Goal: Task Accomplishment & Management: Use online tool/utility

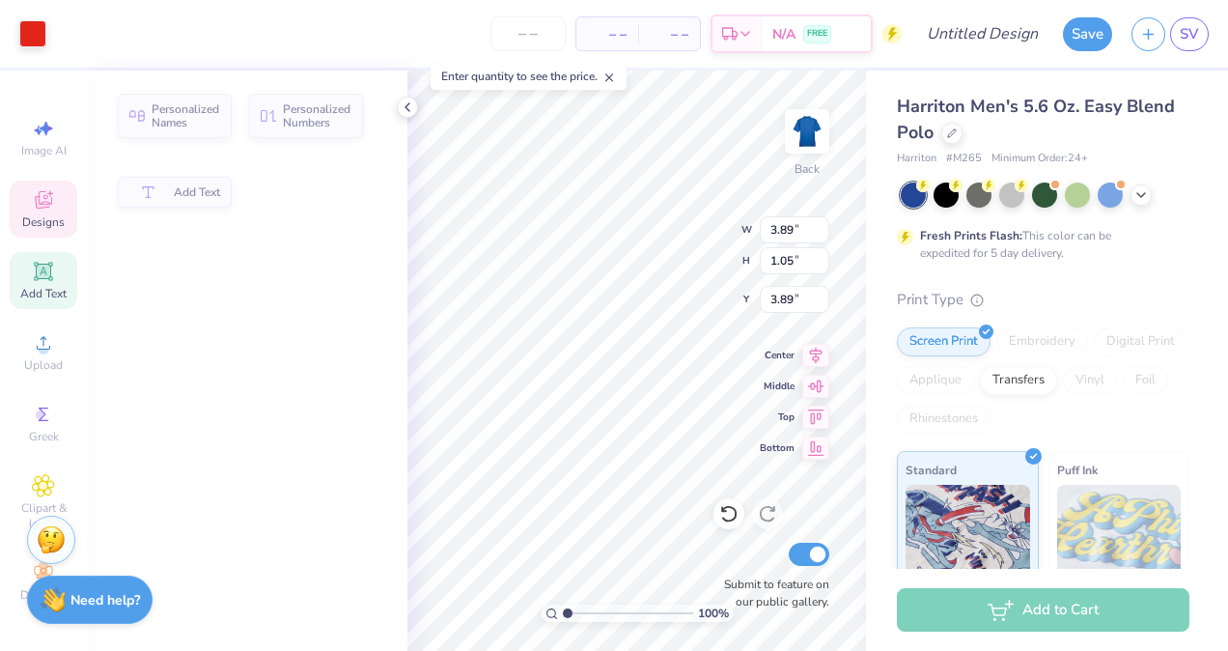
type input "3.89"
type input "1.05"
type input "3.89"
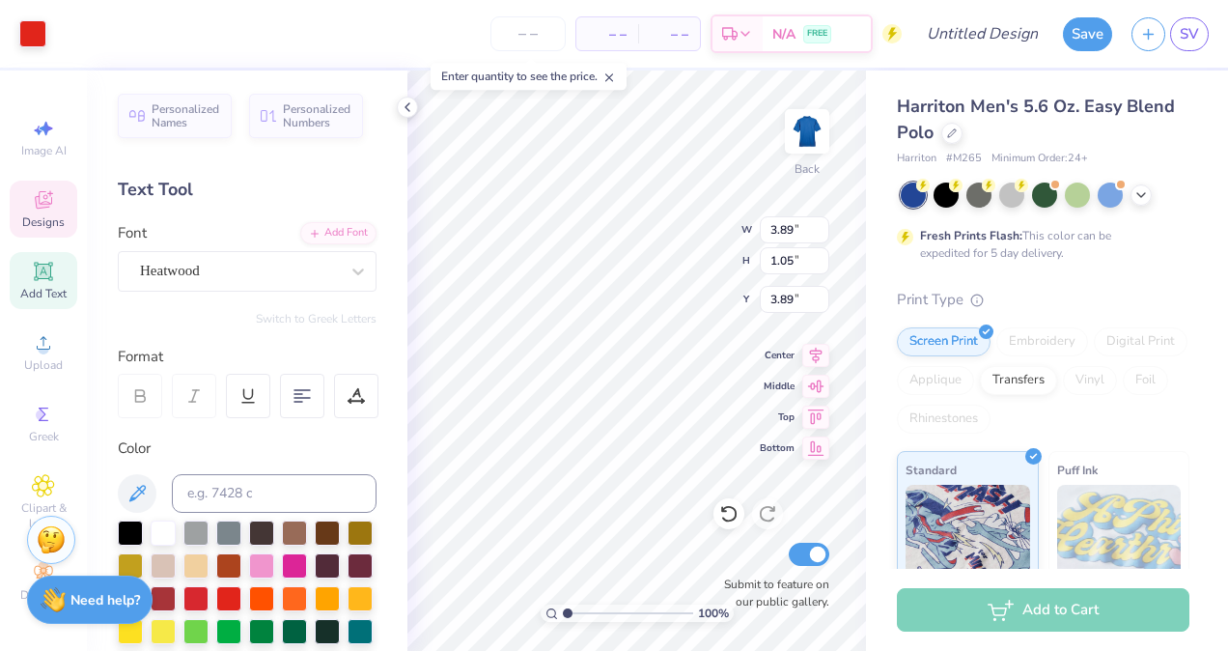
type input "4.04"
type input "1.69"
type input "3.00"
type textarea "Flex"
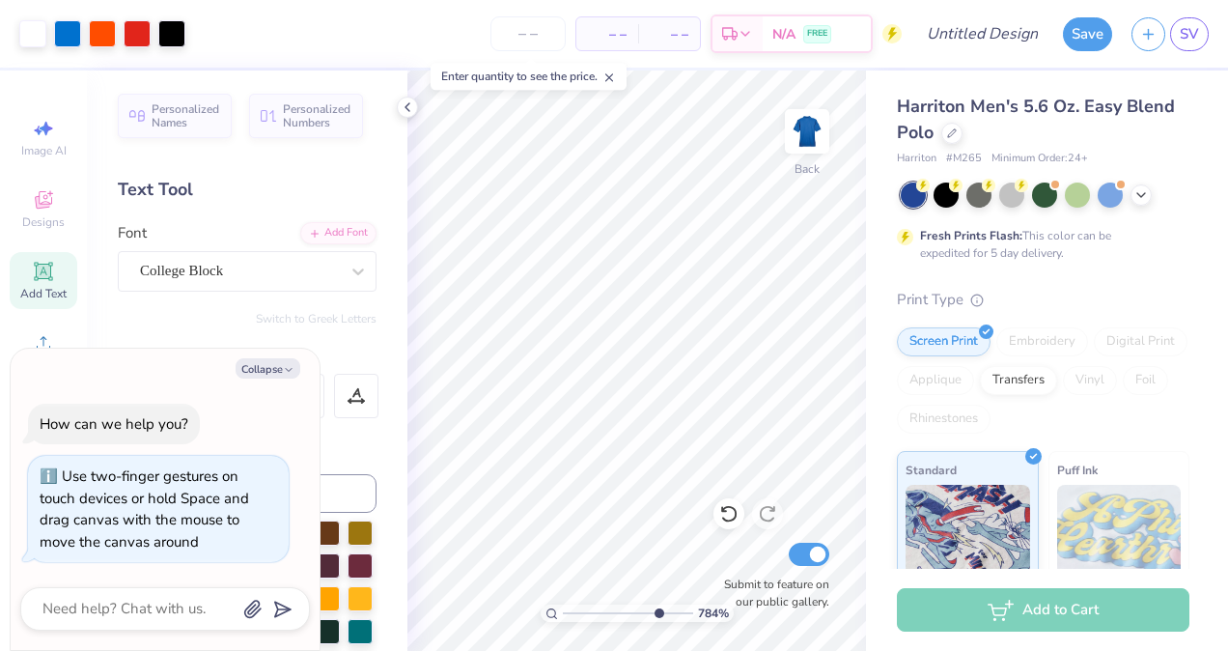
type input "7.54"
type textarea "x"
type input "6.1"
type textarea "x"
type input "1"
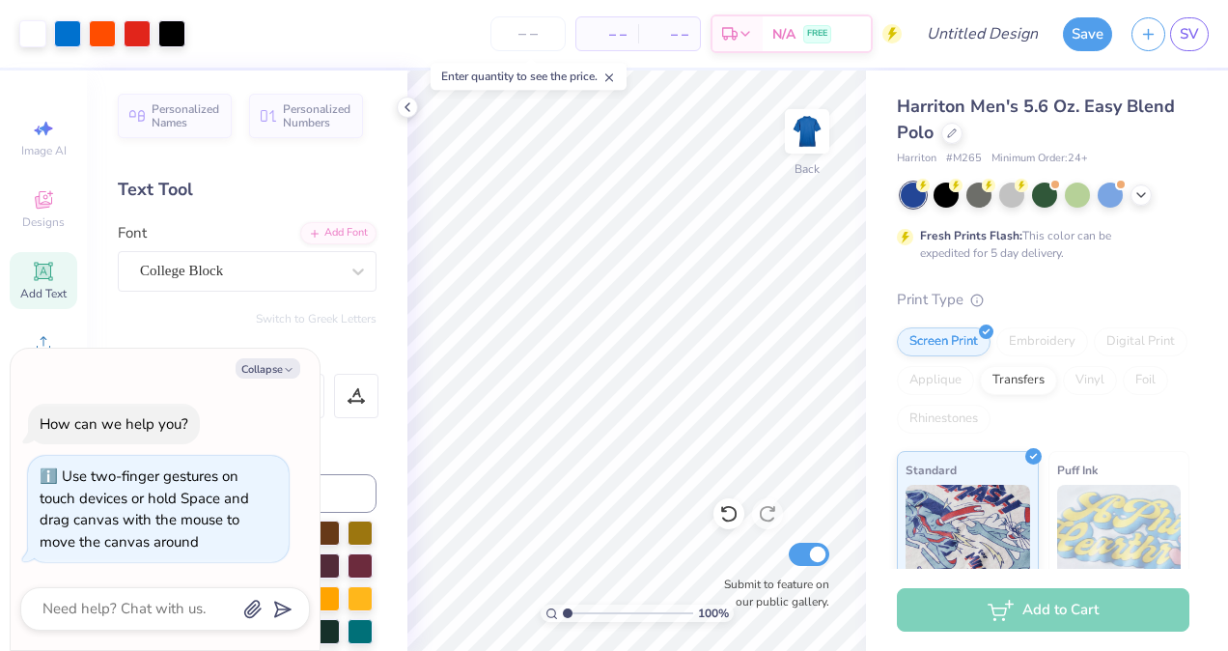
click at [566, 615] on input "range" at bounding box center [628, 612] width 130 height 17
type textarea "x"
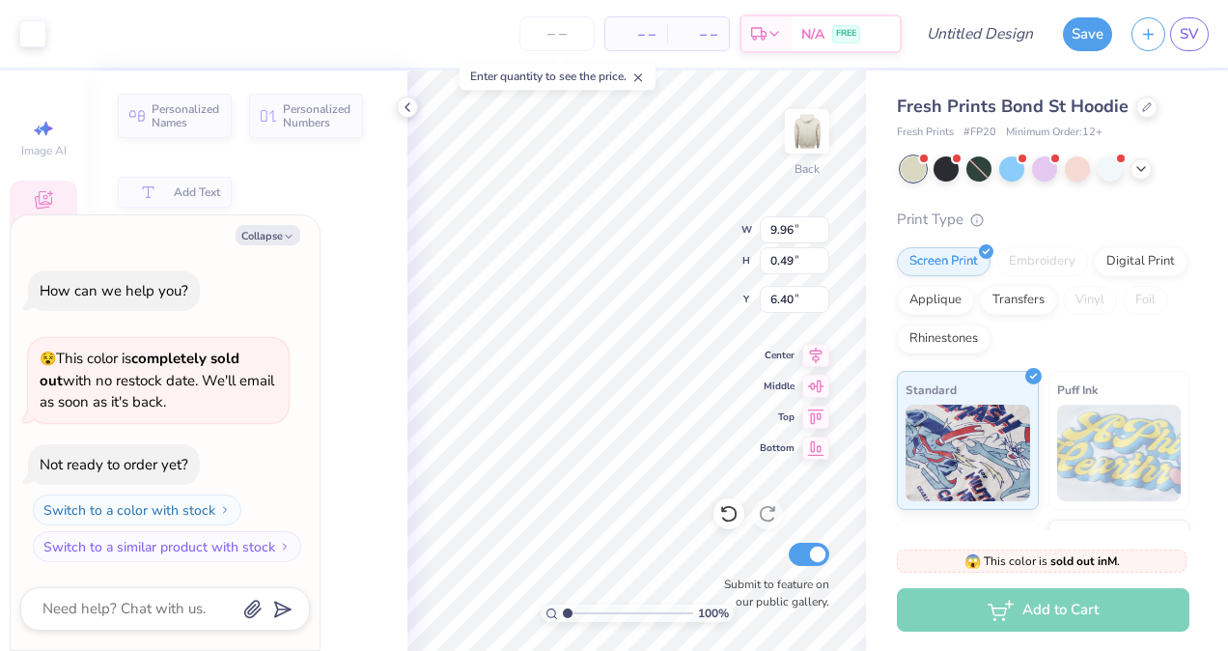
type textarea "x"
type input "9.96"
type input "0.49"
type input "6.40"
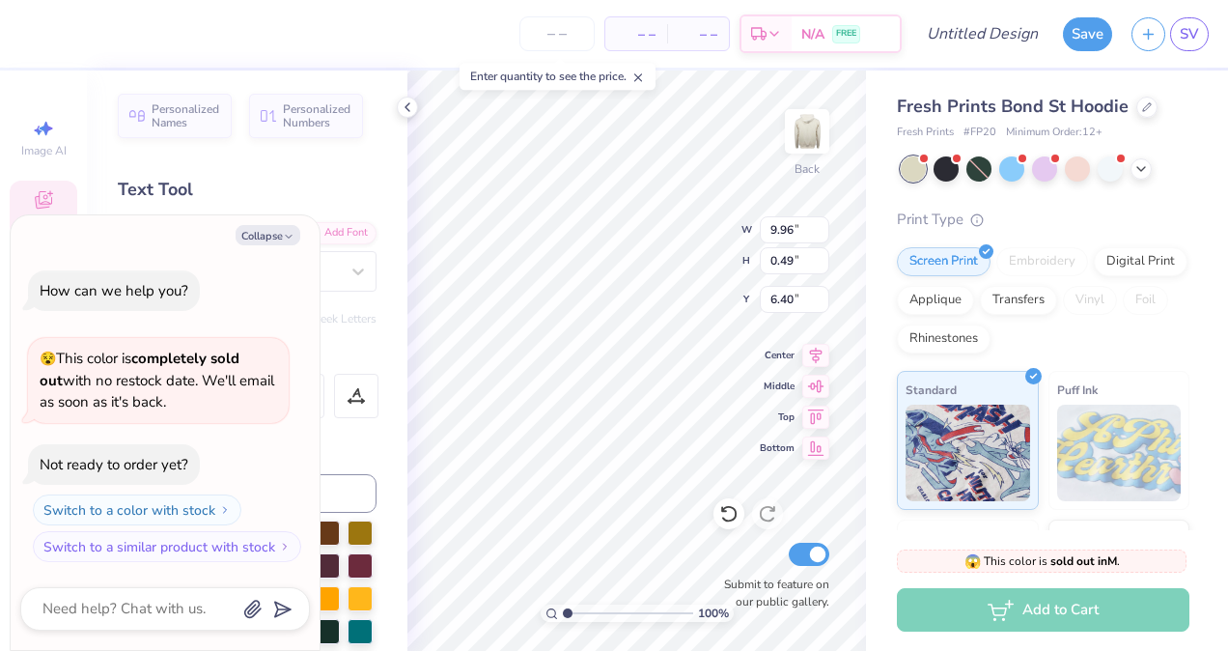
scroll to position [15, 4]
type textarea "x"
type textarea "F"
type textarea "x"
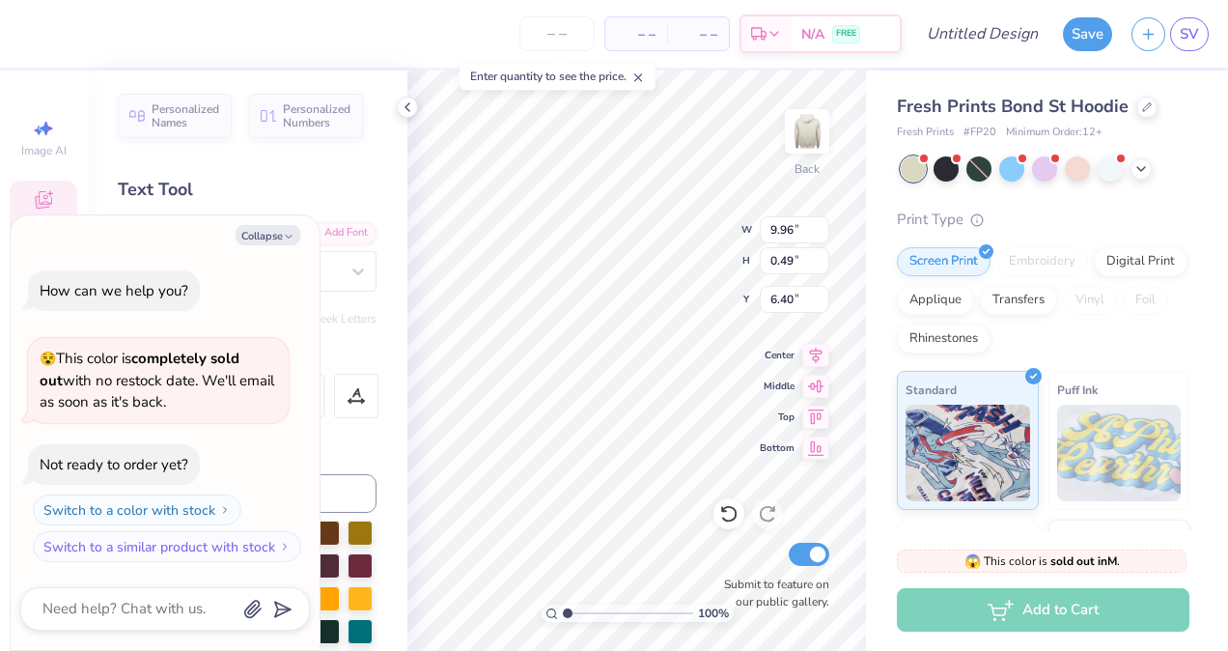
type textarea "FLE"
type textarea "x"
type textarea "FLEX"
type textarea "x"
type textarea "FLE"
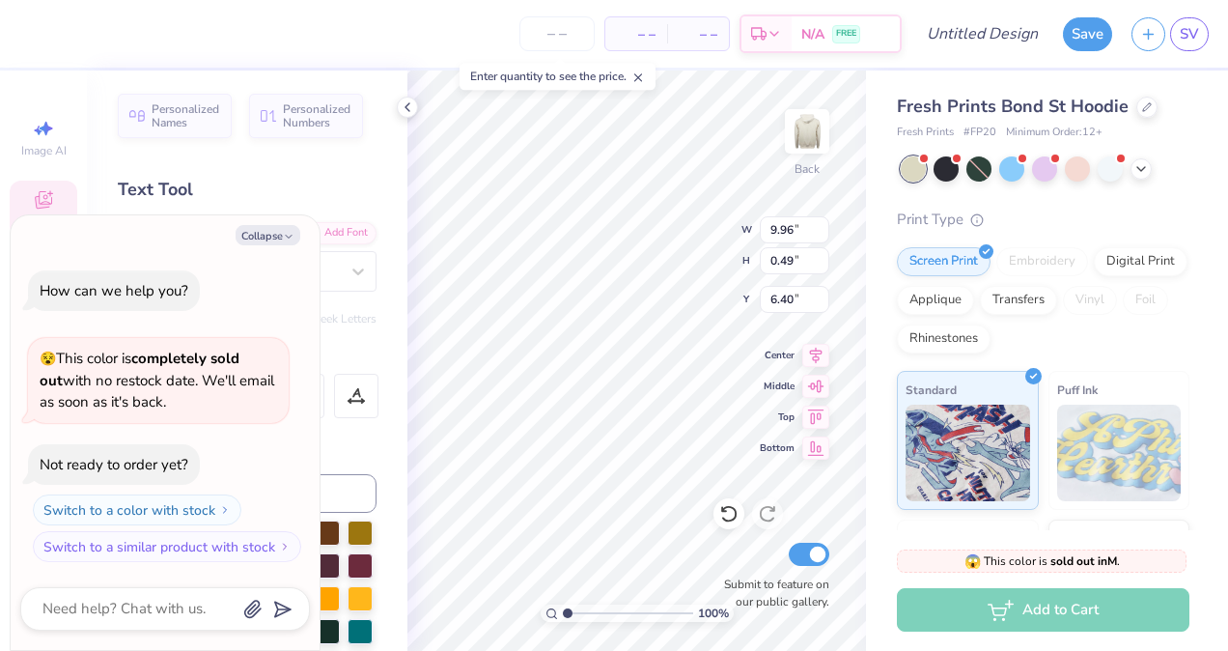
type textarea "x"
type textarea "FL"
type textarea "x"
type textarea "F"
type textarea "x"
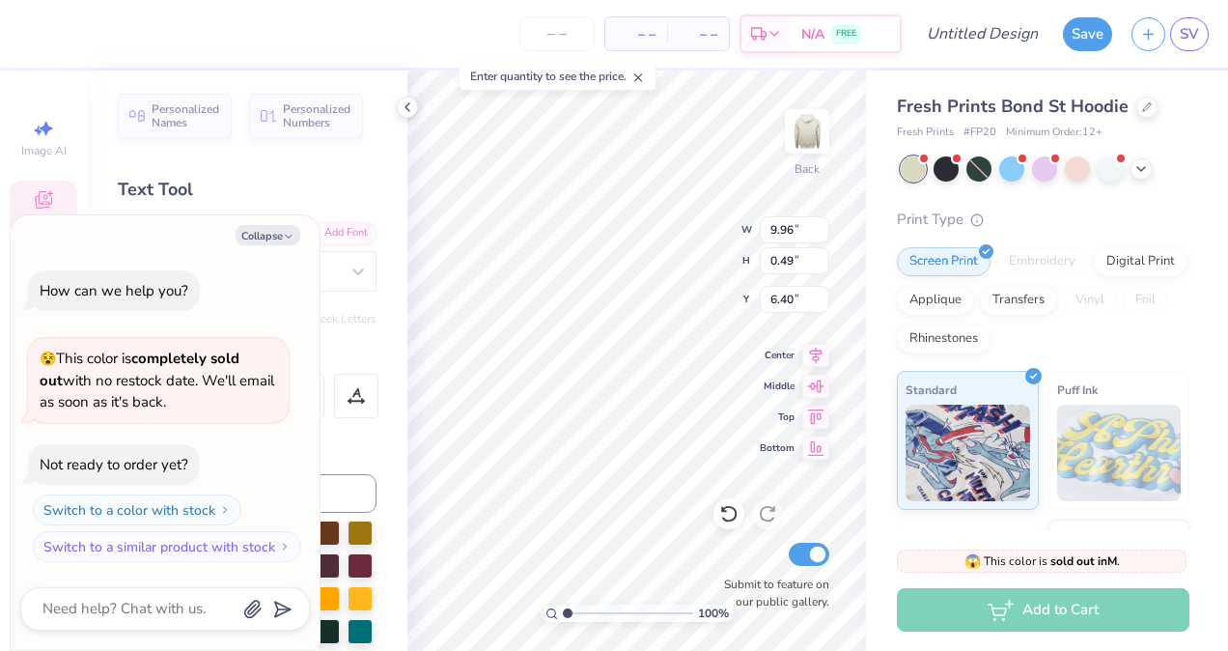
type textarea "x"
type textarea "F"
type textarea "x"
type textarea "Fr"
type textarea "x"
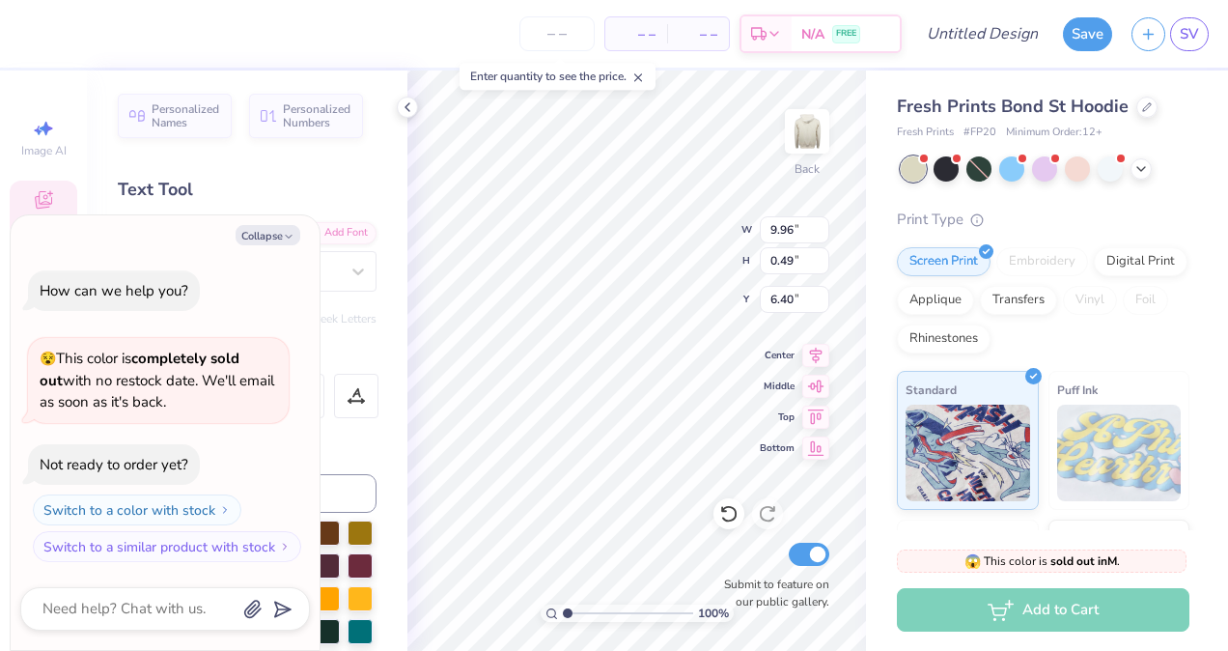
type textarea "Fres"
type textarea "x"
type textarea "Fresh"
type textarea "x"
type textarea "Freshma"
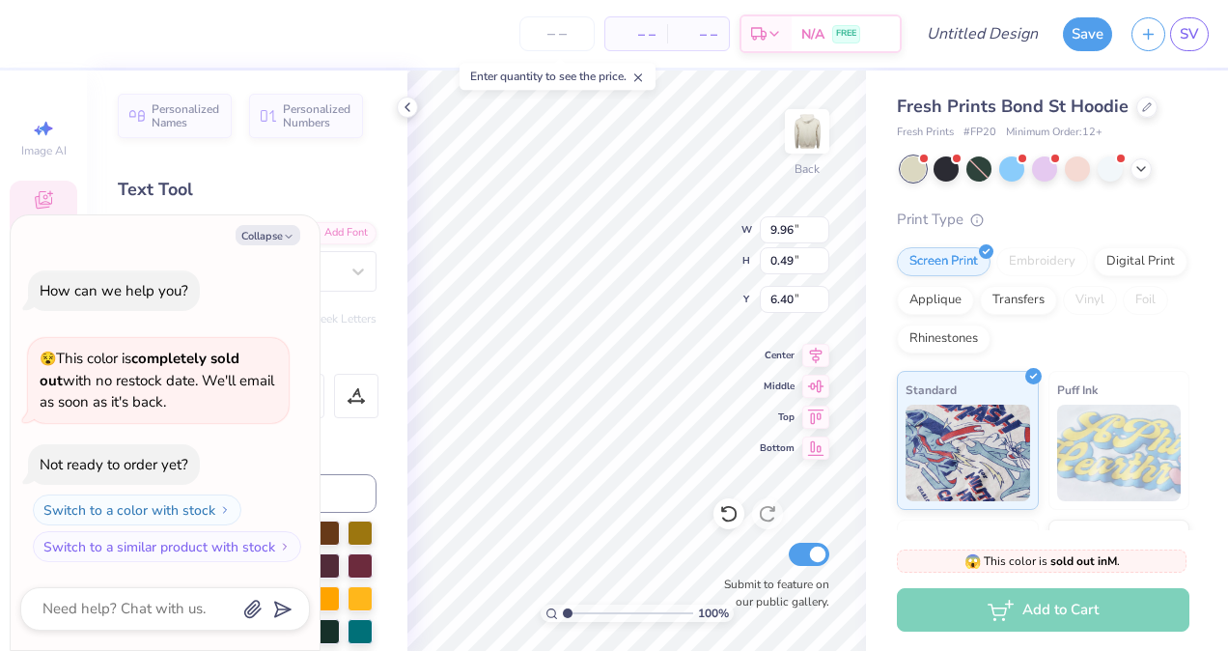
type textarea "x"
type textarea "Freshman"
type textarea "x"
type textarea "Freshman"
type textarea "x"
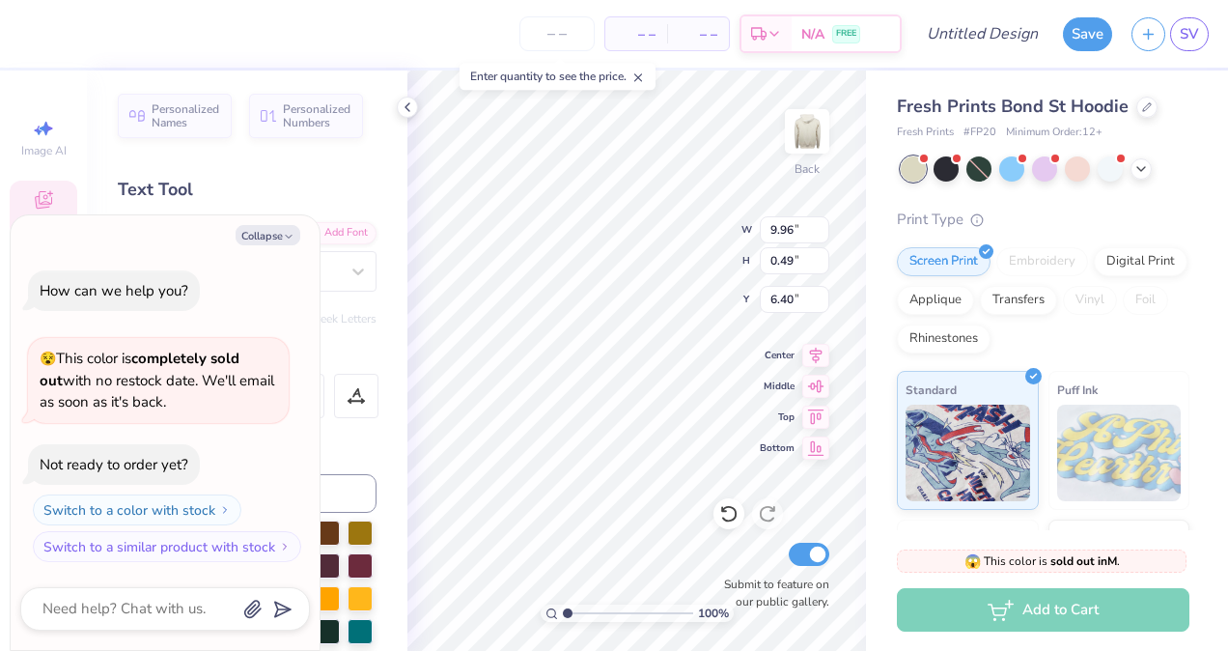
type textarea "Freshman L"
type textarea "x"
type textarea "Freshman Le"
type textarea "x"
type textarea "Freshman Lead"
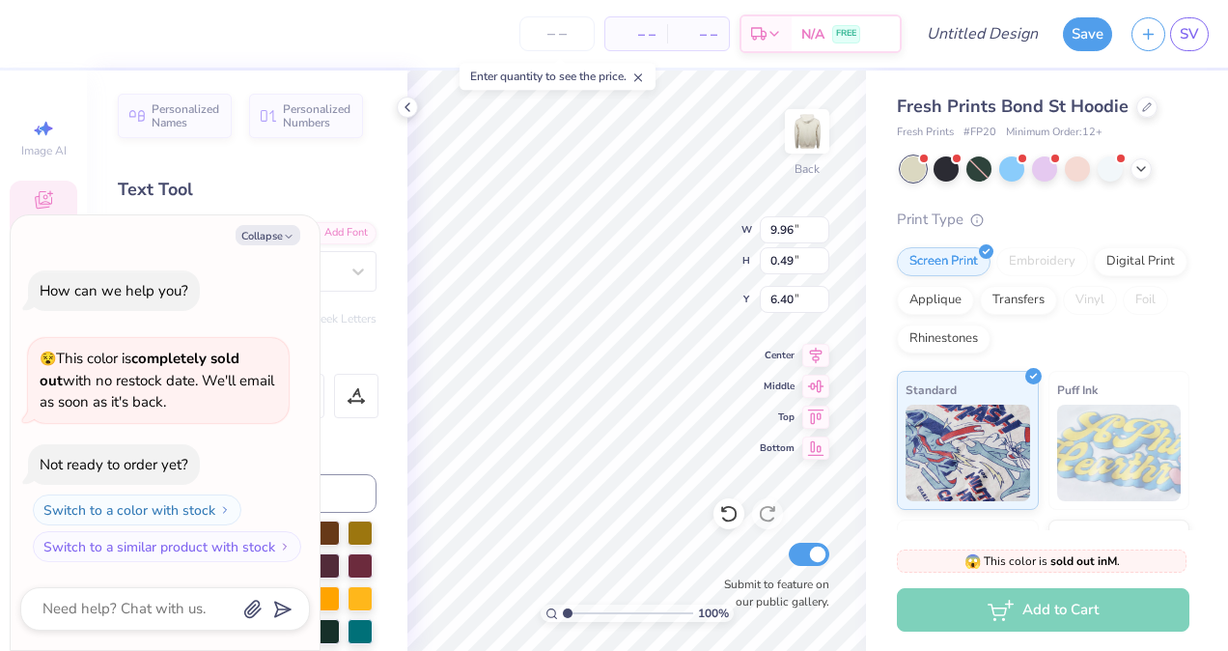
type textarea "x"
type textarea "Freshman Leade"
type textarea "x"
type textarea "Freshman Leader"
type textarea "x"
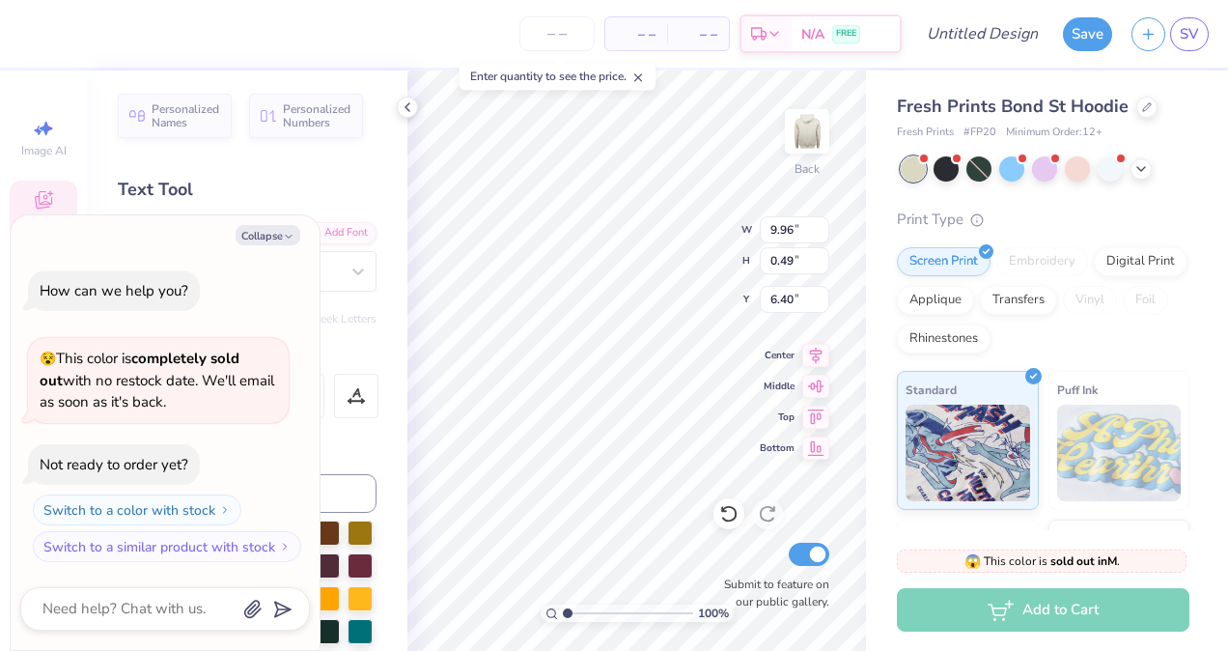
type textarea "Freshman Leaders"
type textarea "x"
type textarea "Freshman Leaders"
type textarea "x"
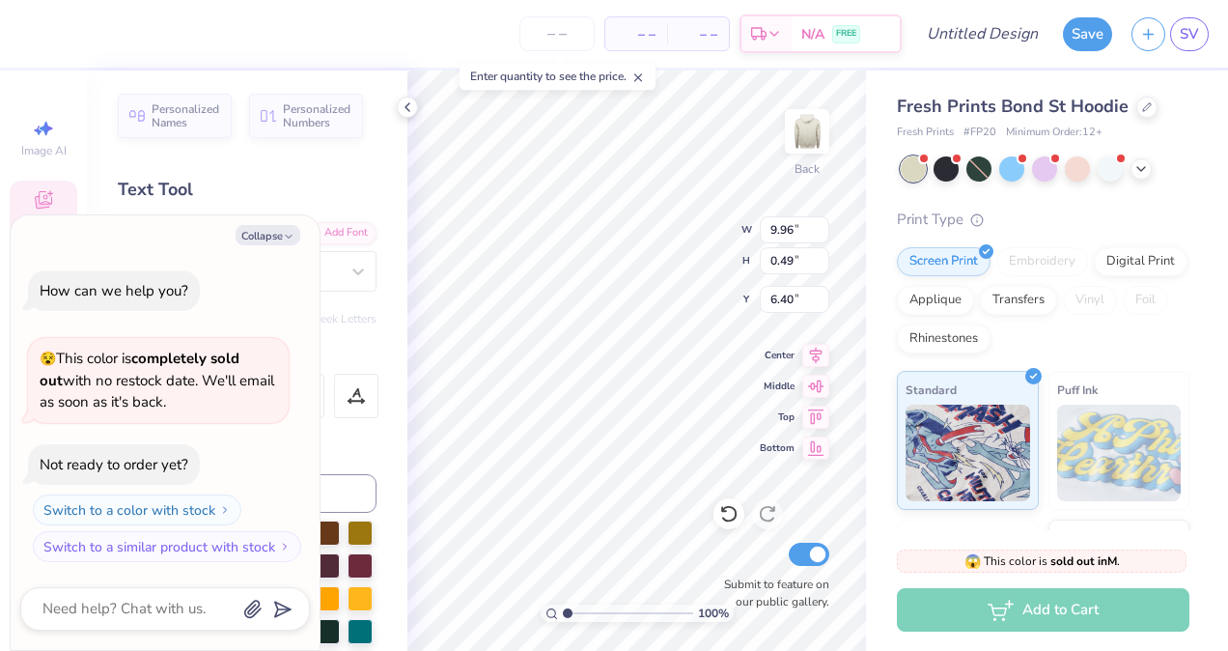
type textarea "Freshman Leaders e"
type textarea "x"
type textarea "Freshman Leaders"
type textarea "x"
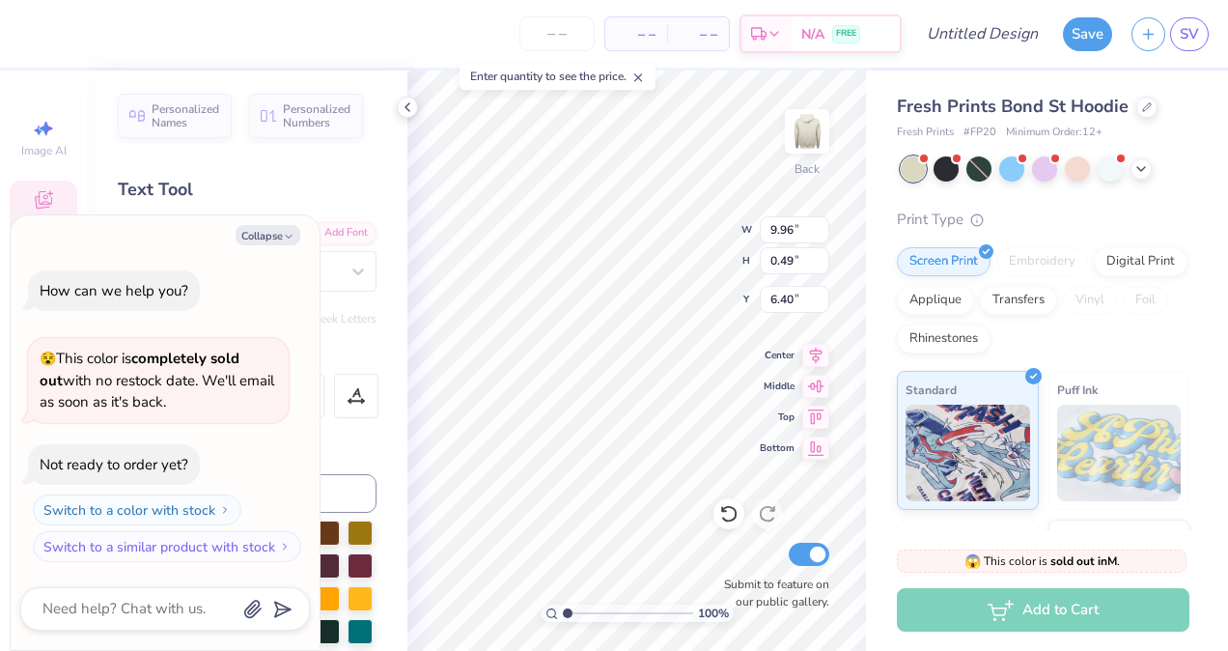
type textarea "Freshman Leaders Es"
type textarea "x"
type textarea "Freshman Leaders Est"
type textarea "x"
type textarea "Freshman Leaders Estab"
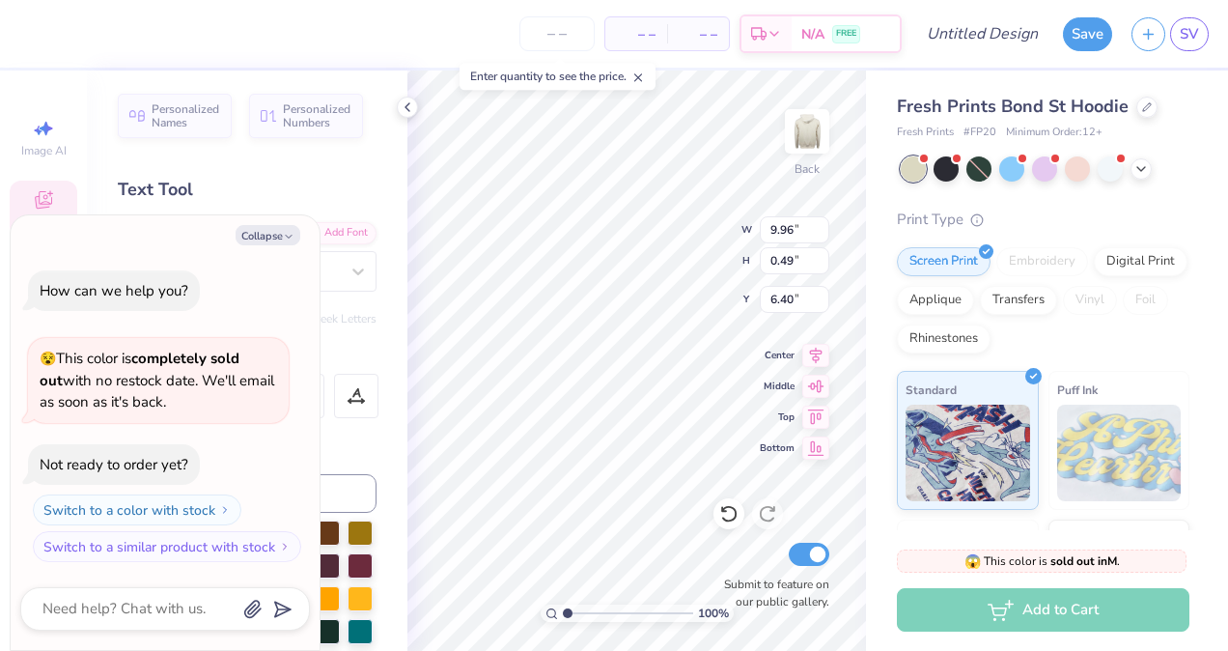
type textarea "x"
type textarea "Freshman Leaders Establ"
type textarea "x"
type textarea "Freshman Leaders Establi"
type textarea "x"
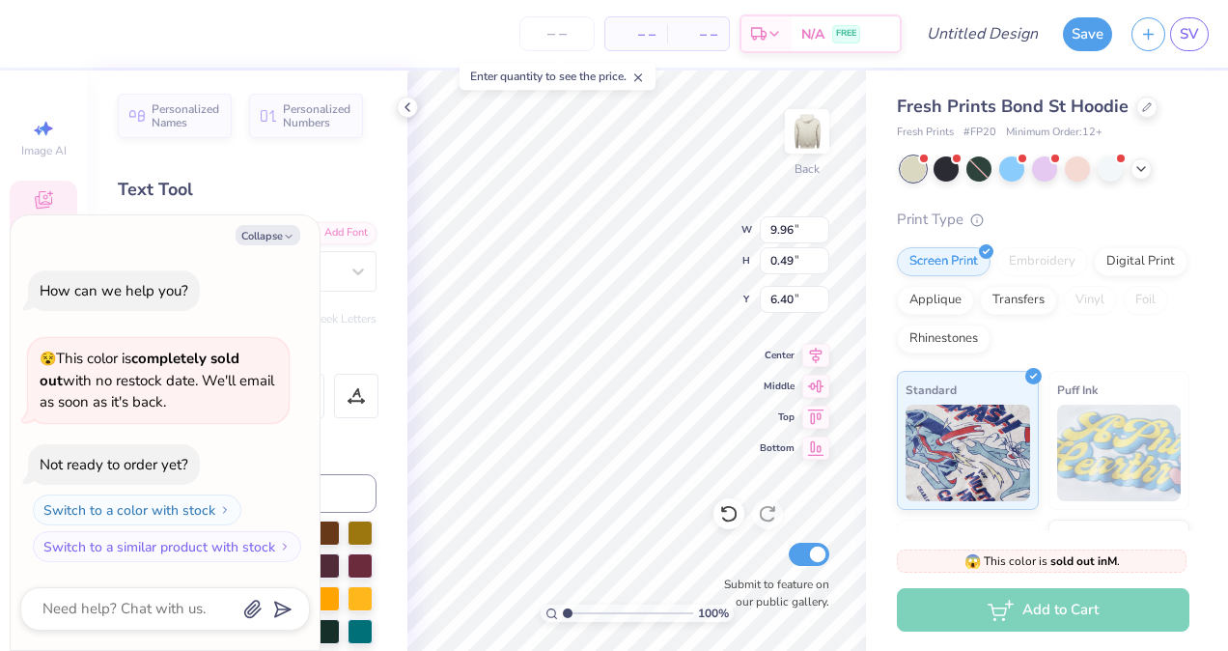
type textarea "Freshman Leaders Establis"
type textarea "x"
type textarea "Freshman Leaders Establish"
type textarea "x"
type textarea "Freshman Leaders Establishi"
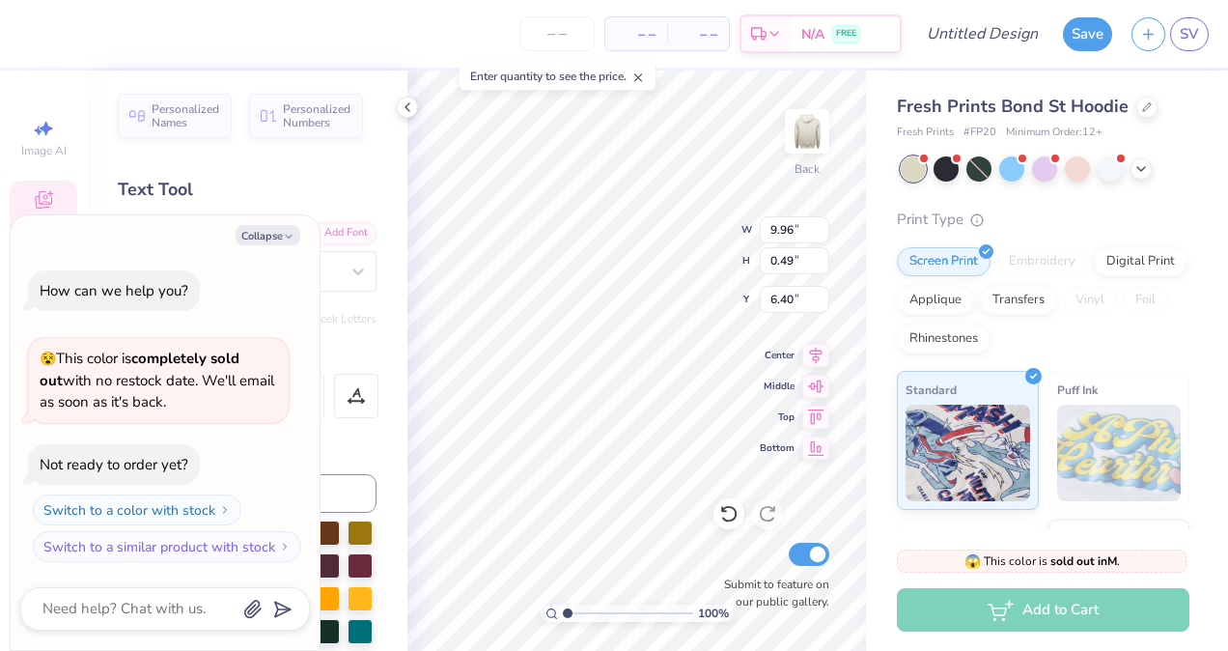
type textarea "x"
type textarea "Freshman Leaders Establishin"
type textarea "x"
type textarea "Freshman Leaders Establishin"
type textarea "x"
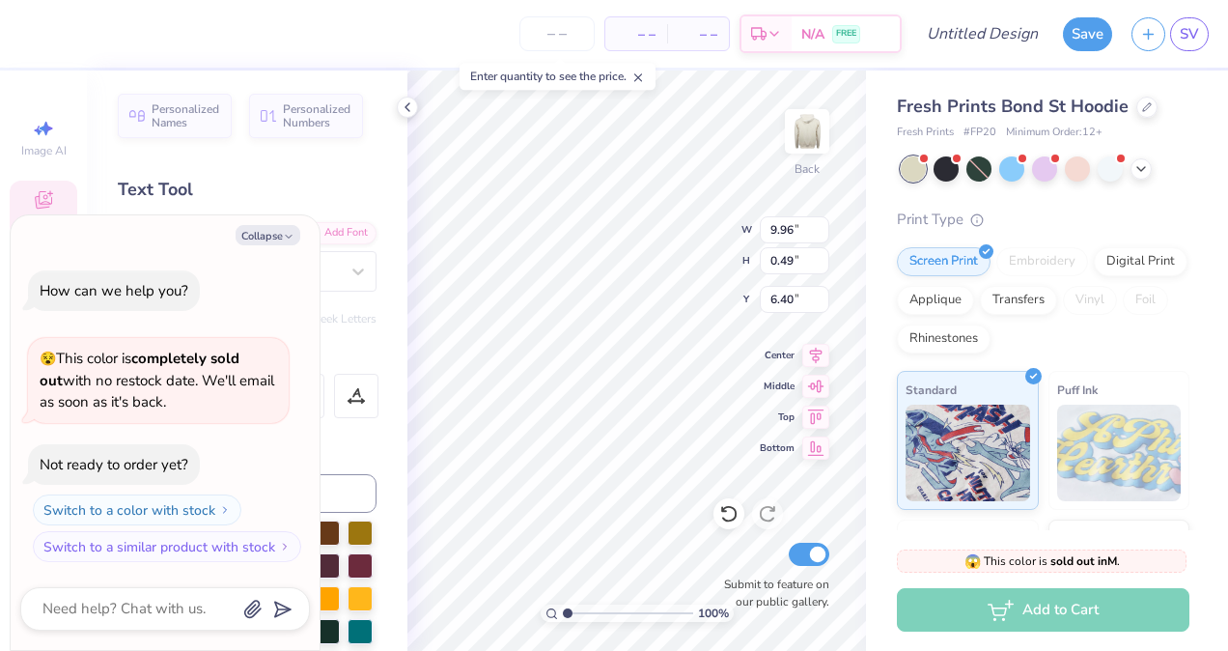
type textarea "Freshman Leaders Establishinh"
type textarea "x"
type textarea "Freshman Leaders Establishinh"
type textarea "x"
type textarea "Freshman Leaders Establishinh"
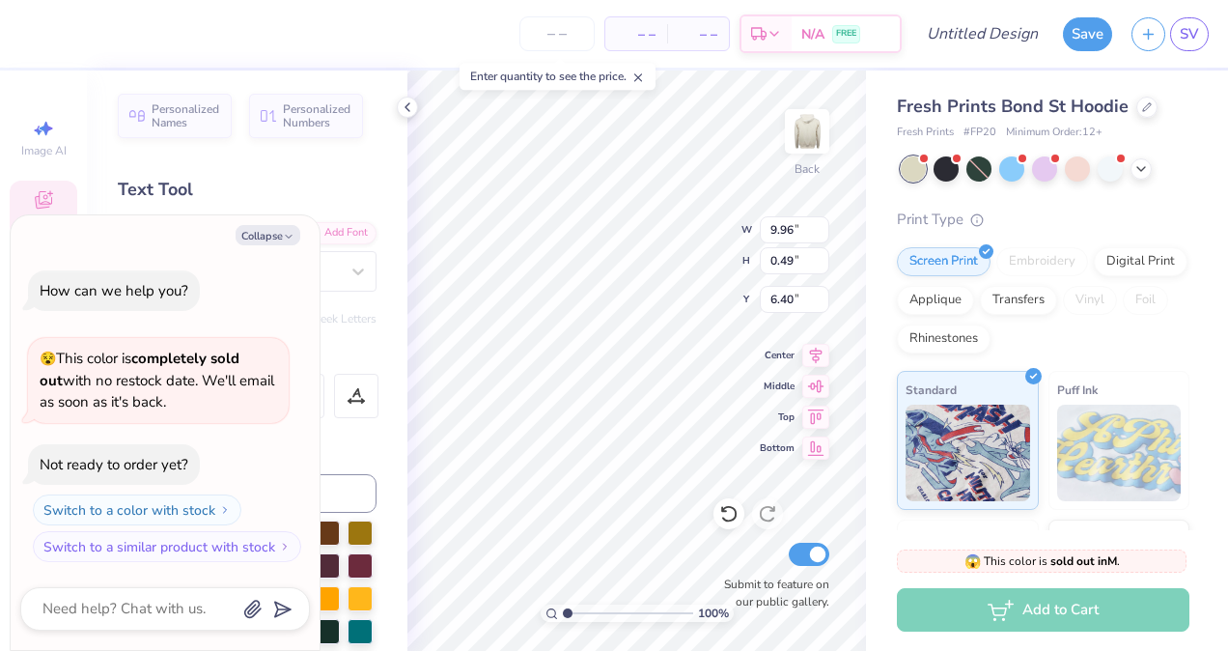
type textarea "x"
type textarea "Freshman Leaders Establishing"
type textarea "x"
type textarea "Freshman Leaders Establishing"
type textarea "x"
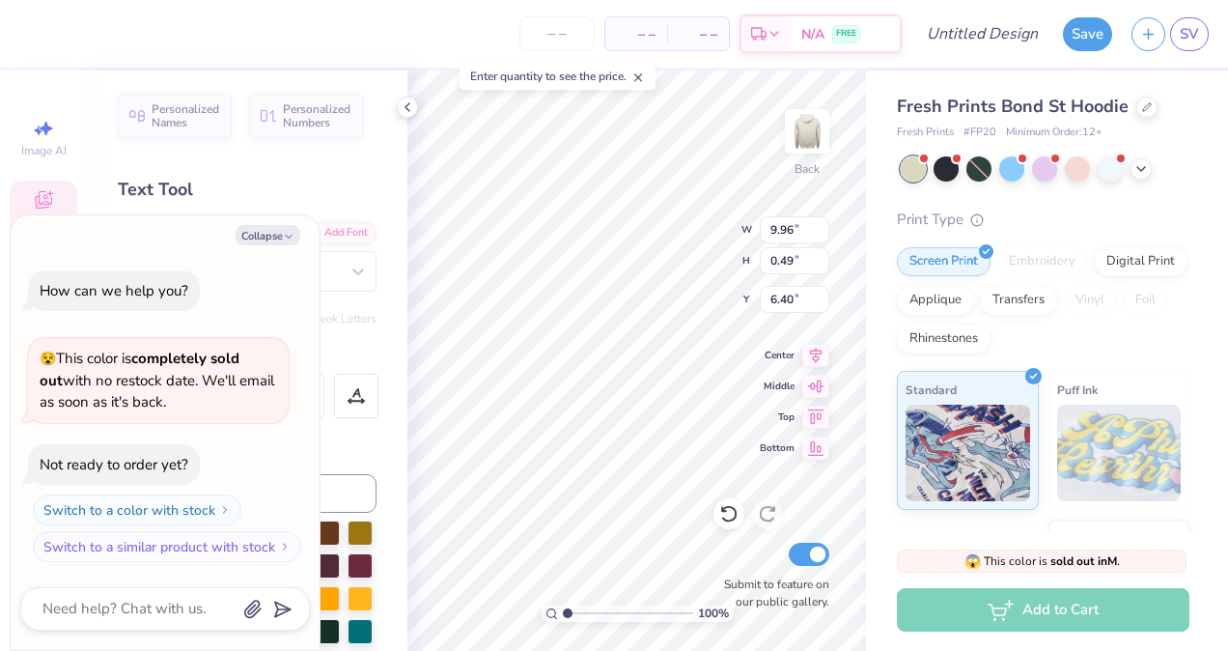
type textarea "Freshman Leaders Establishing e"
type textarea "x"
type textarea "Freshman Leaders Establishing eX"
type textarea "x"
type textarea "Freshman Leaders Establishing eXc"
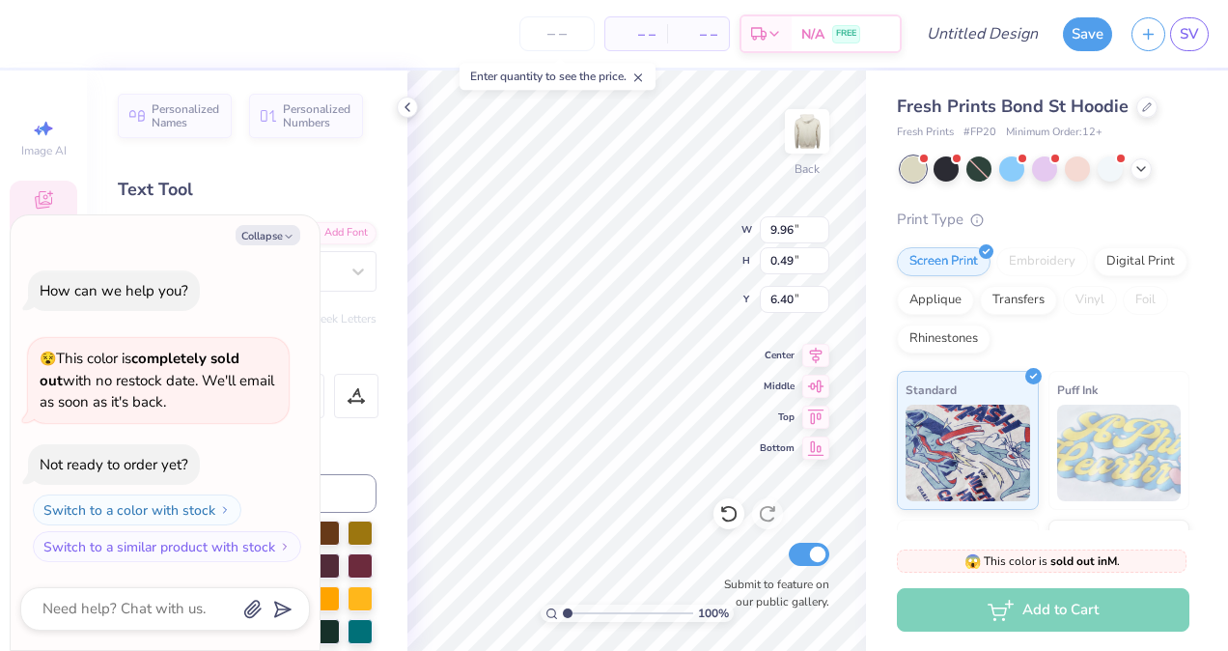
type textarea "x"
type textarea "Freshman Leaders Establishing eXcel"
type textarea "x"
type textarea "Freshman Leaders Establishing eXcell"
type textarea "x"
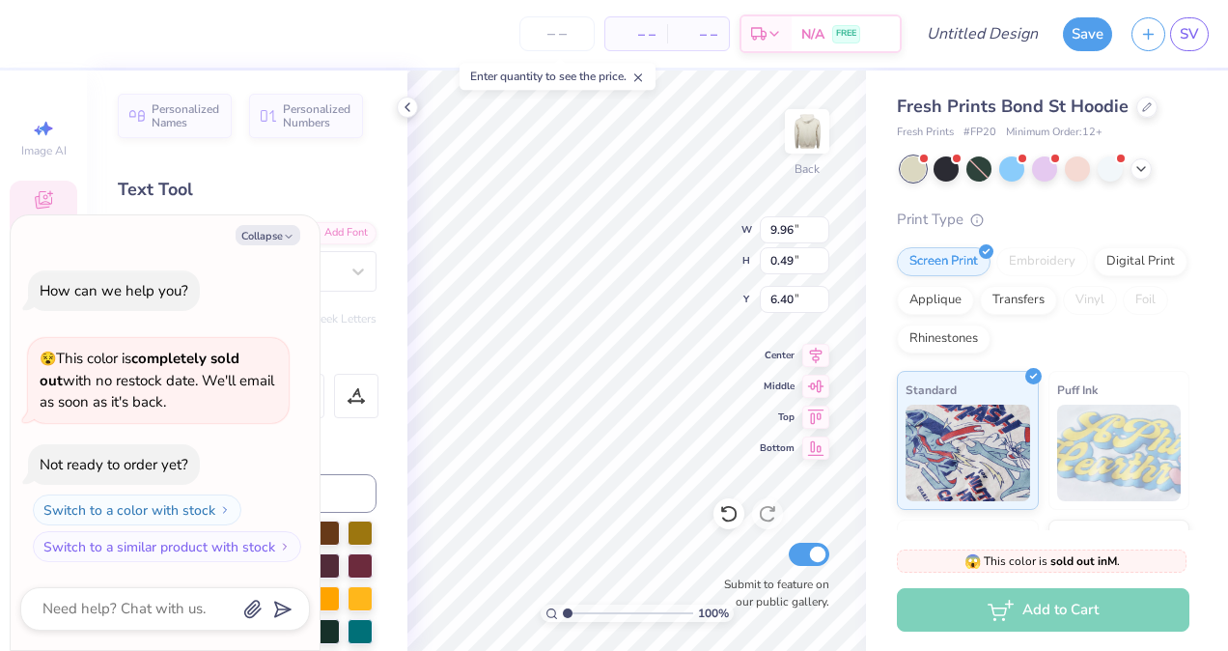
type textarea "Freshman Leaders Establishing eXcellen"
type textarea "x"
type textarea "Freshman Leaders Establishing eXcellenc"
type textarea "x"
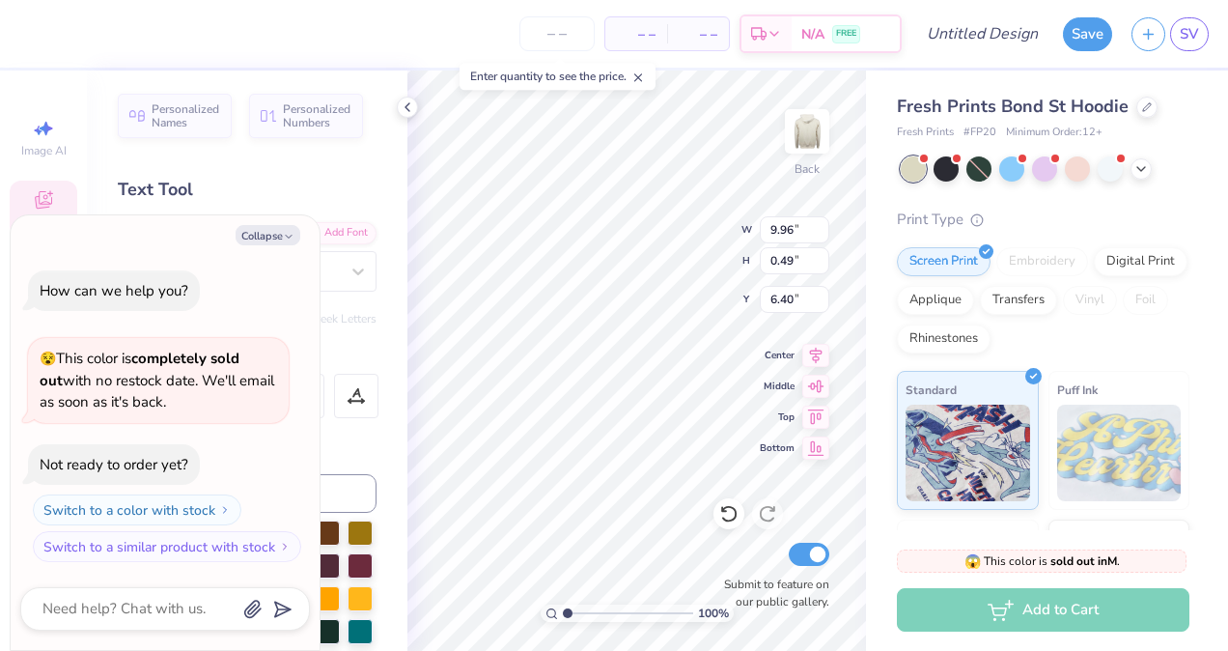
type textarea "Freshman Leaders Establishing eXcellence"
type textarea "x"
type textarea "Freshman Leders Establishing eXcellence"
type textarea "x"
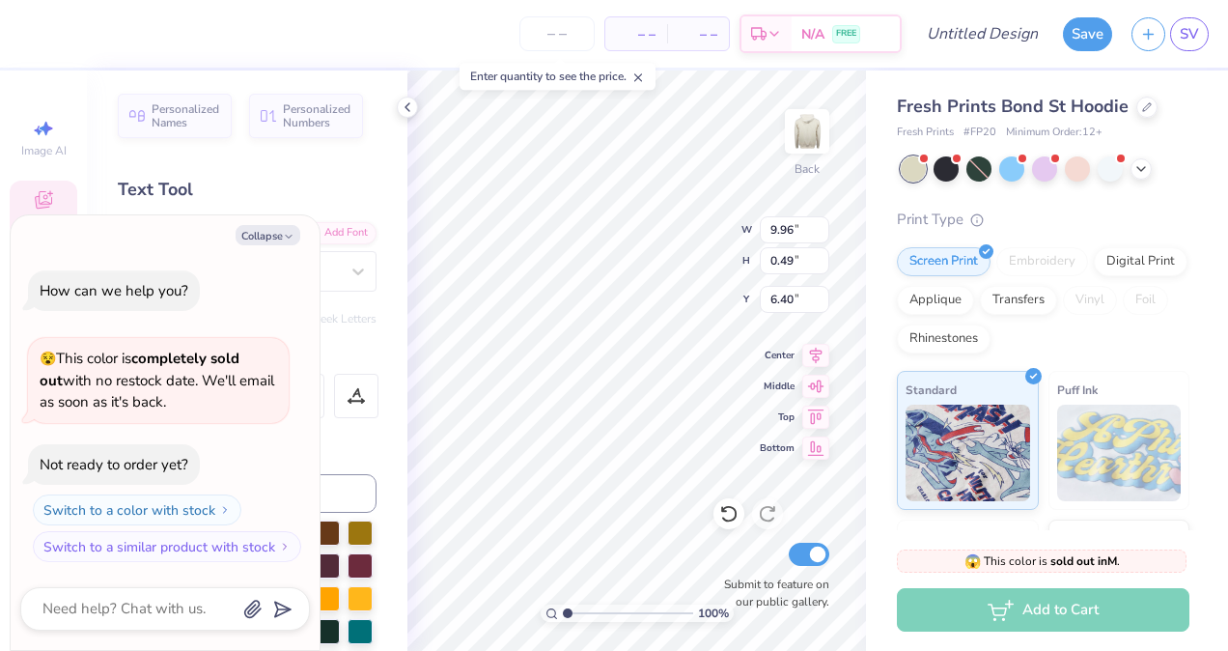
type textarea "ders Establishing eXcellence"
type textarea "x"
type textarea "ders Establishng eXcellence"
type textarea "x"
type textarea "ders Establisng eXcellence"
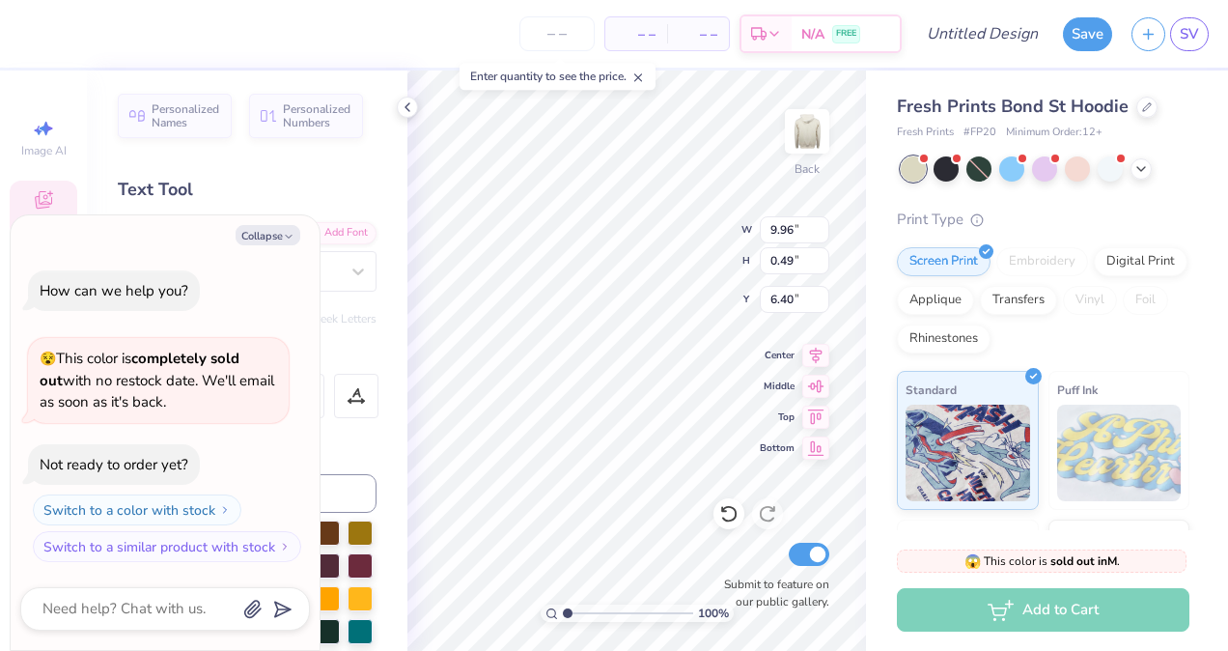
type textarea "x"
type textarea "ders Establing eXcellence"
type textarea "x"
type textarea "ders Establin eXcellence"
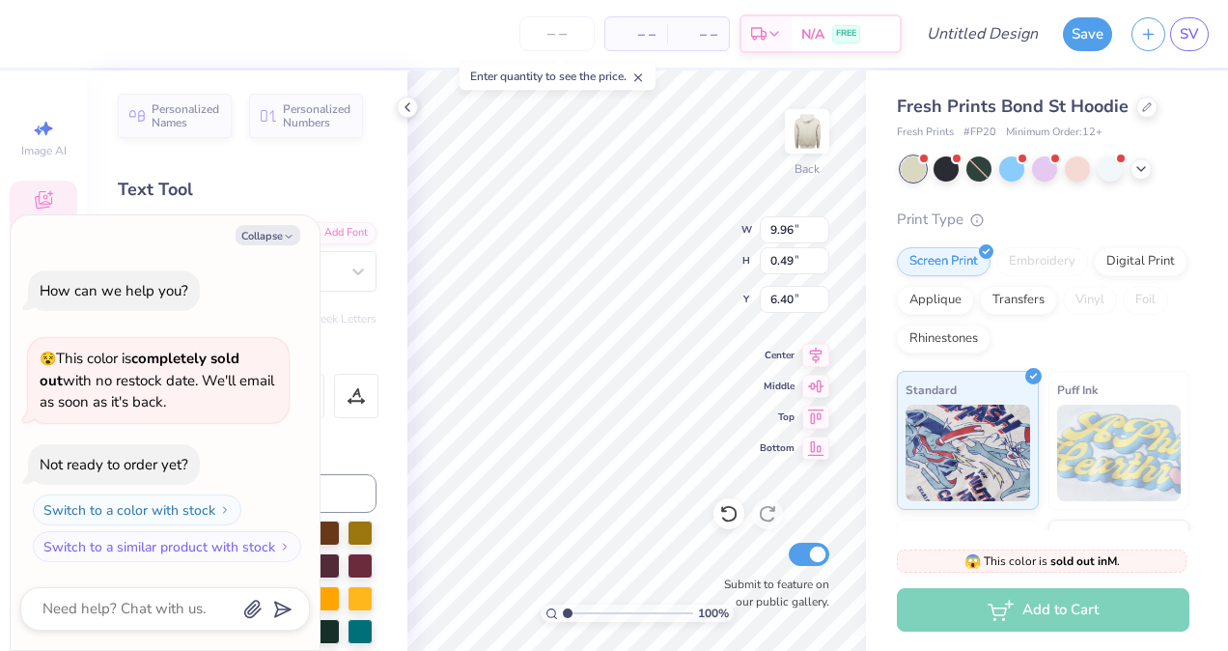
type textarea "x"
type textarea "e"
type textarea "x"
type textarea "es"
type textarea "x"
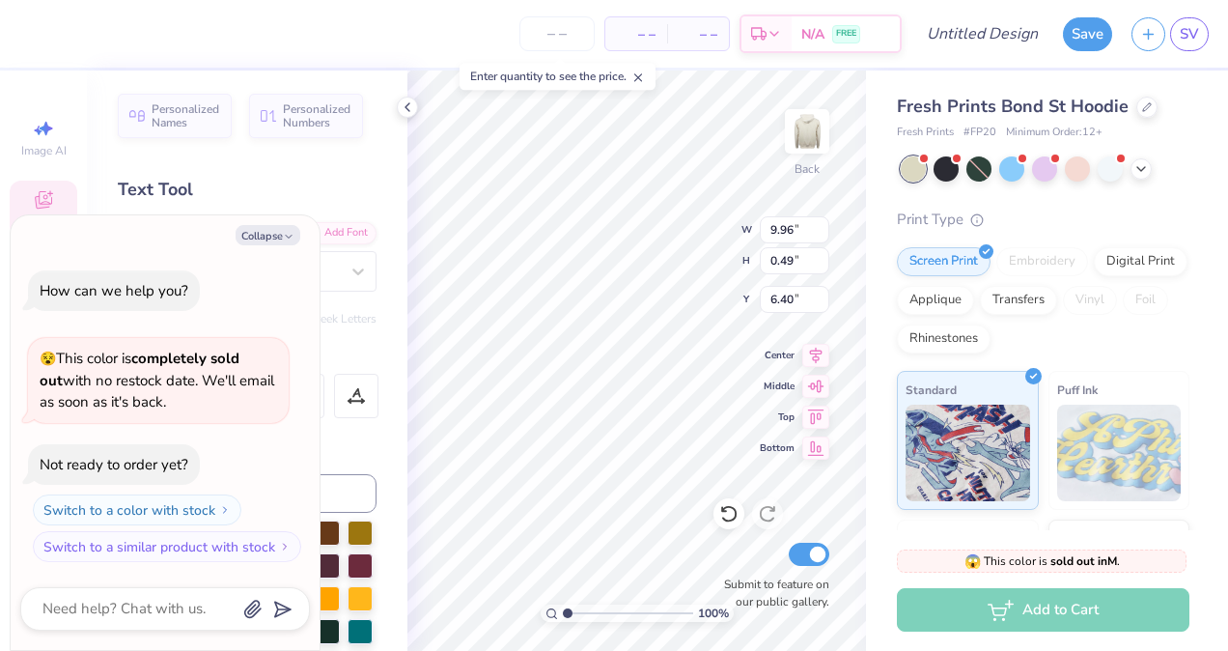
type textarea "est"
type textarea "x"
type textarea "est."
type textarea "x"
type textarea "est. 2"
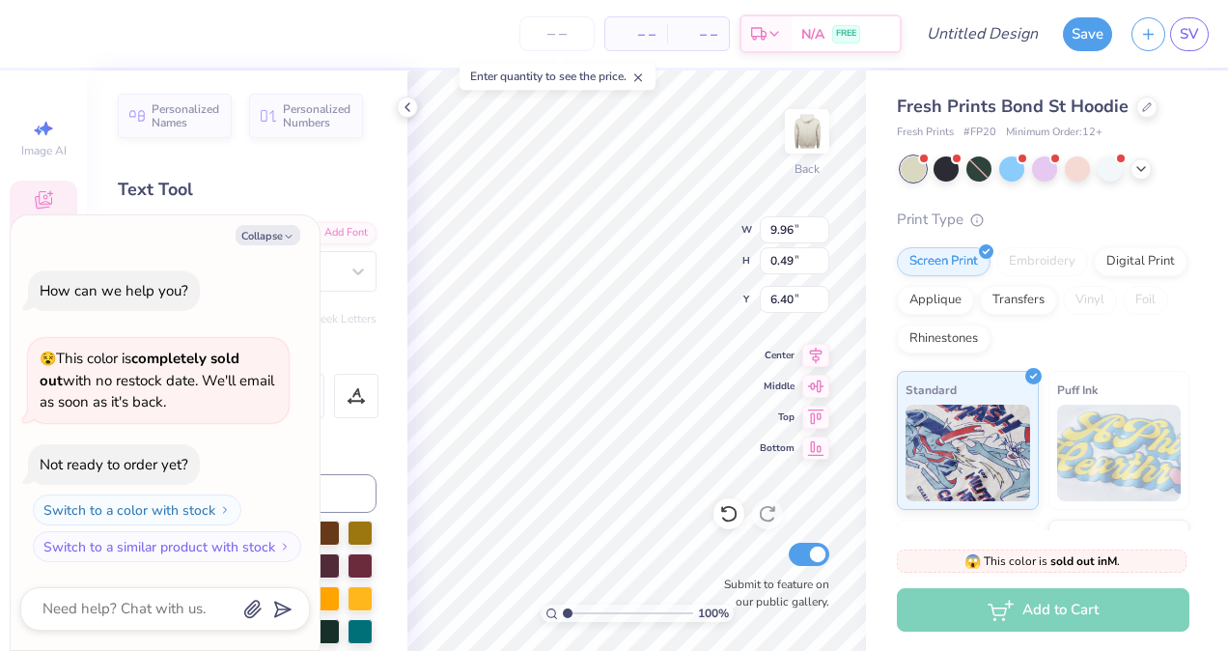
type textarea "x"
type textarea "est. 20"
type textarea "x"
type textarea "est. 202"
type textarea "x"
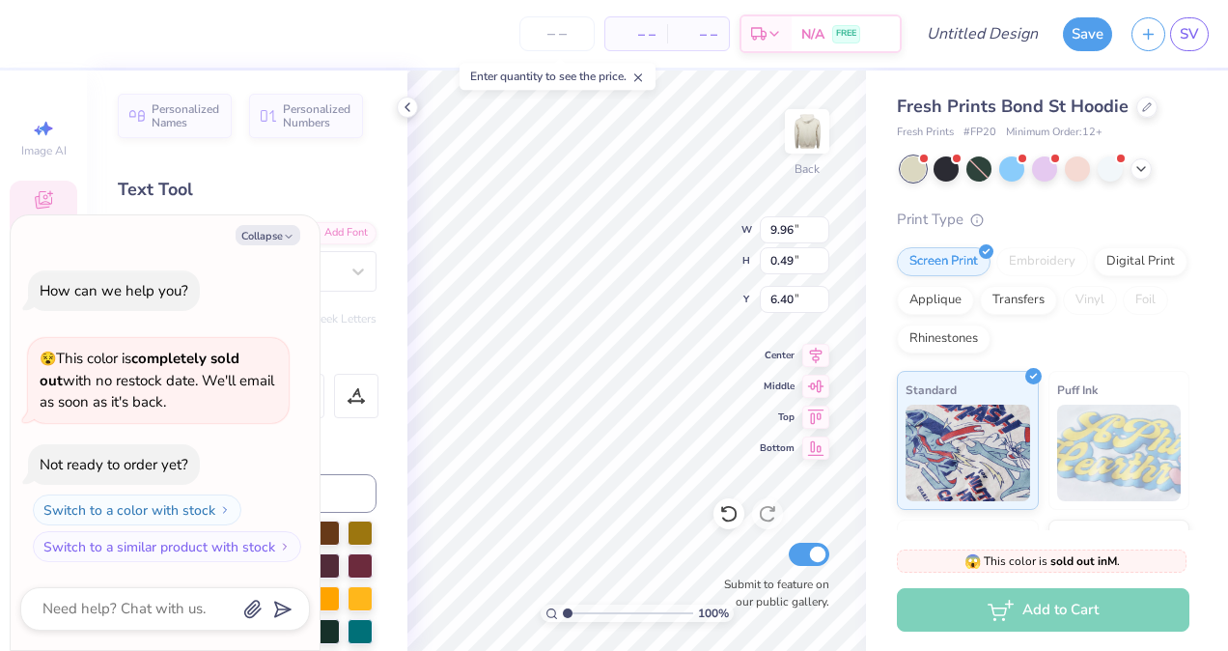
type textarea "est. 2025"
type textarea "x"
type textarea "est. 202"
type textarea "x"
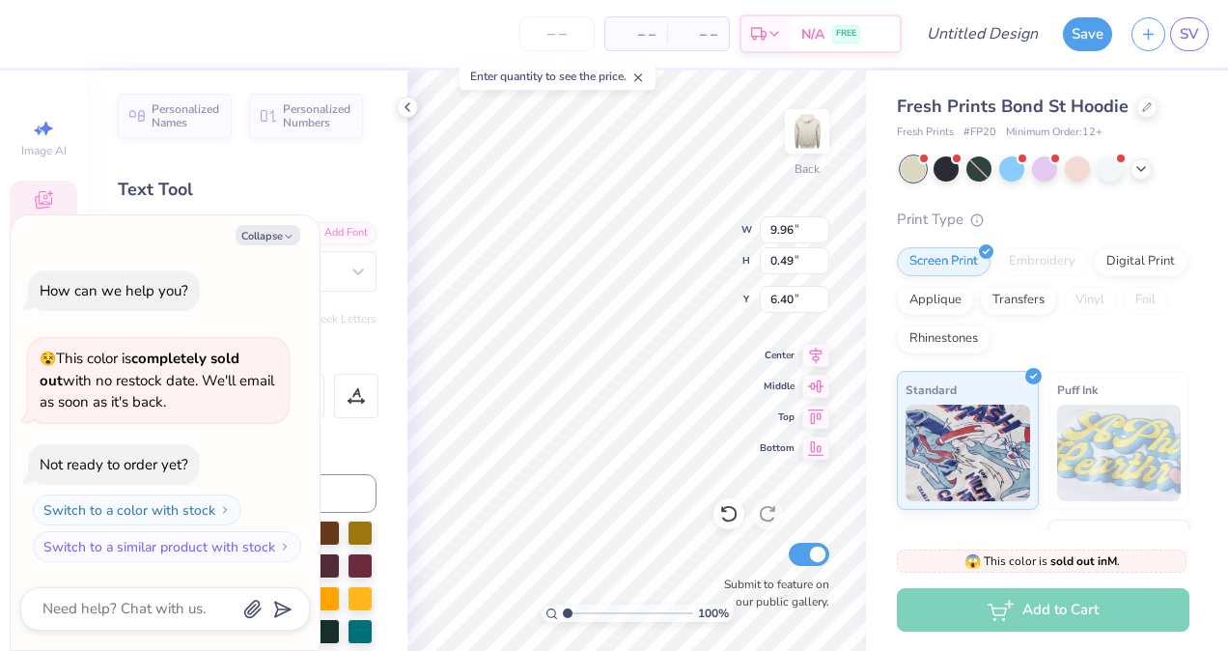
type textarea "est. 201"
type textarea "x"
type textarea "est. 2015"
type textarea "x"
type input "2.97"
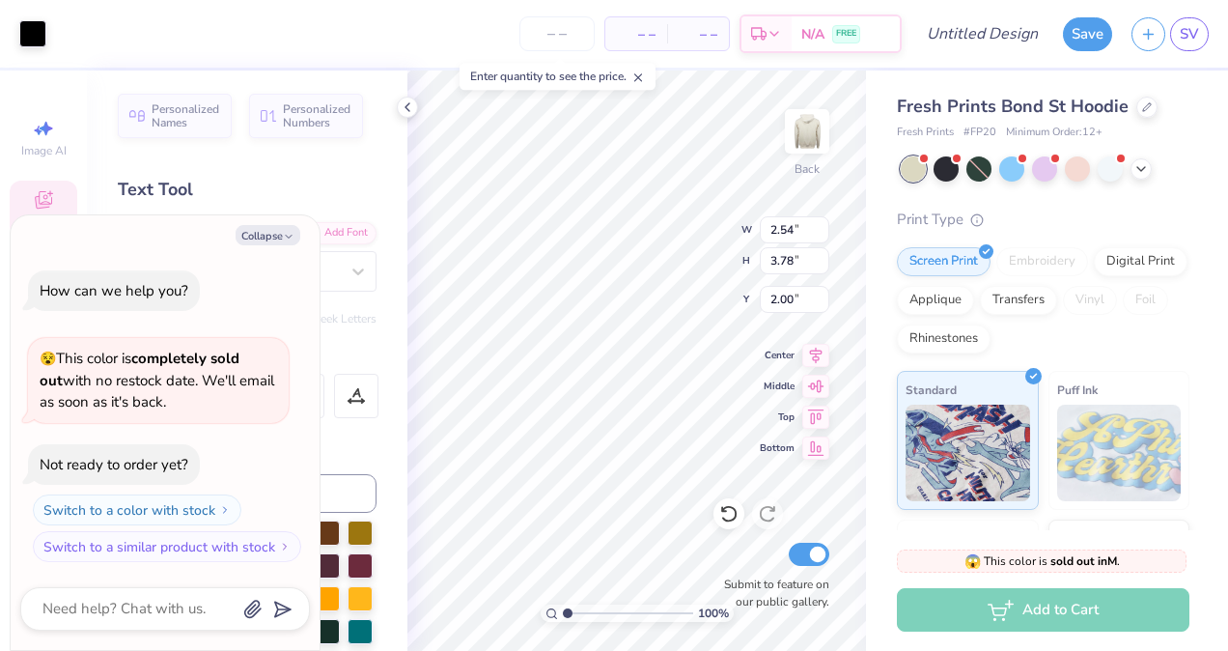
type input "3.81"
type input "2.07"
type textarea "x"
type input "3.75"
type input "2.00"
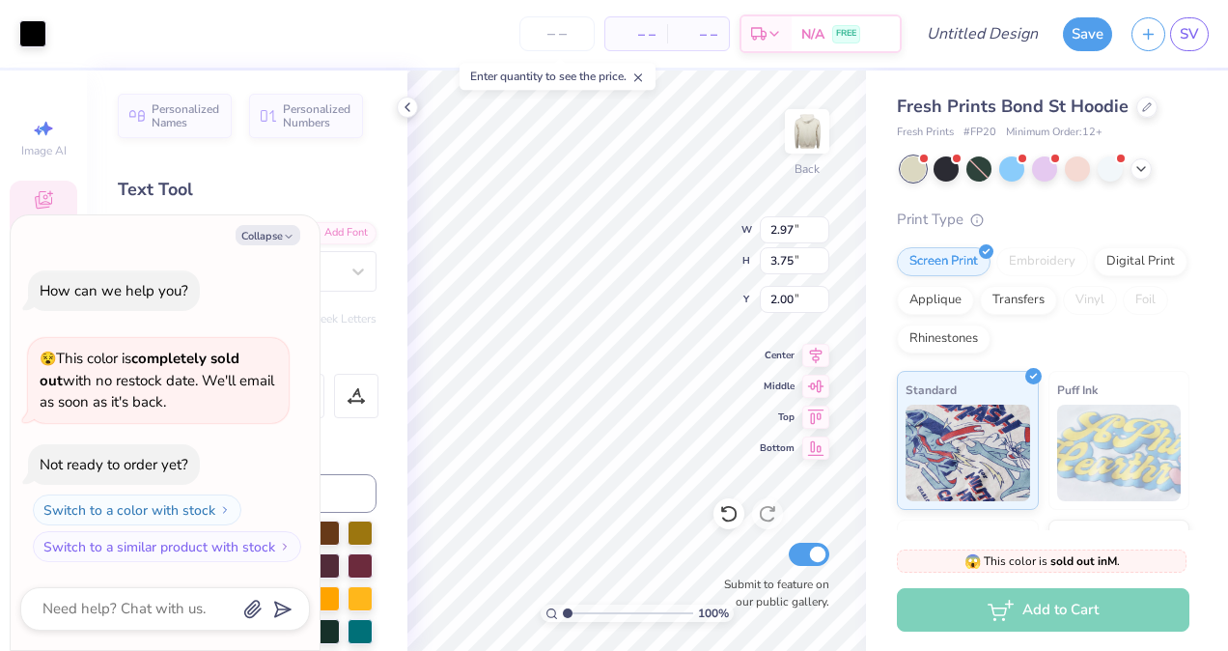
click at [153, 36] on div "– – Per Item – – Total Est. Delivery N/A FREE" at bounding box center [479, 34] width 846 height 68
click at [407, 110] on icon at bounding box center [407, 106] width 15 height 15
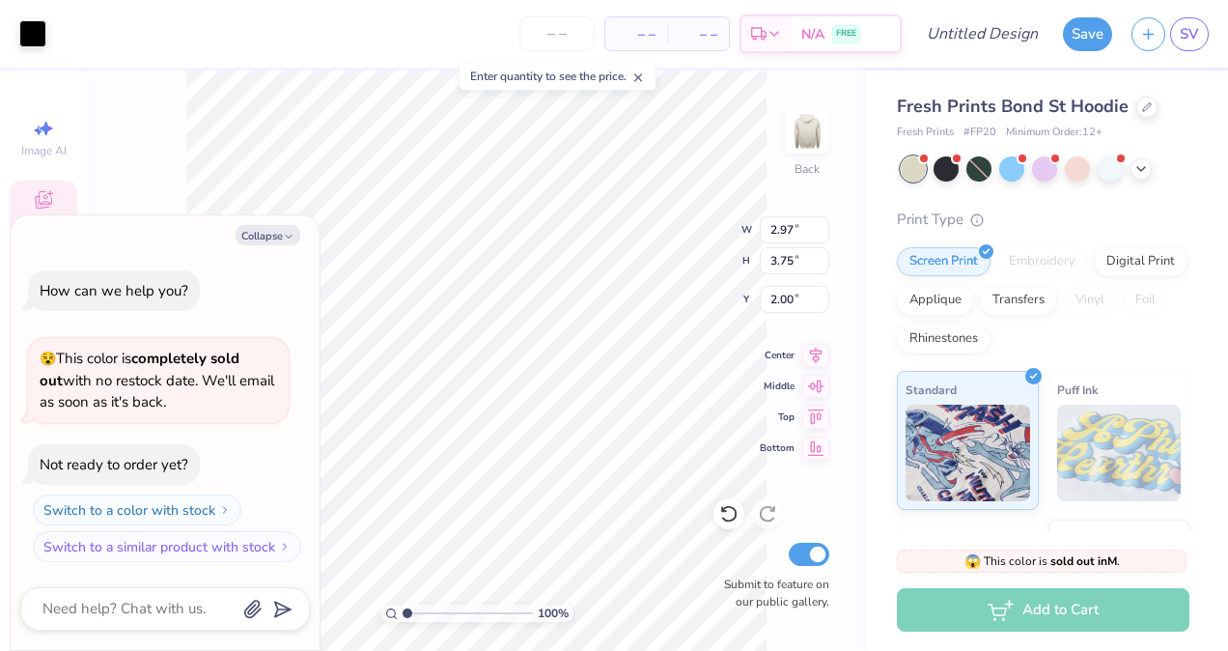
click at [116, 232] on div "Collapse" at bounding box center [165, 235] width 290 height 20
click at [276, 234] on button "Collapse" at bounding box center [268, 235] width 65 height 20
type textarea "x"
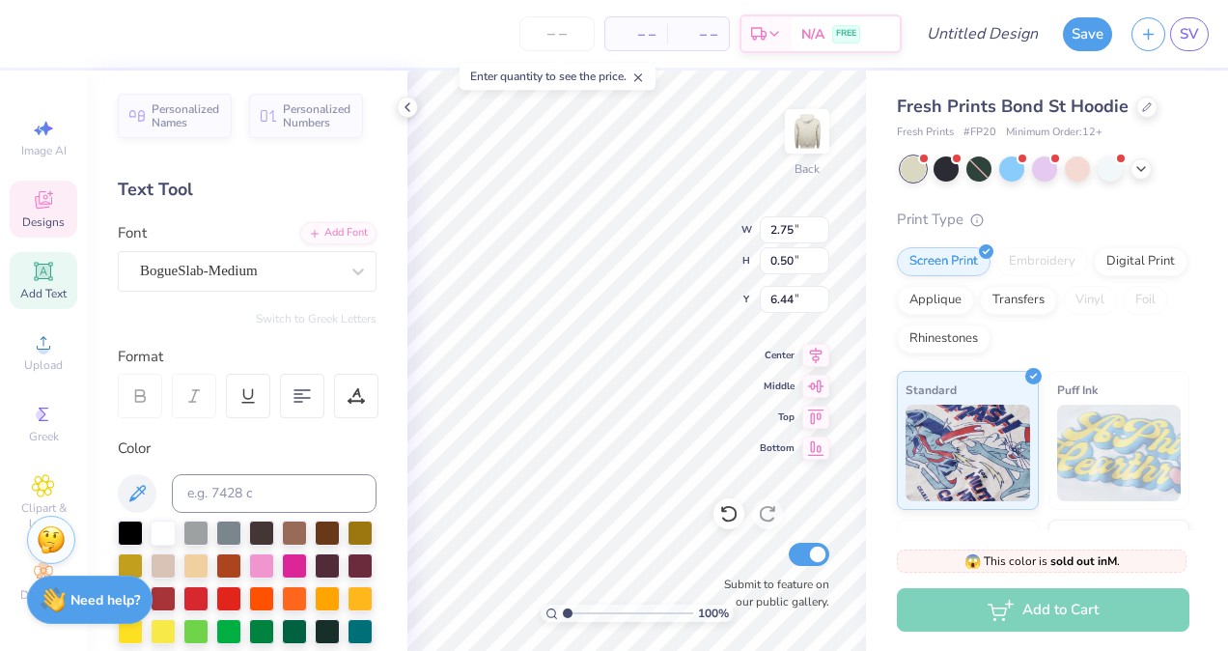
type input "2.54"
type input "3.78"
type input "2.00"
type input "2.97"
type input "3.81"
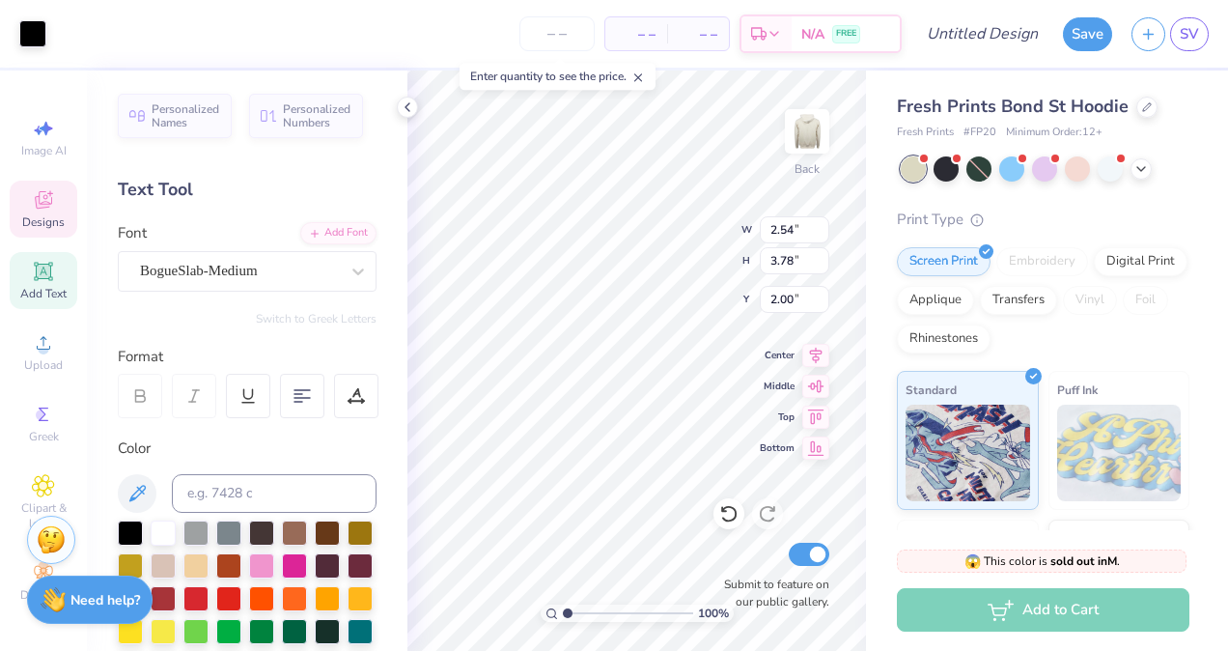
type input "2.07"
type input "2.99"
type input "3.47"
type input "2.32"
type input "2.97"
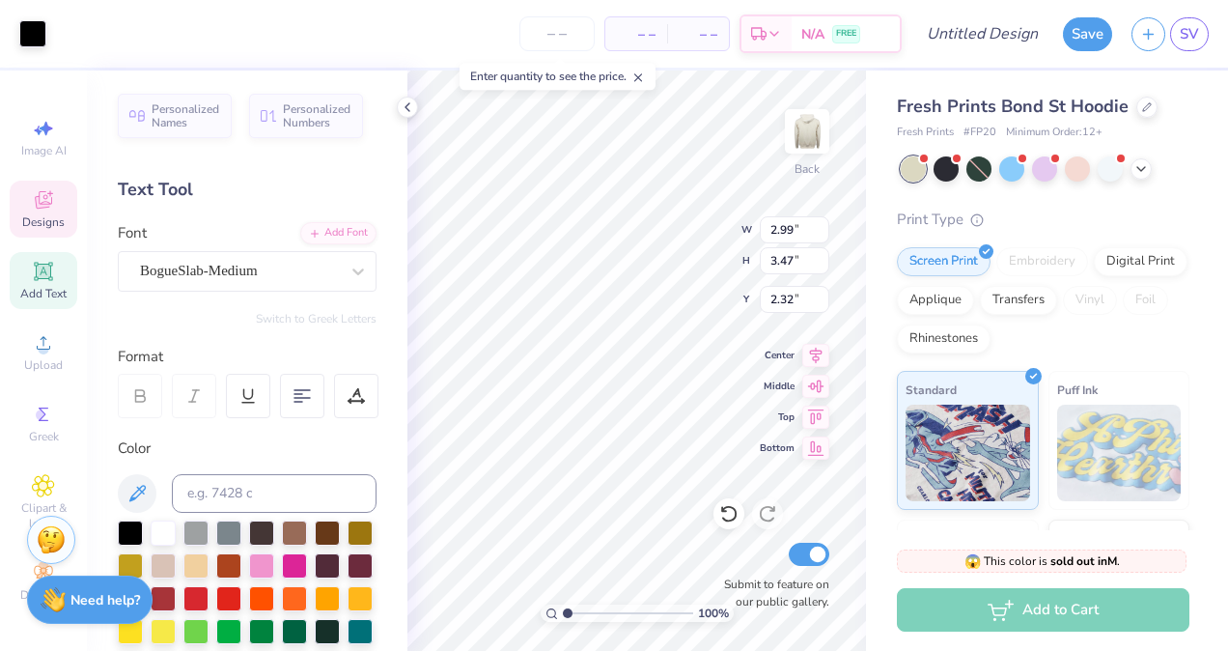
type input "3.75"
type input "2.00"
type input "2.99"
type input "3.47"
type input "2.32"
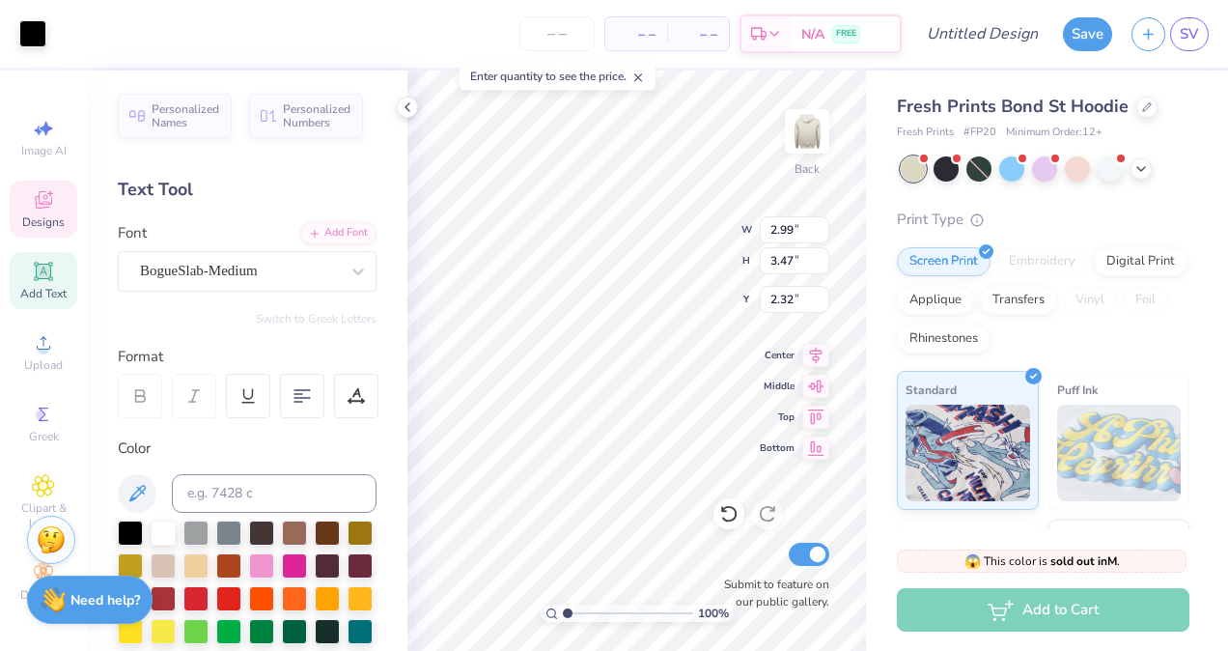
type input "2.91"
type input "3.25"
type input "2.46"
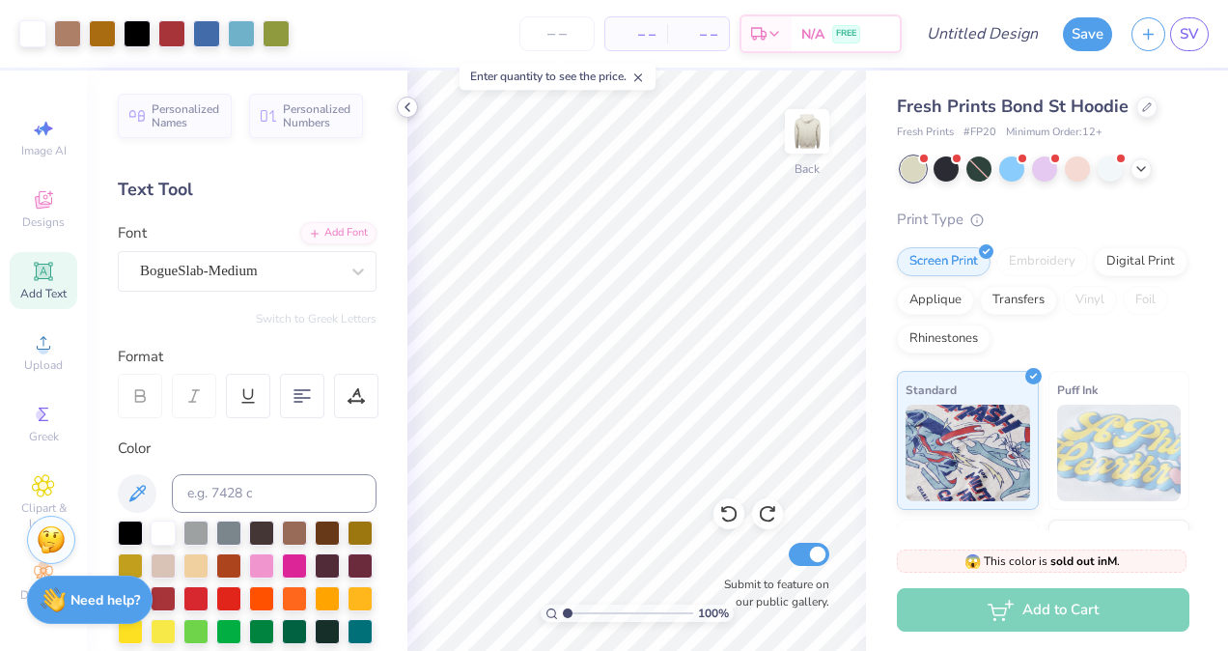
click at [402, 107] on icon at bounding box center [407, 106] width 15 height 15
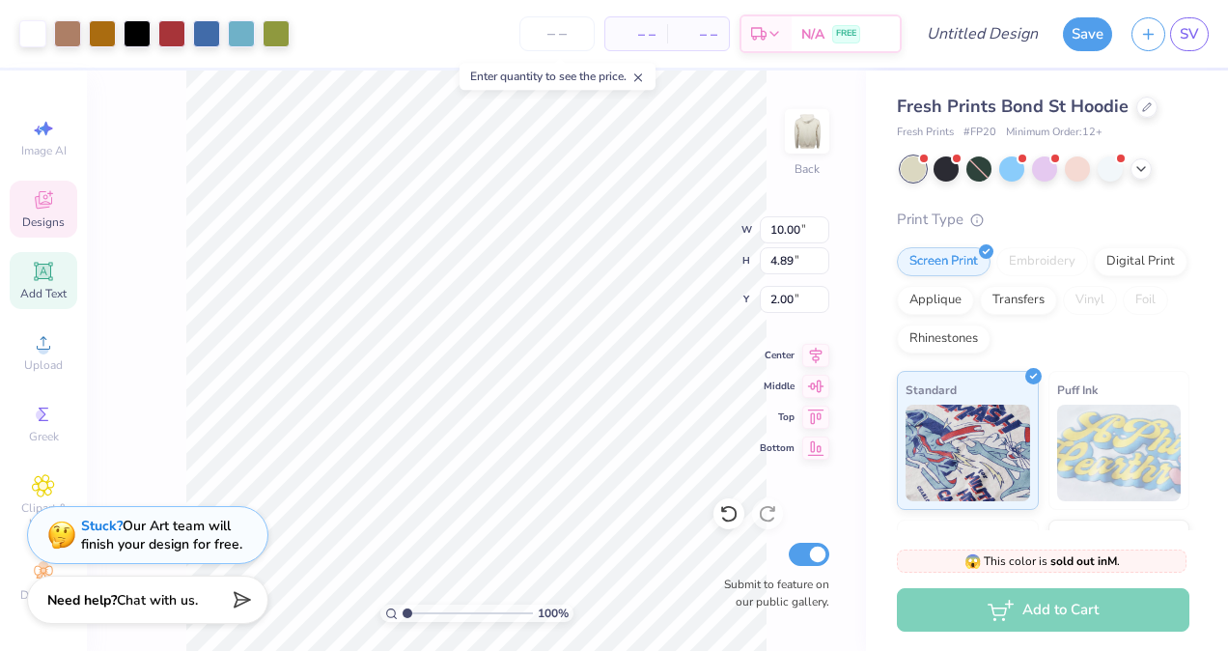
click at [166, 182] on div "100 % Back W 10.00 10.00 " H 4.89 4.89 " Y 2.00 2.00 " Center Middle Top Bottom…" at bounding box center [476, 360] width 779 height 580
type input "9.96"
type input "0.49"
type input "7.90"
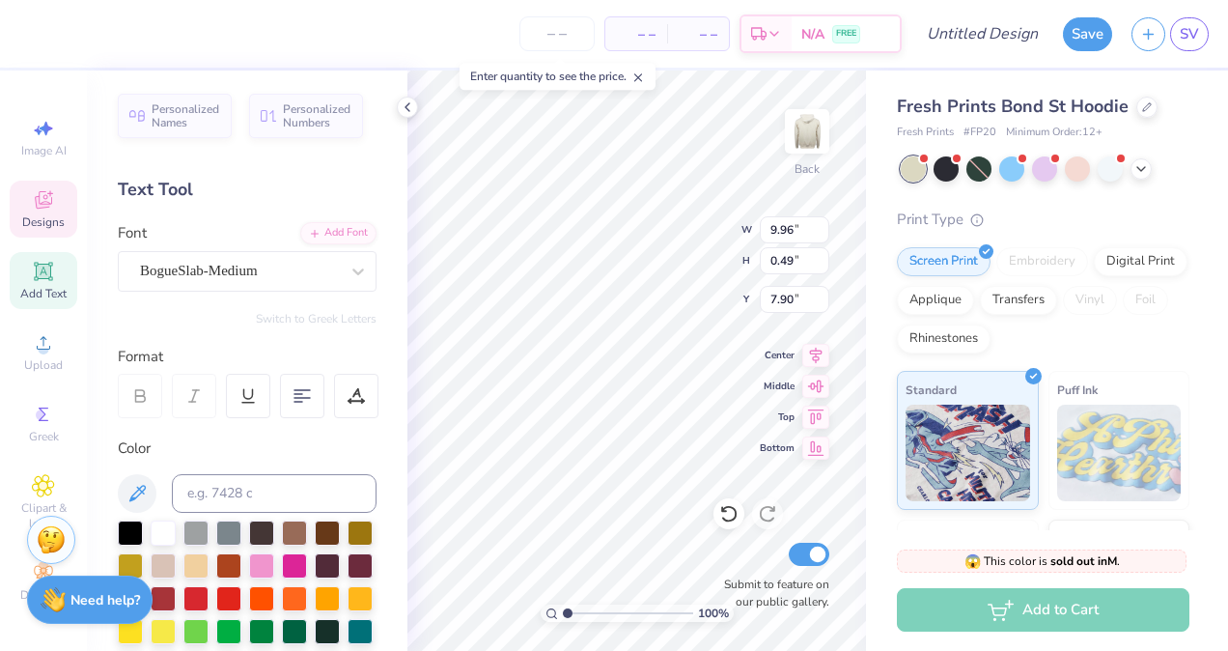
scroll to position [15, 2]
type textarea "F L E X"
type textarea "F"
type textarea "FLEX"
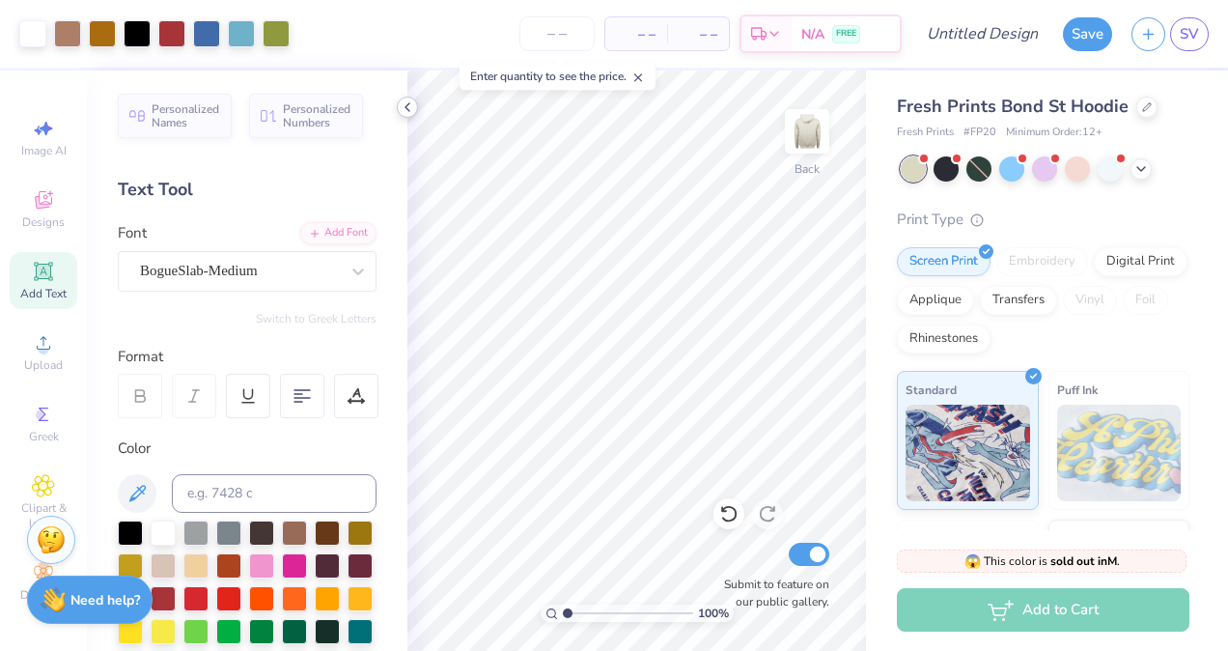
click at [411, 114] on icon at bounding box center [407, 106] width 15 height 15
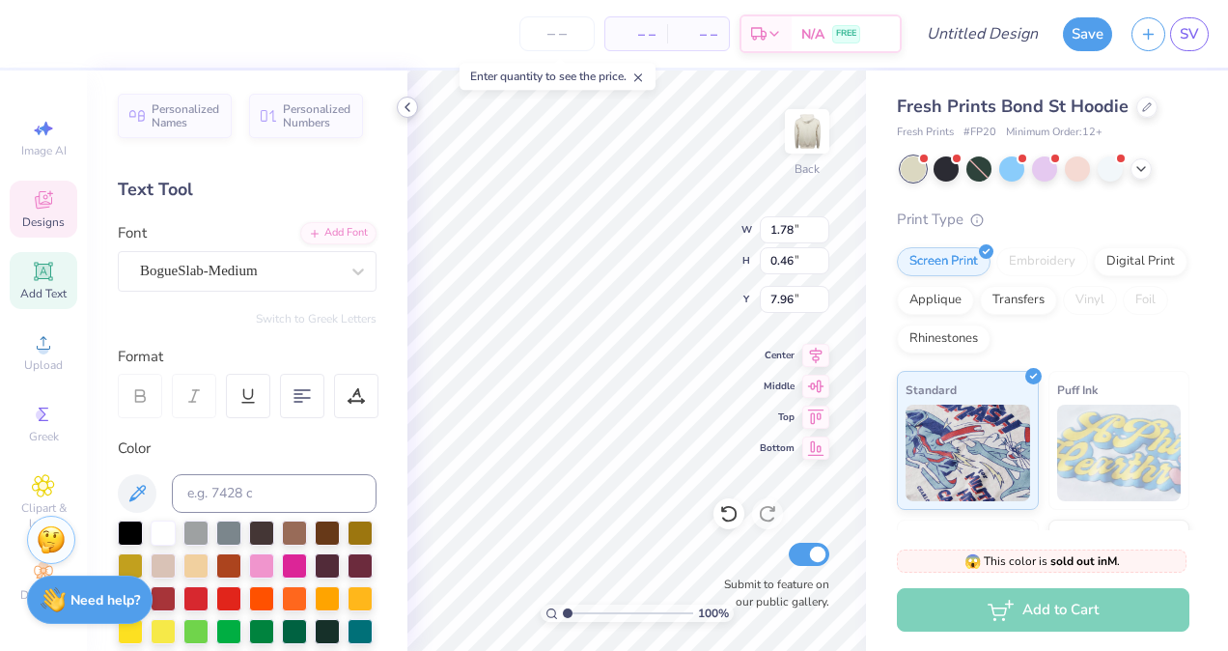
type textarea "F L E X"
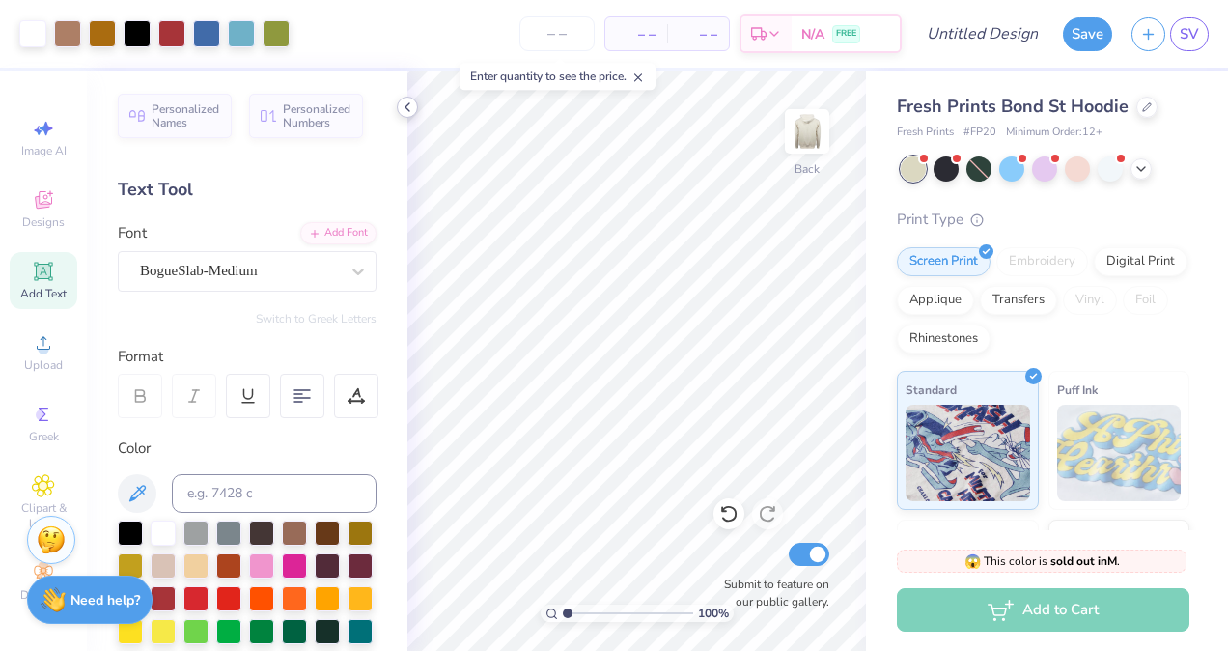
click at [402, 109] on icon at bounding box center [407, 106] width 15 height 15
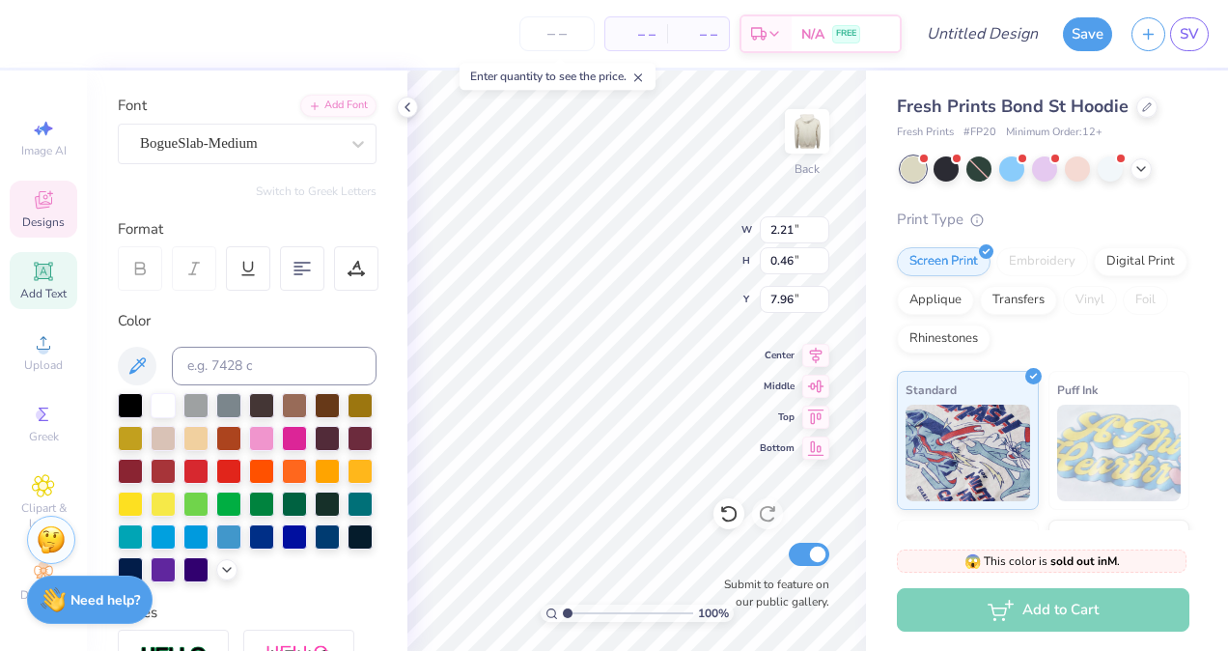
scroll to position [155, 0]
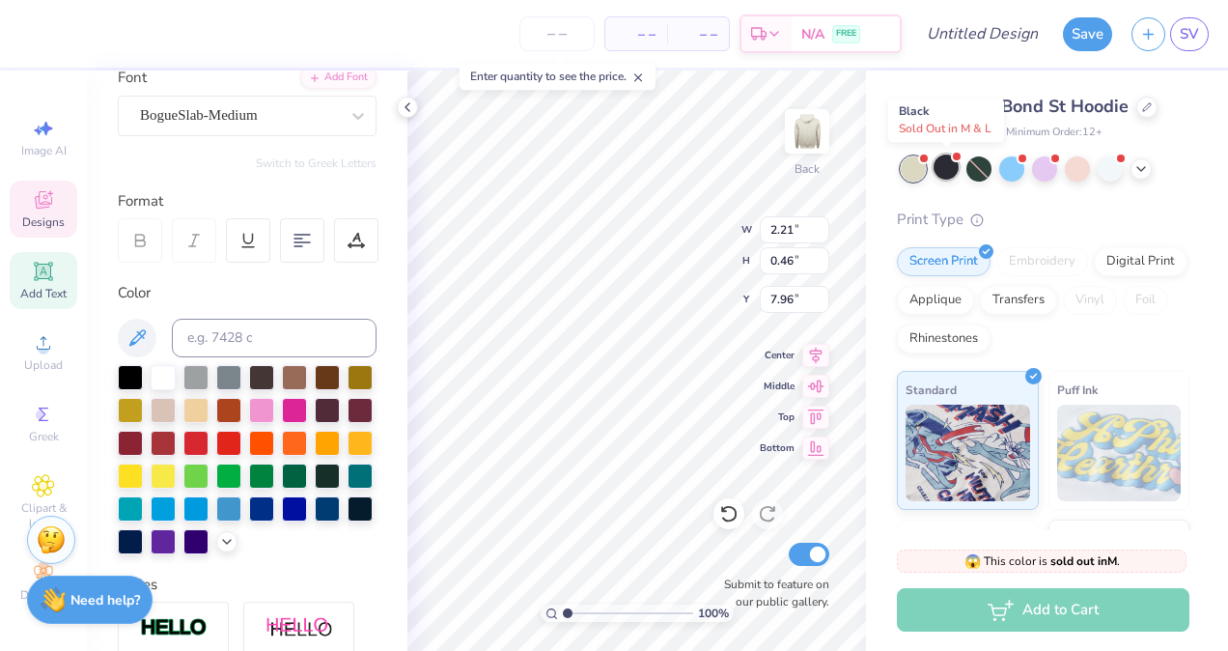
click at [949, 168] on div at bounding box center [946, 166] width 25 height 25
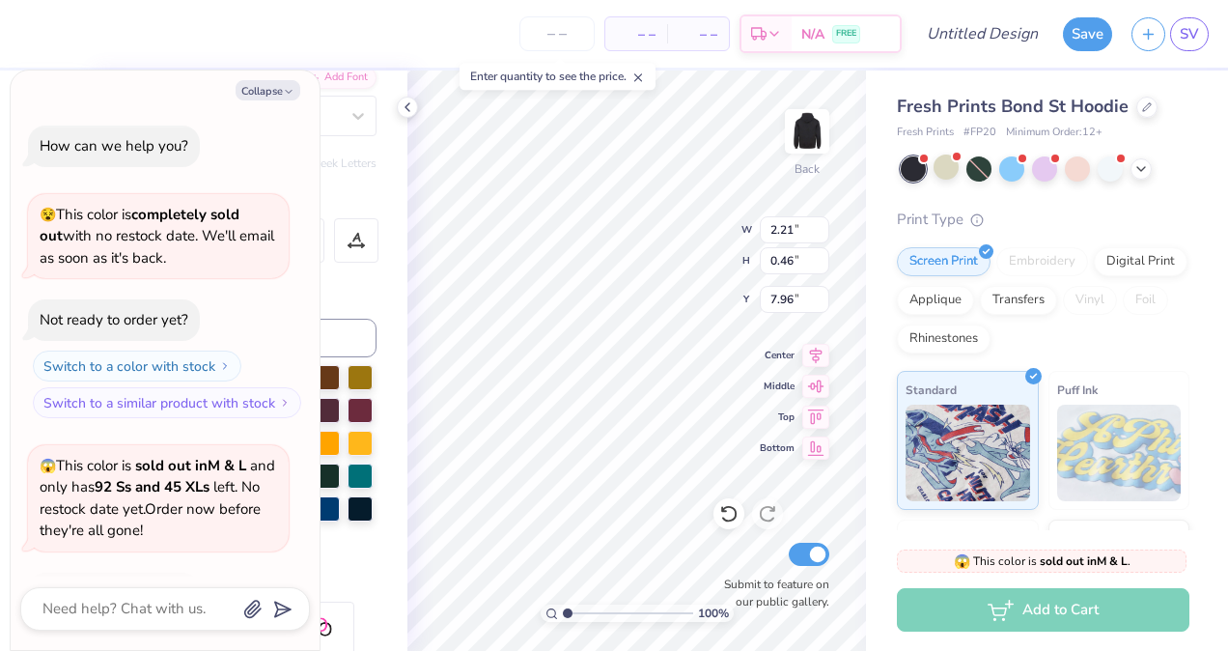
scroll to position [127, 0]
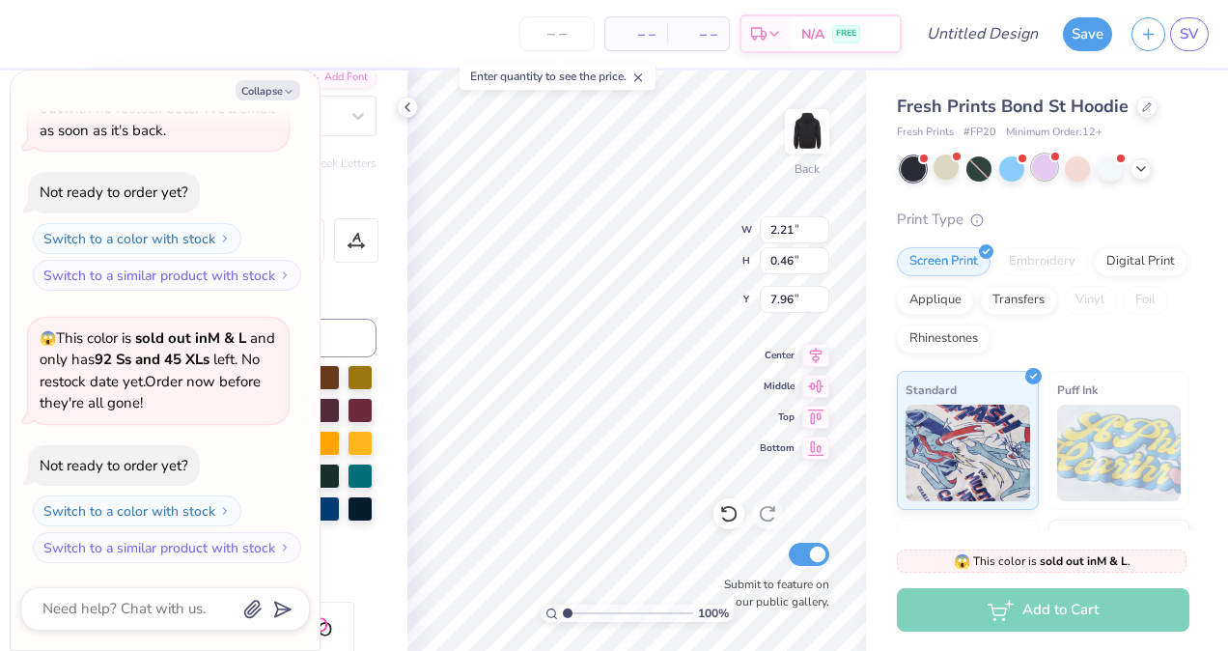
click at [1040, 170] on div at bounding box center [1044, 166] width 25 height 25
click at [1070, 172] on div at bounding box center [1077, 166] width 25 height 25
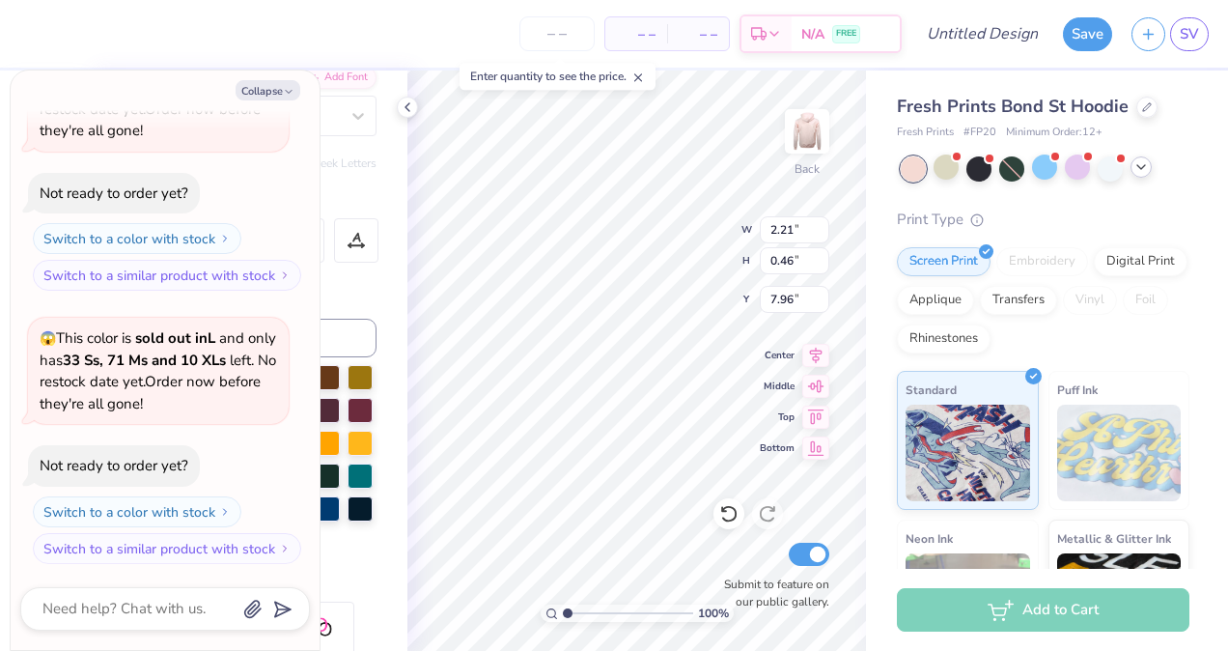
click at [1147, 171] on icon at bounding box center [1140, 166] width 15 height 15
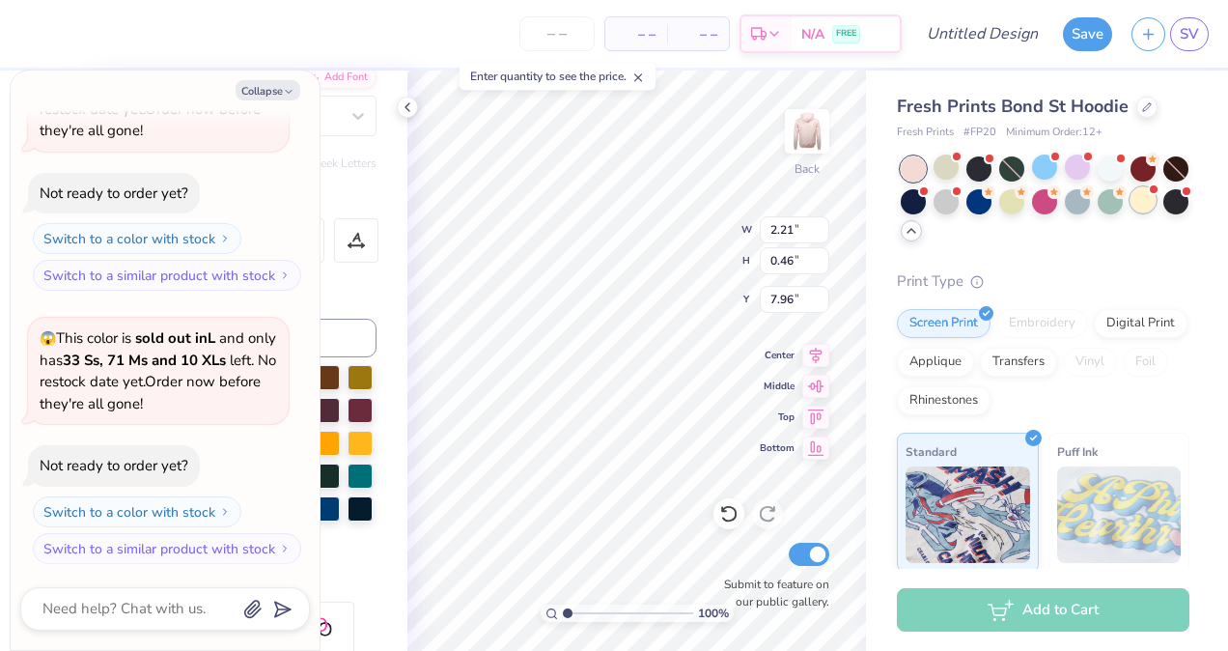
click at [1148, 195] on span at bounding box center [1153, 189] width 11 height 11
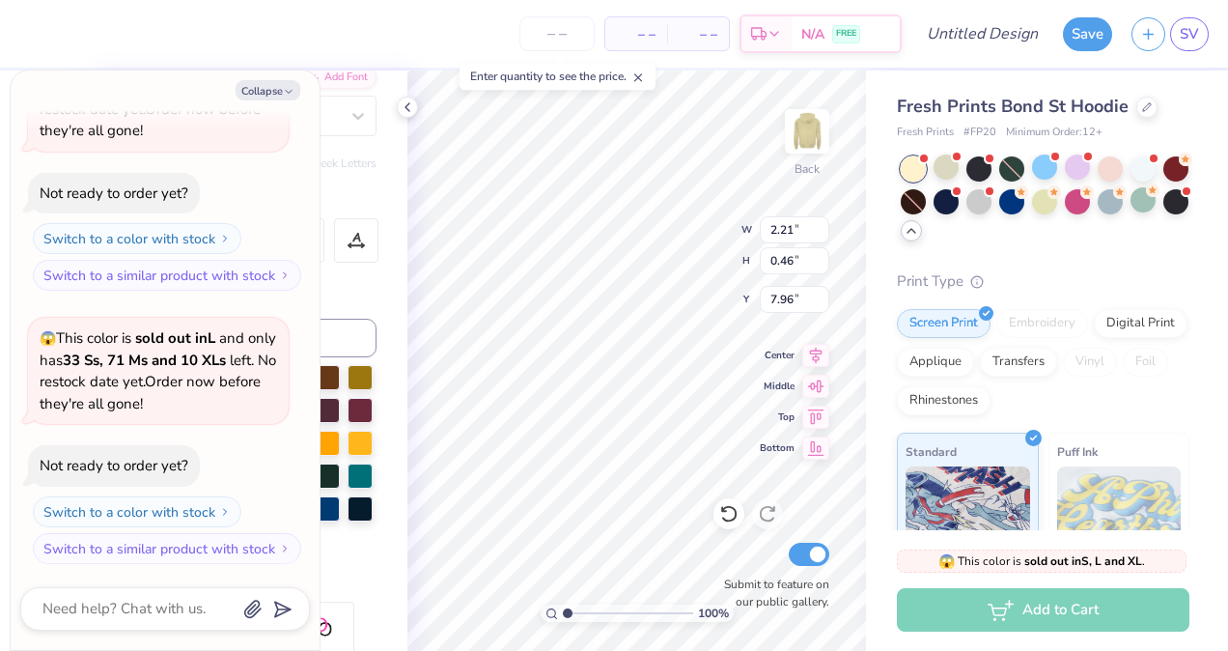
scroll to position [673, 0]
click at [937, 175] on div at bounding box center [946, 166] width 25 height 25
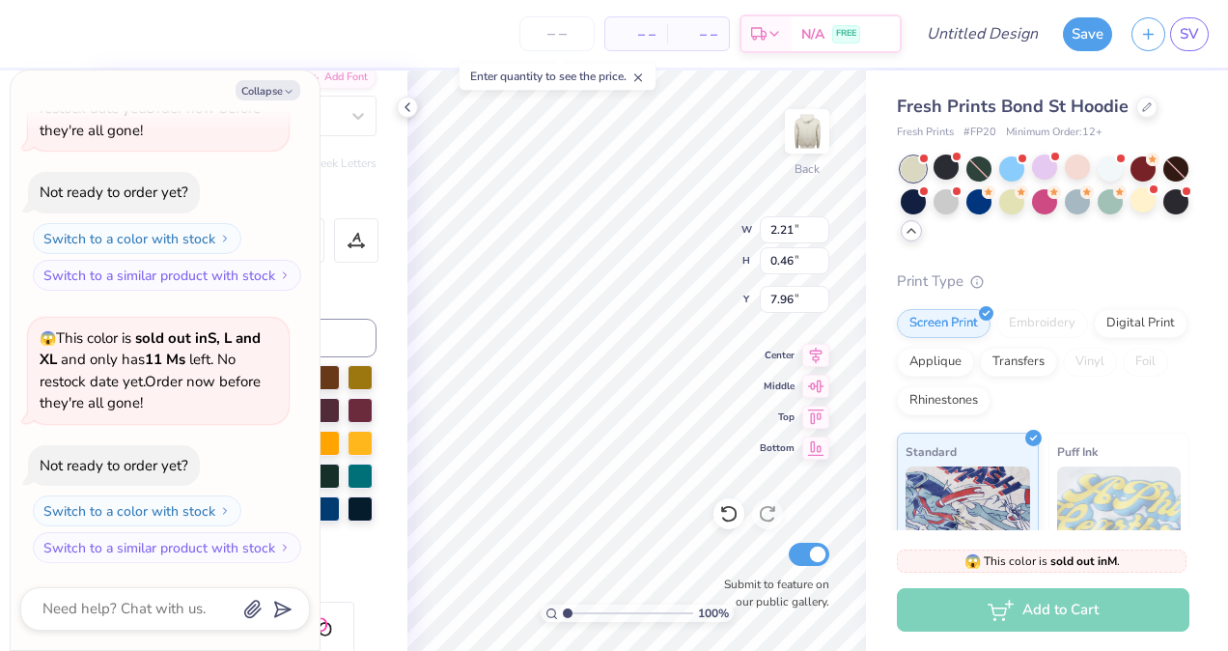
scroll to position [946, 0]
click at [959, 204] on div at bounding box center [946, 199] width 25 height 25
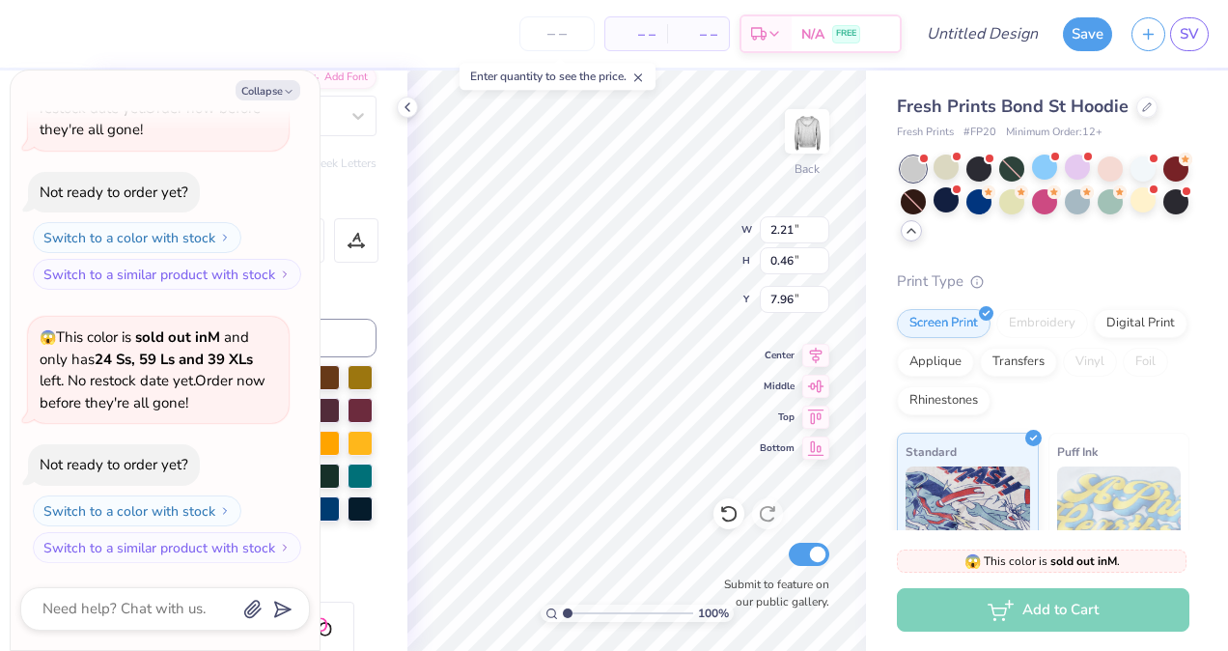
scroll to position [1218, 0]
click at [1090, 198] on div at bounding box center [1077, 199] width 25 height 25
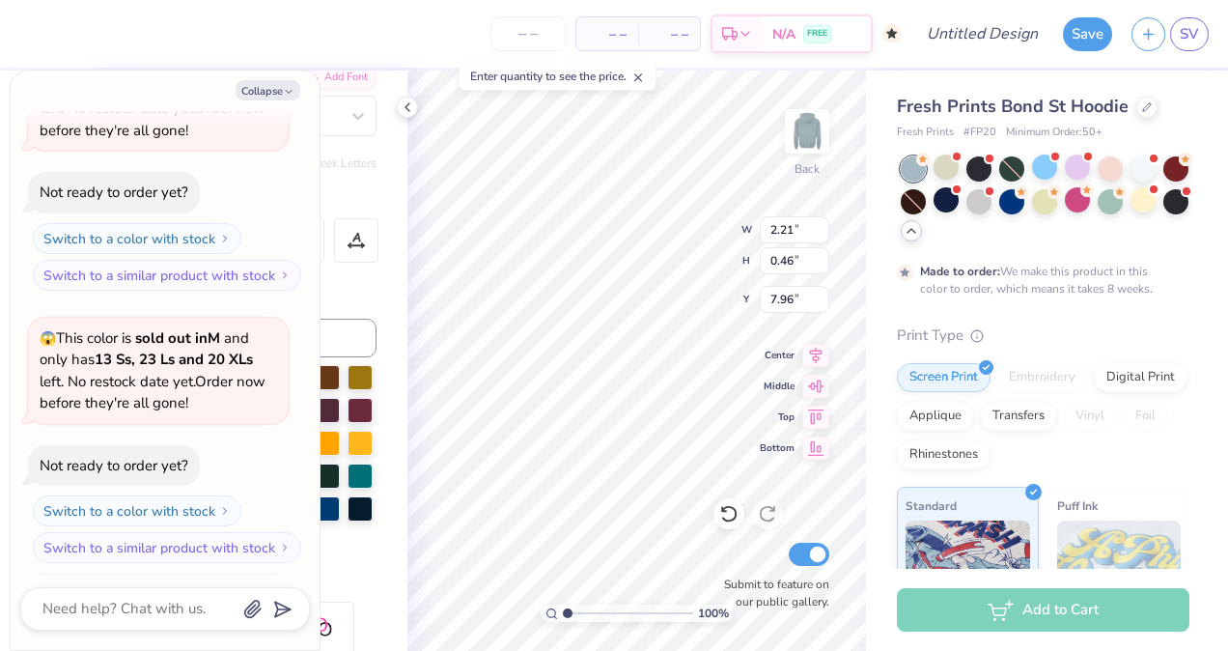
scroll to position [1378, 0]
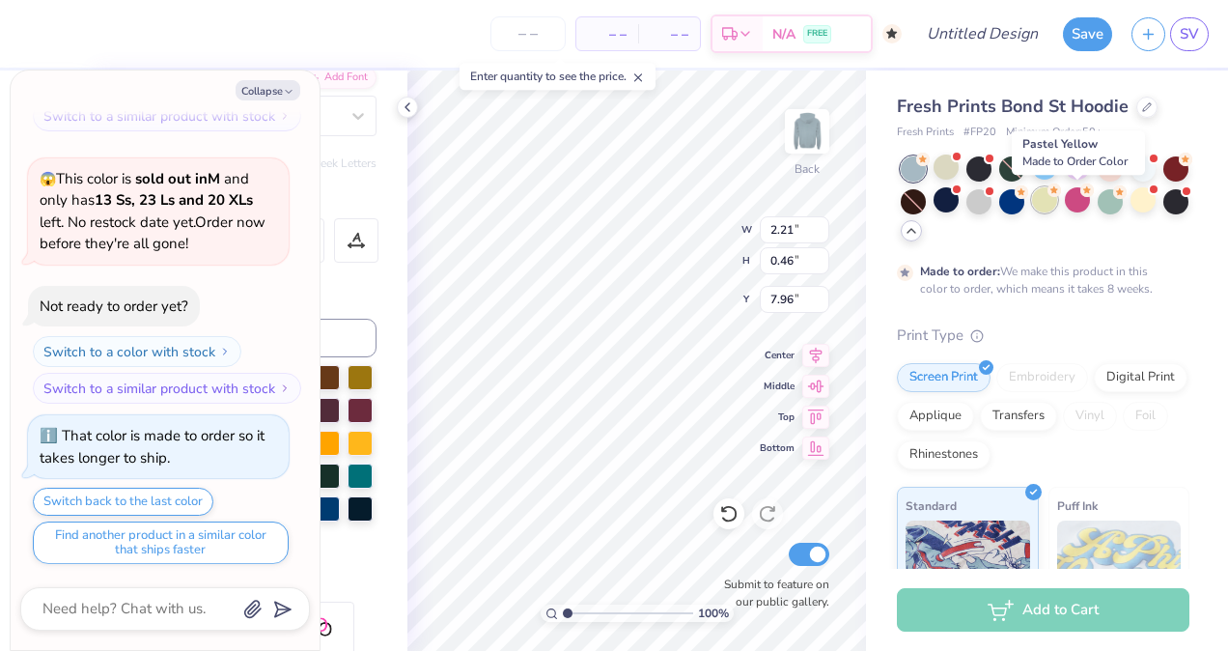
click at [1057, 201] on div at bounding box center [1044, 199] width 25 height 25
click at [1131, 212] on div at bounding box center [1143, 199] width 25 height 25
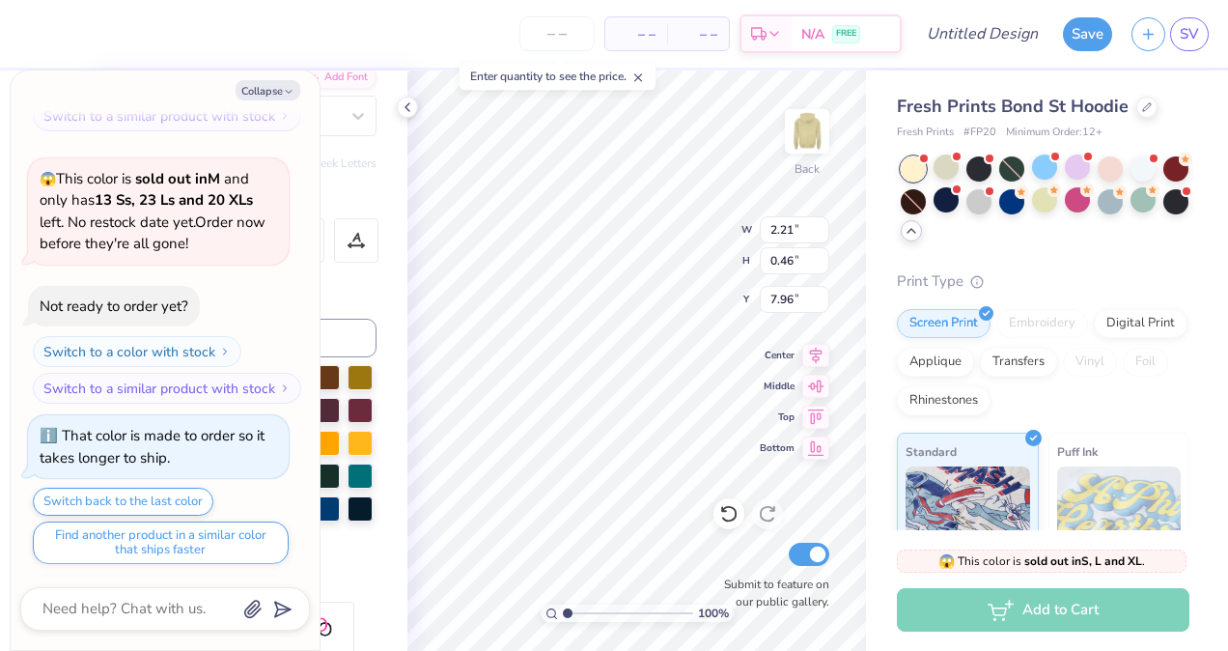
scroll to position [1747, 0]
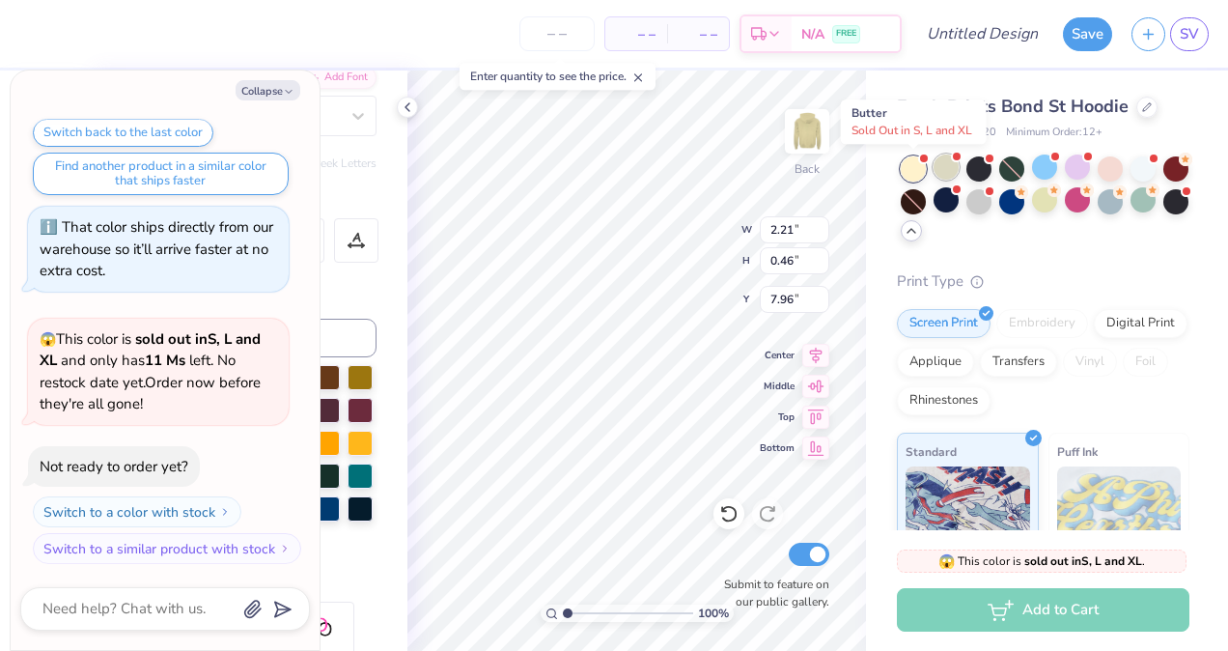
click at [952, 176] on div at bounding box center [946, 166] width 25 height 25
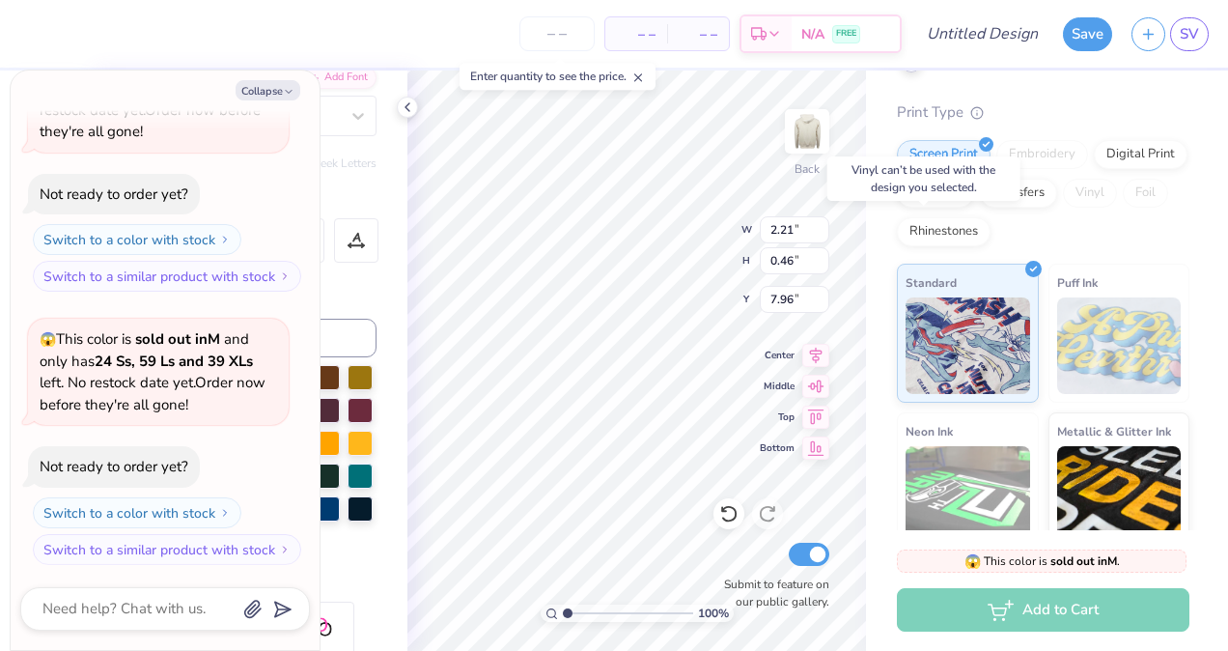
scroll to position [179, 0]
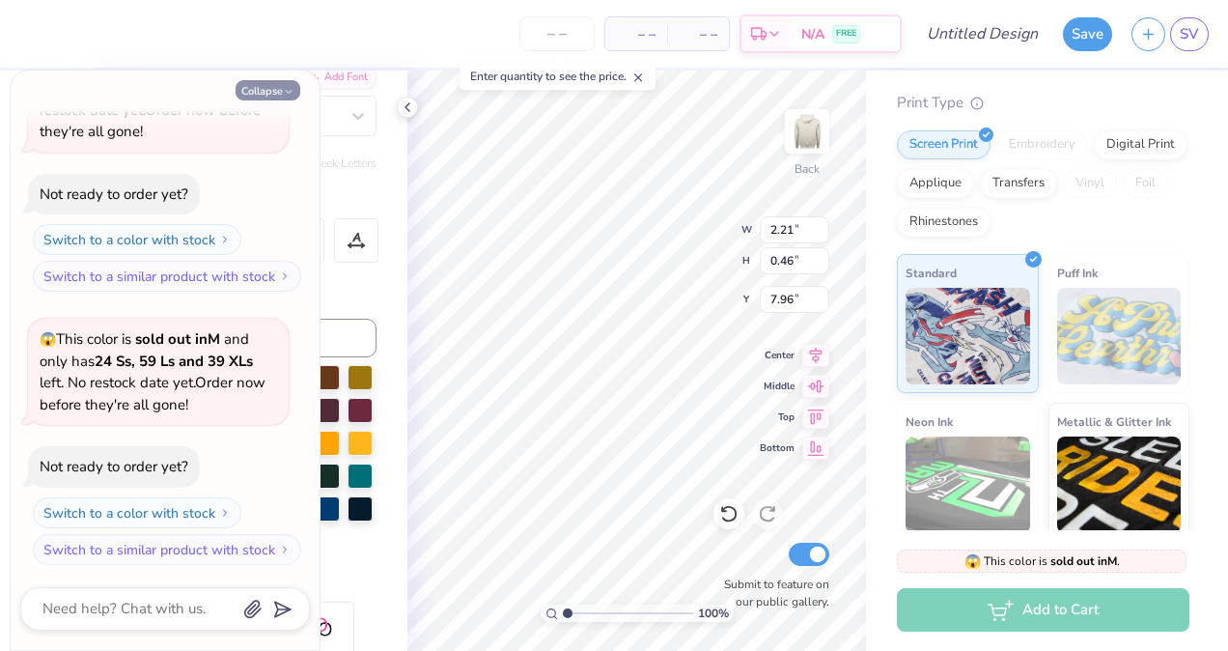
click at [251, 97] on button "Collapse" at bounding box center [268, 90] width 65 height 20
type textarea "x"
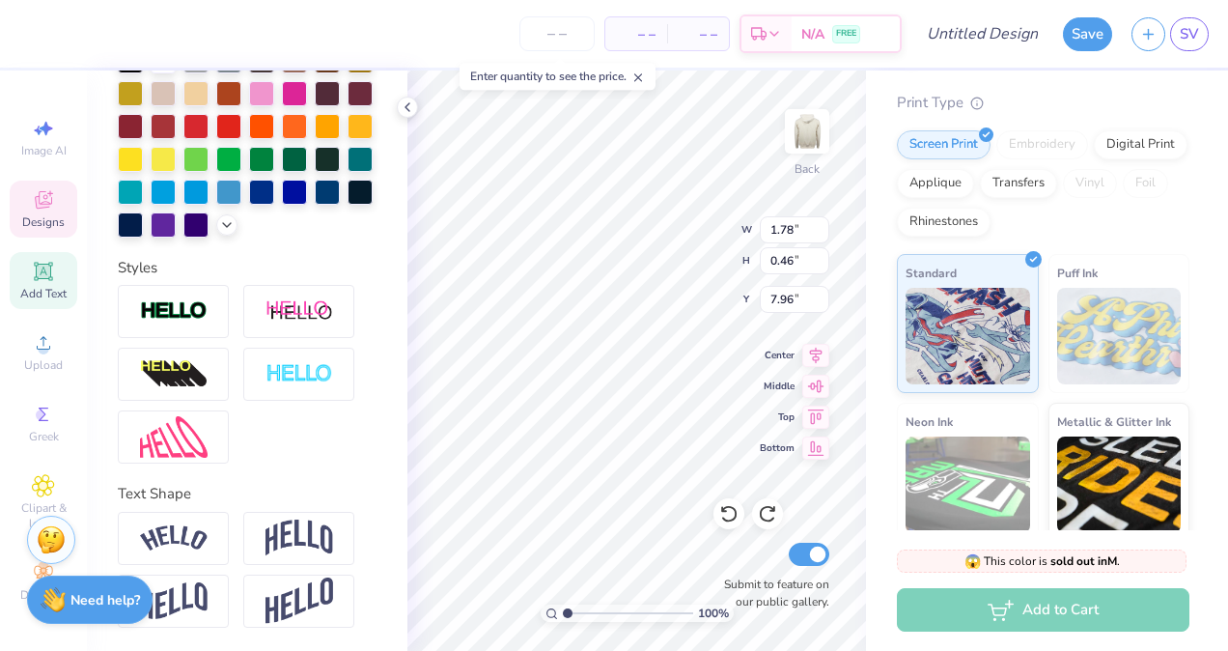
scroll to position [15, 4]
type textarea "F L E X"
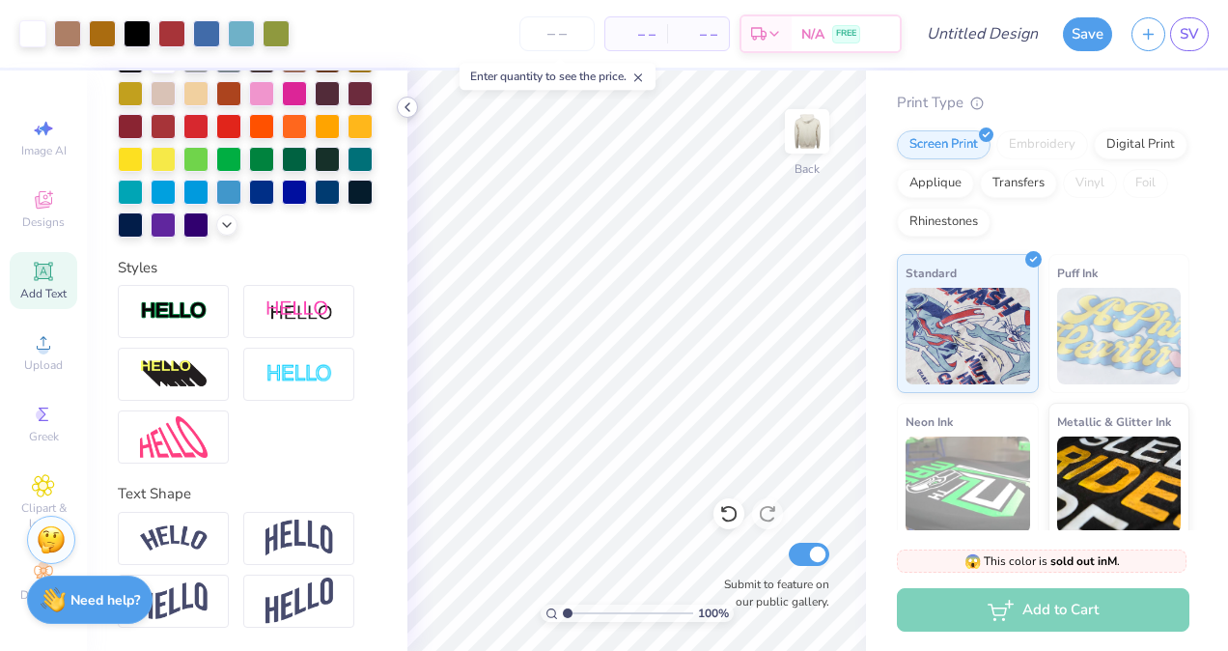
click at [409, 116] on div at bounding box center [407, 107] width 21 height 21
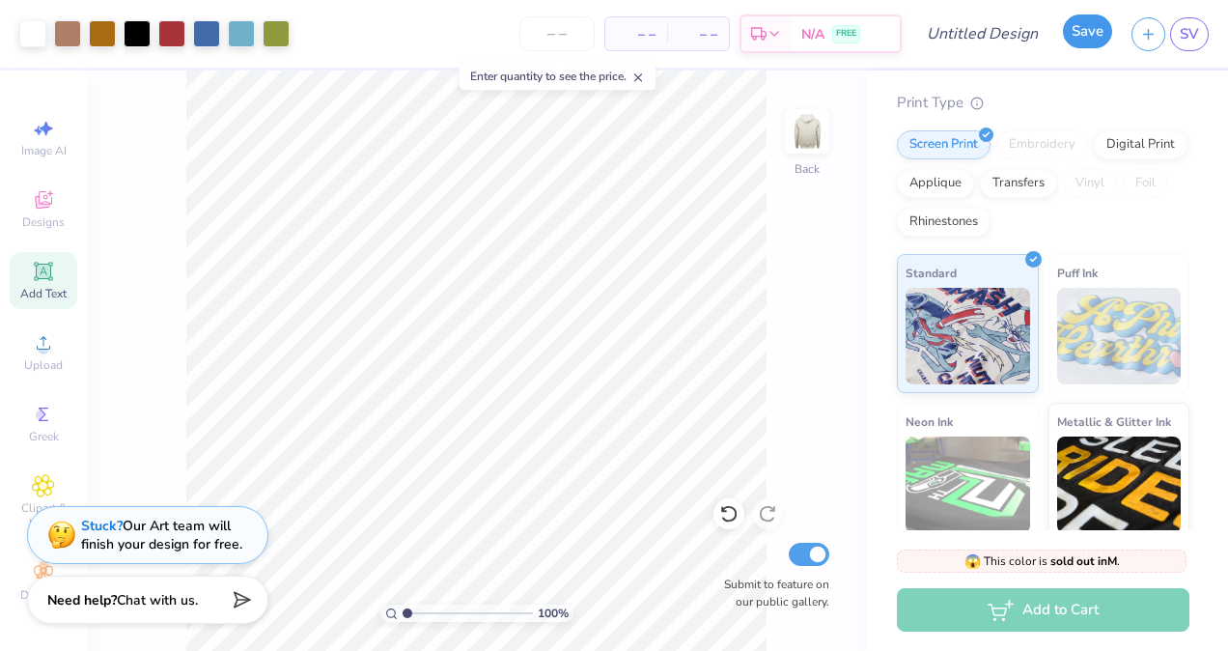
click at [1081, 31] on button "Save" at bounding box center [1087, 31] width 49 height 34
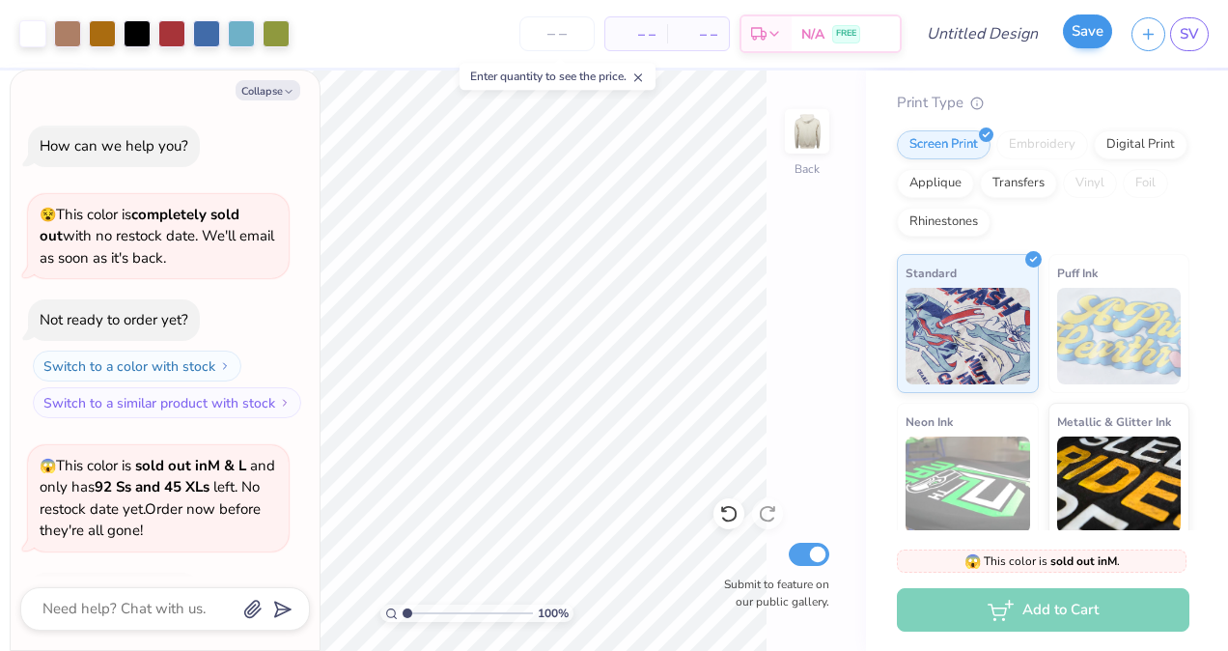
scroll to position [2072, 0]
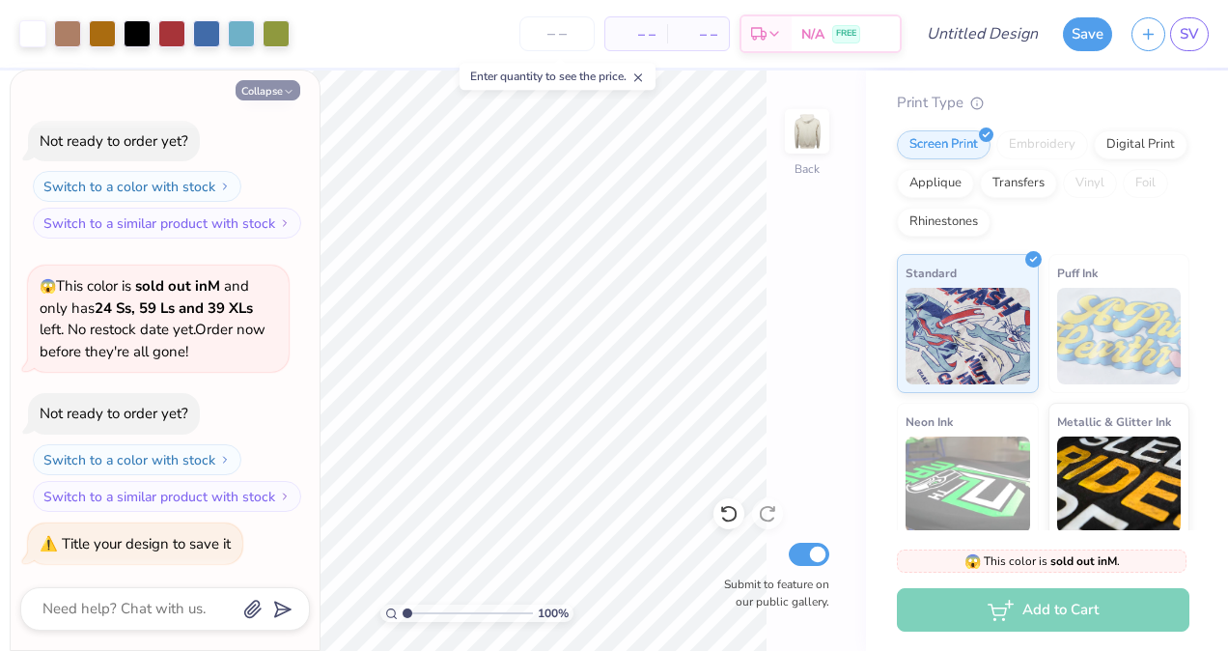
click at [250, 92] on button "Collapse" at bounding box center [268, 90] width 65 height 20
type textarea "x"
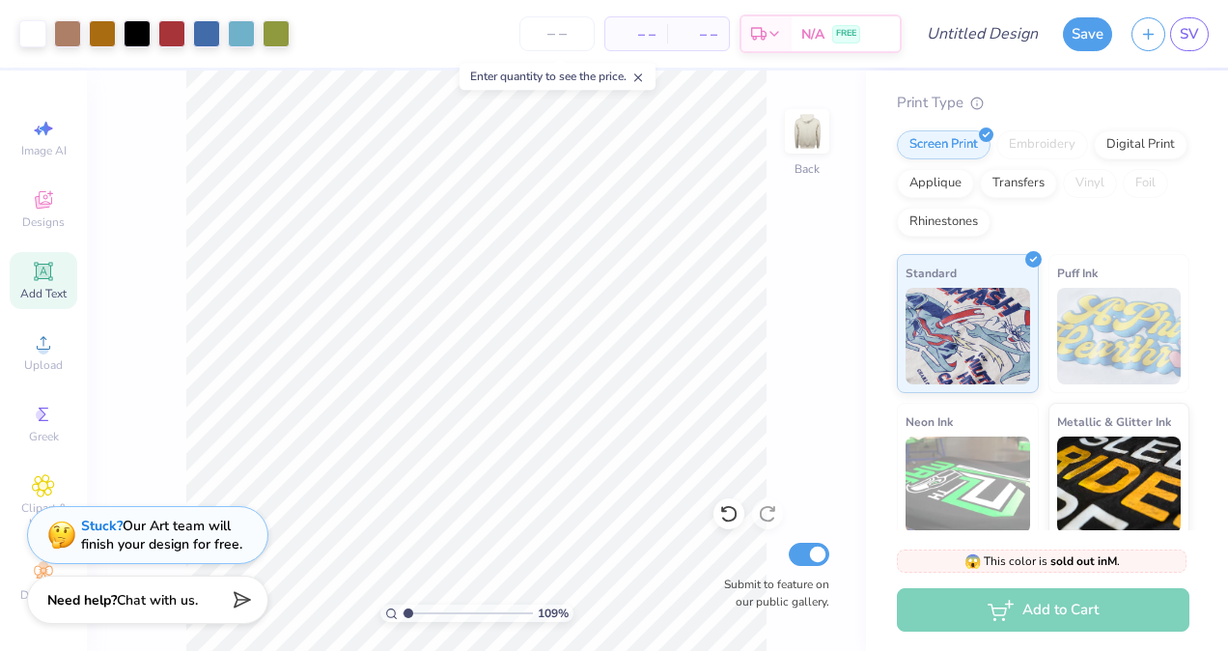
drag, startPoint x: 408, startPoint y: 613, endPoint x: 407, endPoint y: 623, distance: 9.7
type input "1.09"
click at [407, 622] on input "range" at bounding box center [468, 612] width 130 height 17
click at [1082, 42] on button "Save" at bounding box center [1087, 31] width 49 height 34
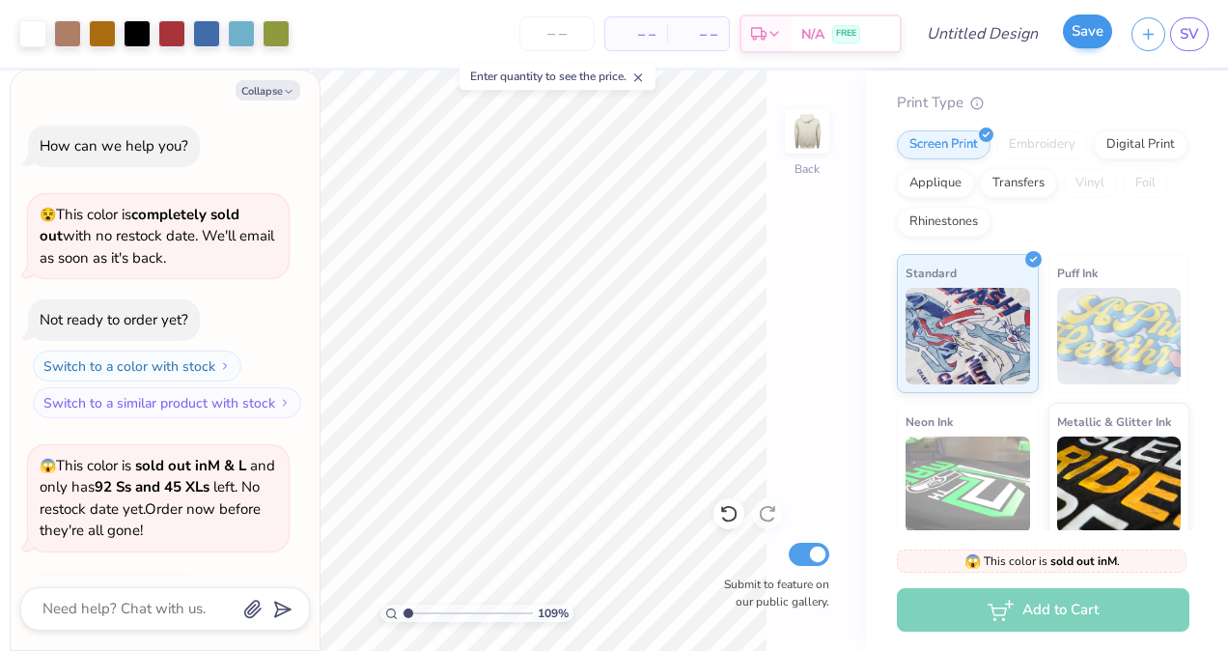
scroll to position [2124, 0]
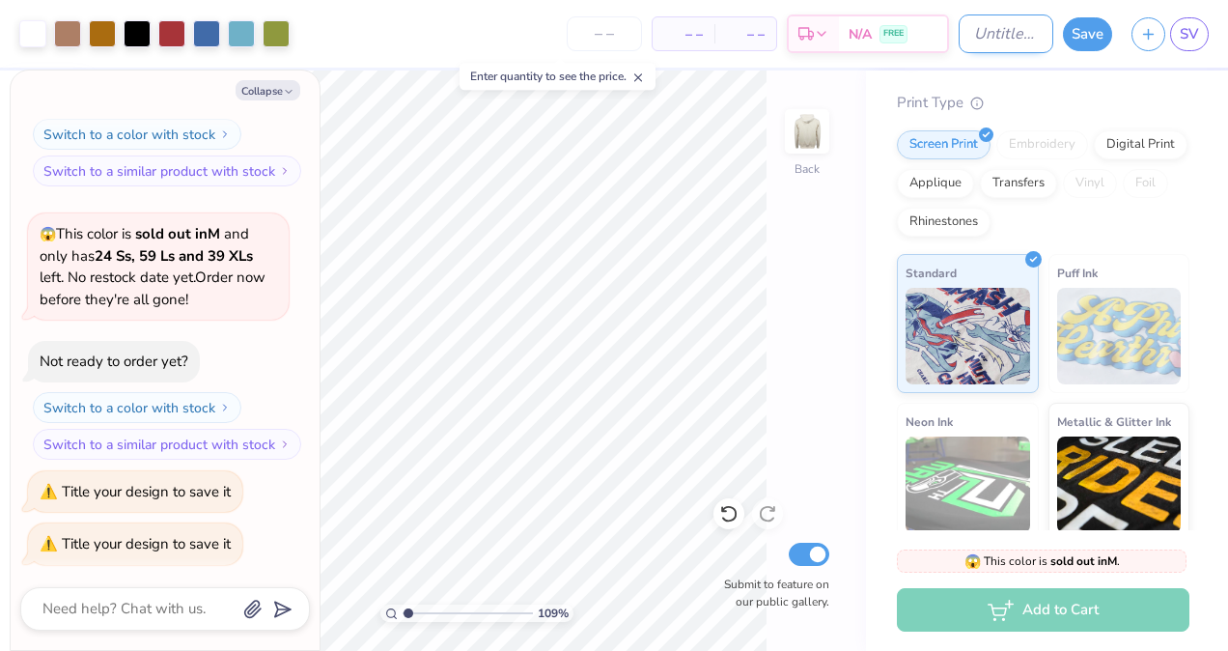
type textarea "x"
click at [1008, 31] on input "Design Title" at bounding box center [1006, 33] width 95 height 39
type input "f"
type textarea "x"
type input "fl"
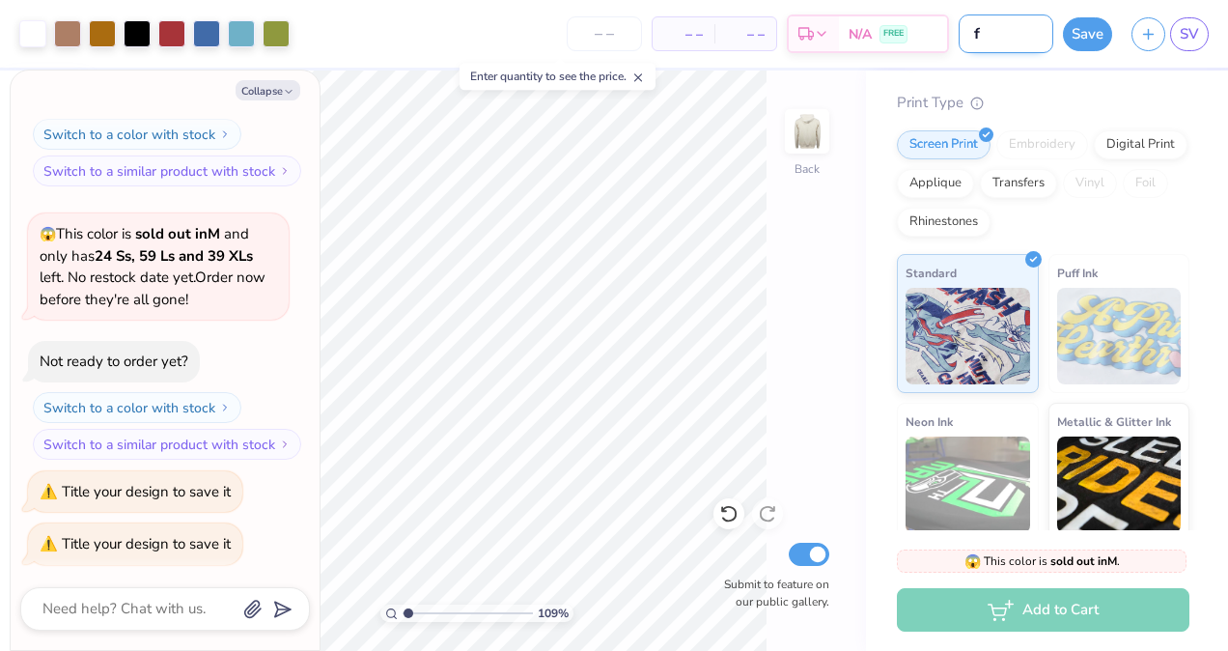
type textarea "x"
type input "fle"
type textarea "x"
type input "flex"
type textarea "x"
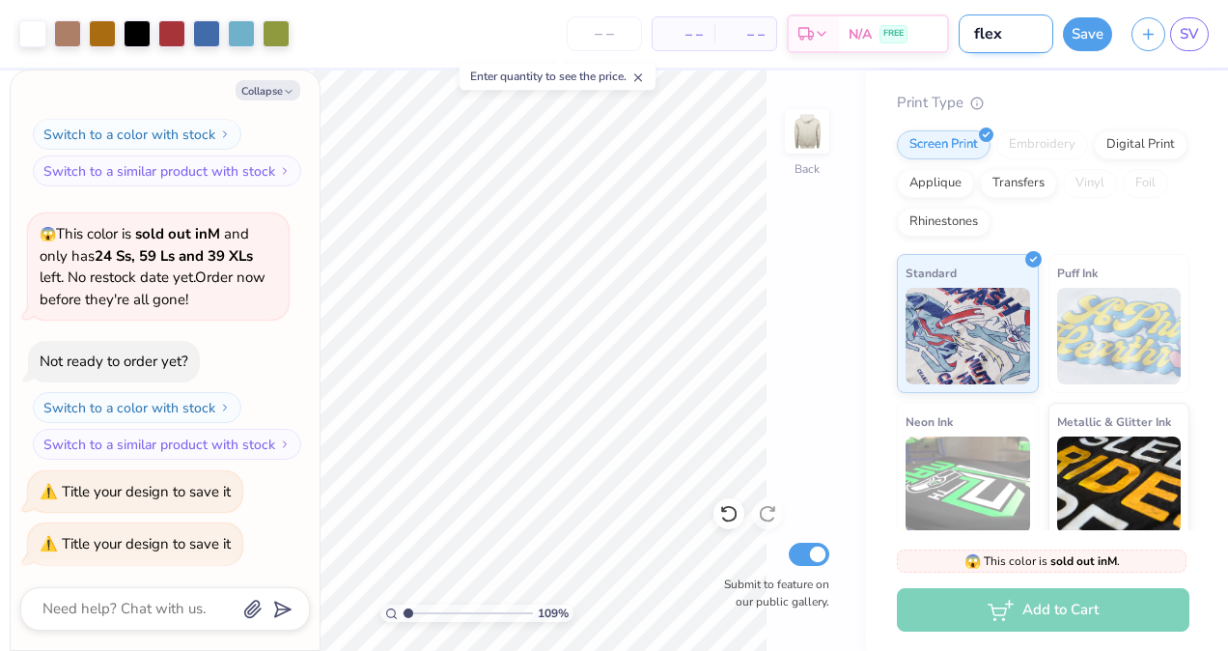
type input "flex"
type textarea "x"
type input "flex h"
type textarea "x"
type input "flex ho"
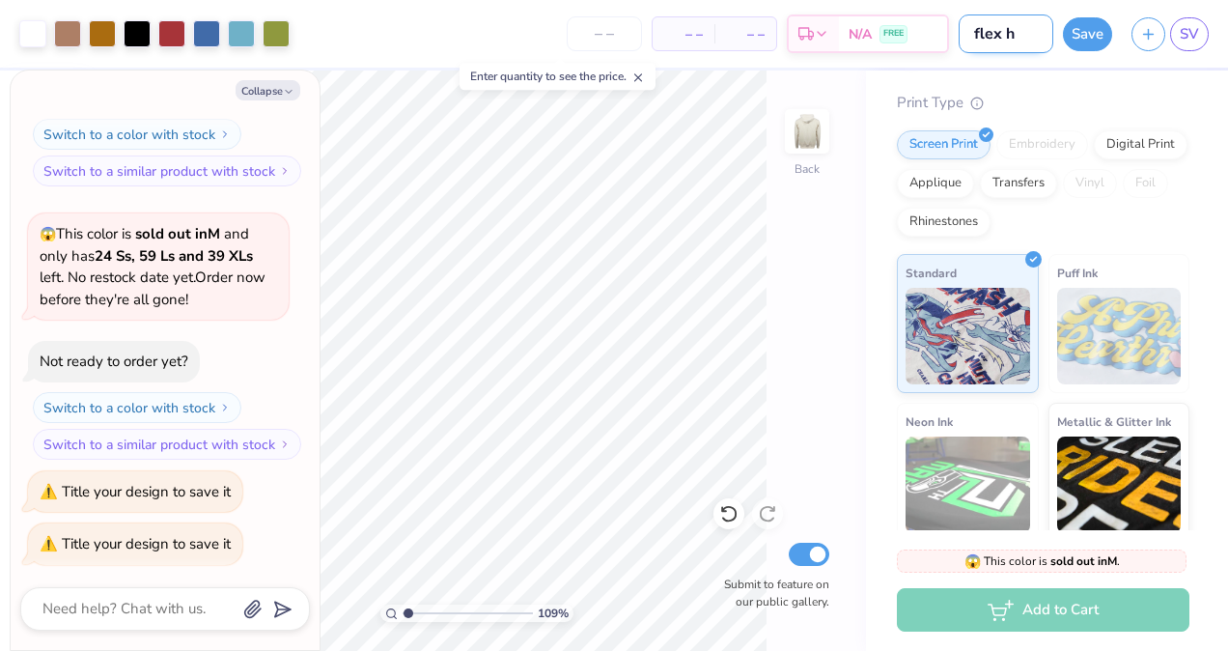
type textarea "x"
type input "flex hoo"
type textarea "x"
type input "flex hood"
type textarea "x"
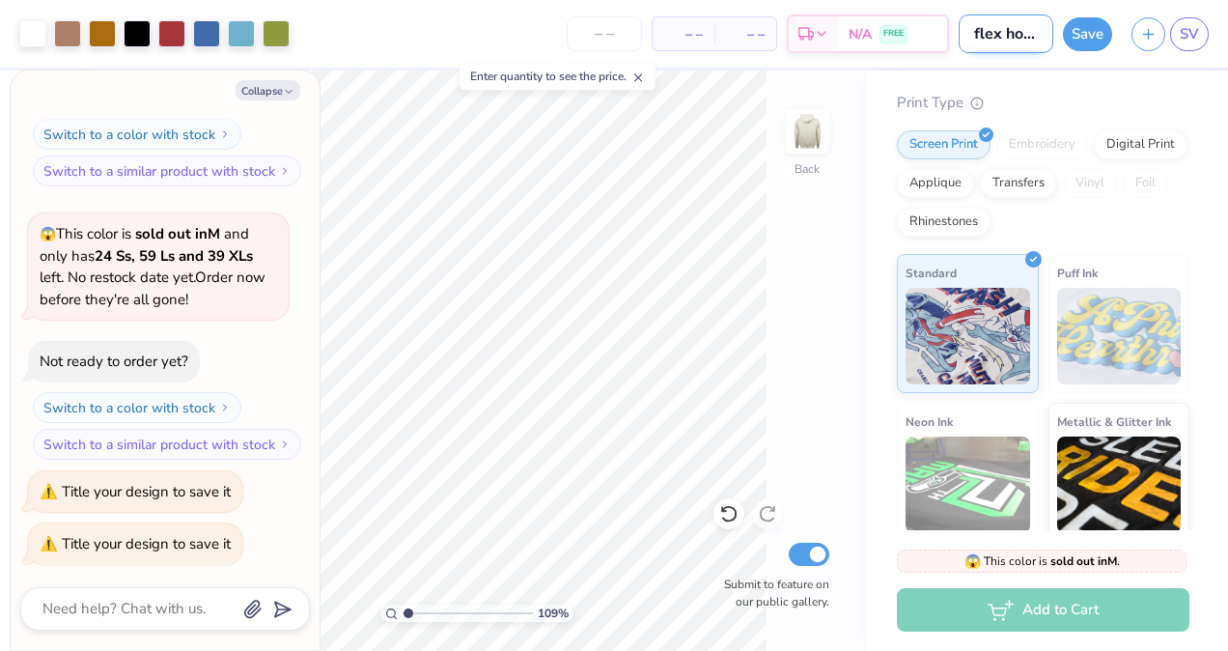
type input "flex hoodi"
type textarea "x"
type input "flex hoodie"
type textarea "x"
type input "flex hoodie"
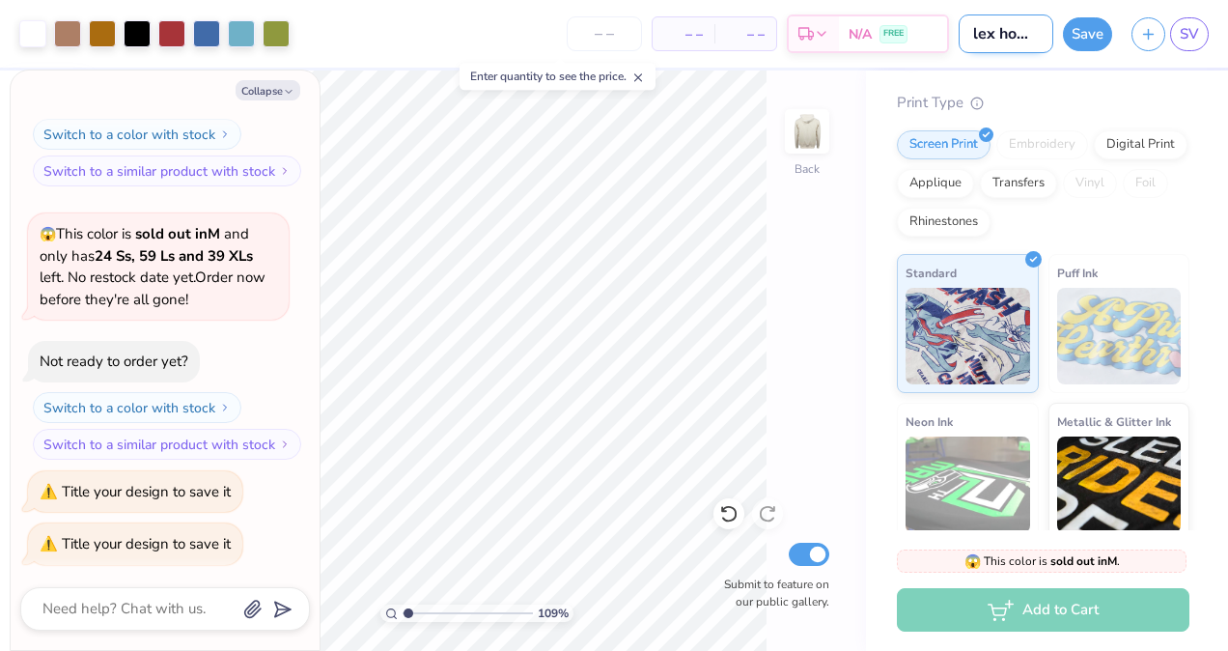
type textarea "x"
type input "flex hoodie t"
type textarea "x"
type input "flex hoodie"
type textarea "x"
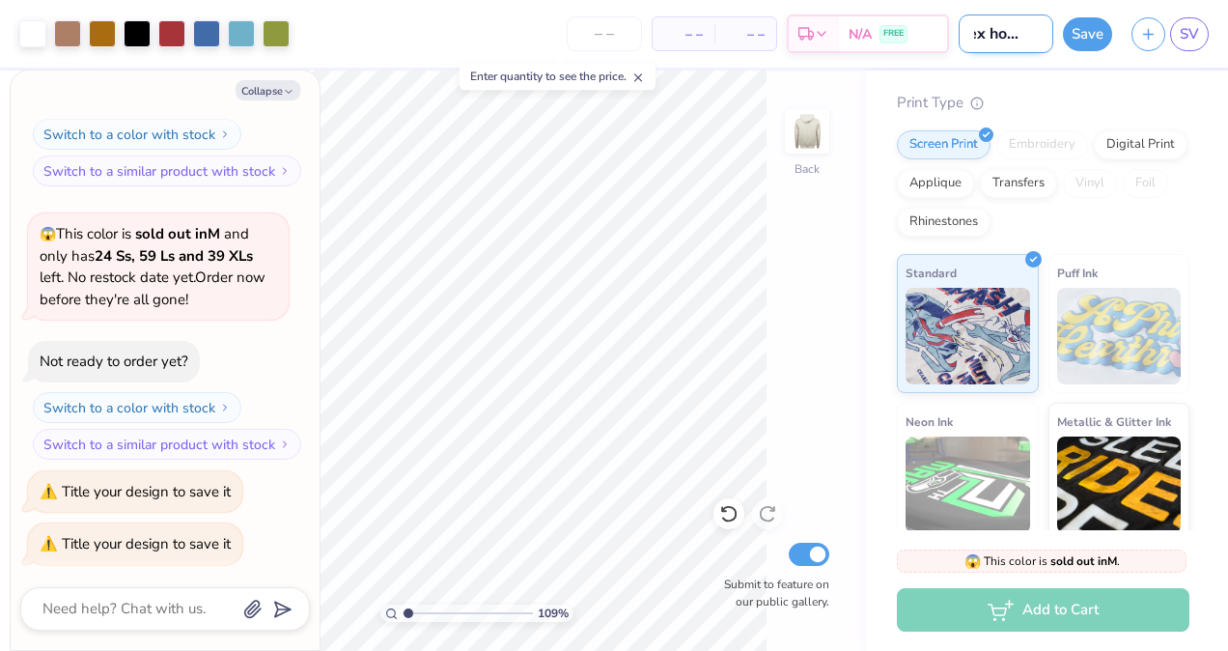
scroll to position [0, 19]
type input "flex hoodie"
click at [1087, 32] on button "Save" at bounding box center [1087, 31] width 49 height 34
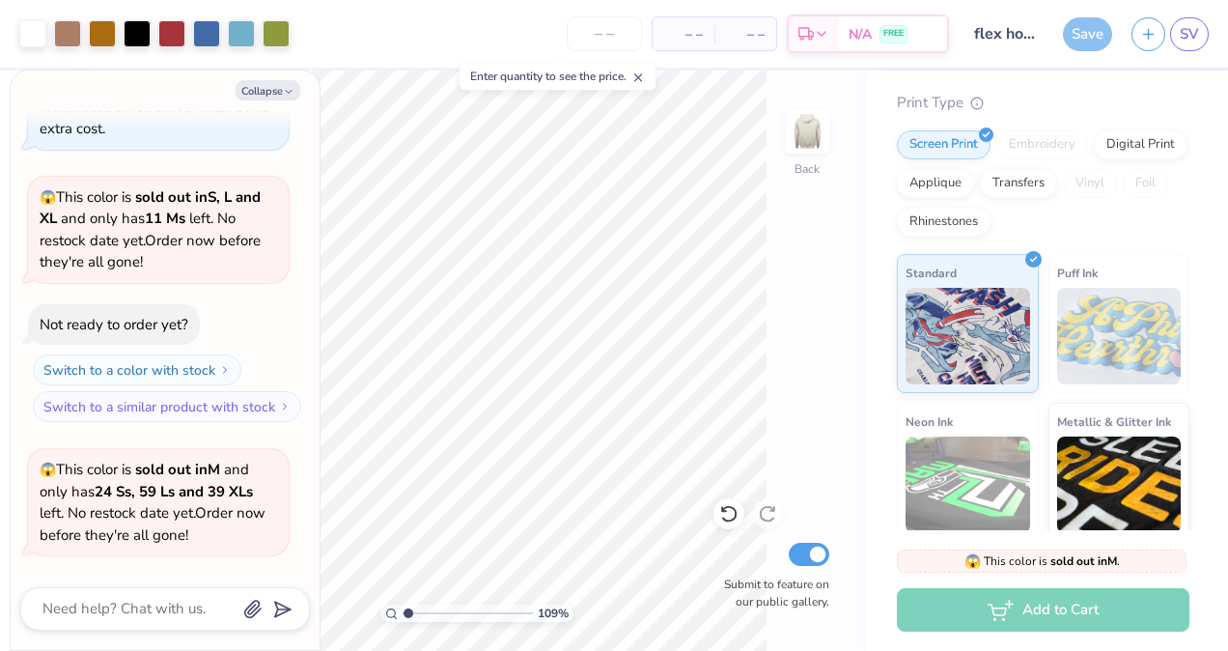
scroll to position [1887, 0]
click at [265, 102] on div "Collapse How can we help you? 😵 This color is completely sold out with no resto…" at bounding box center [165, 359] width 309 height 579
click at [265, 93] on button "Collapse" at bounding box center [268, 90] width 65 height 20
type textarea "x"
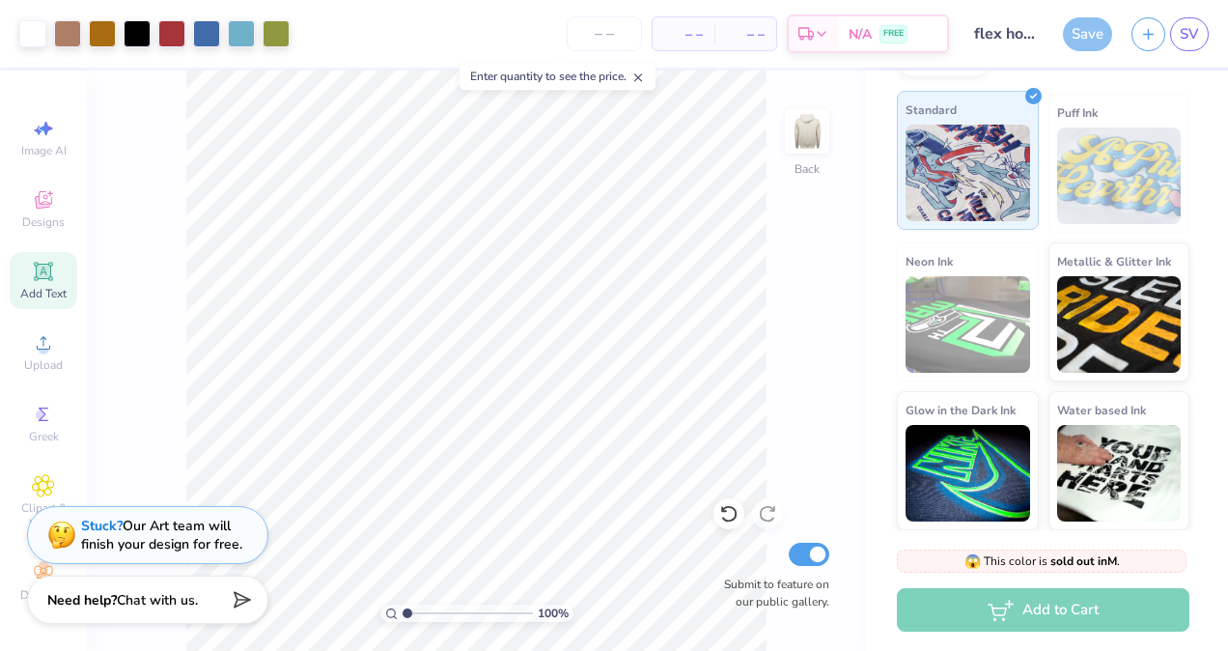
scroll to position [342, 0]
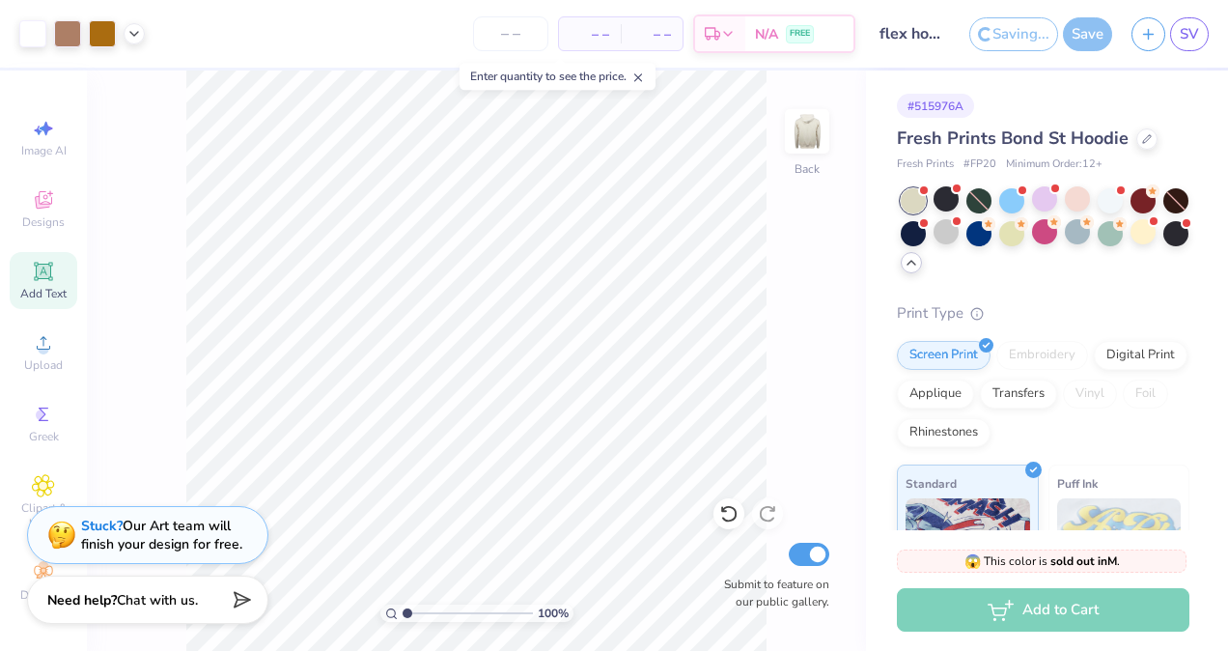
type input "1.00130852876138"
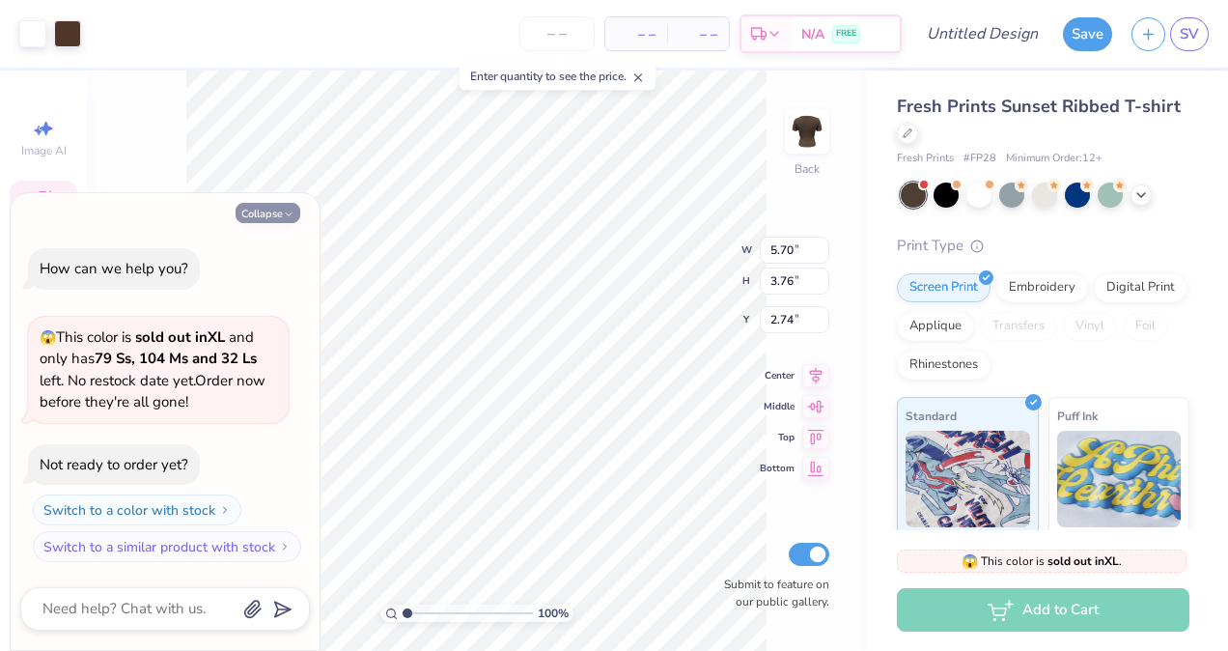
click at [275, 220] on button "Collapse" at bounding box center [268, 213] width 65 height 20
type textarea "x"
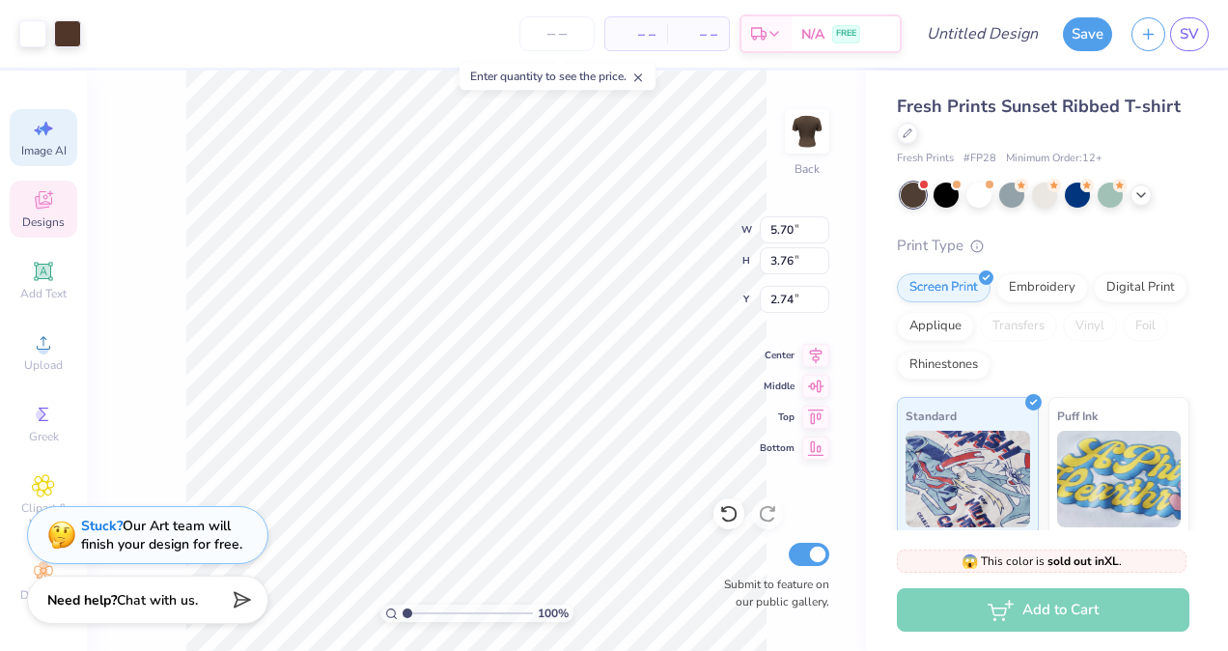
click at [29, 145] on span "Image AI" at bounding box center [43, 150] width 45 height 15
select select "4"
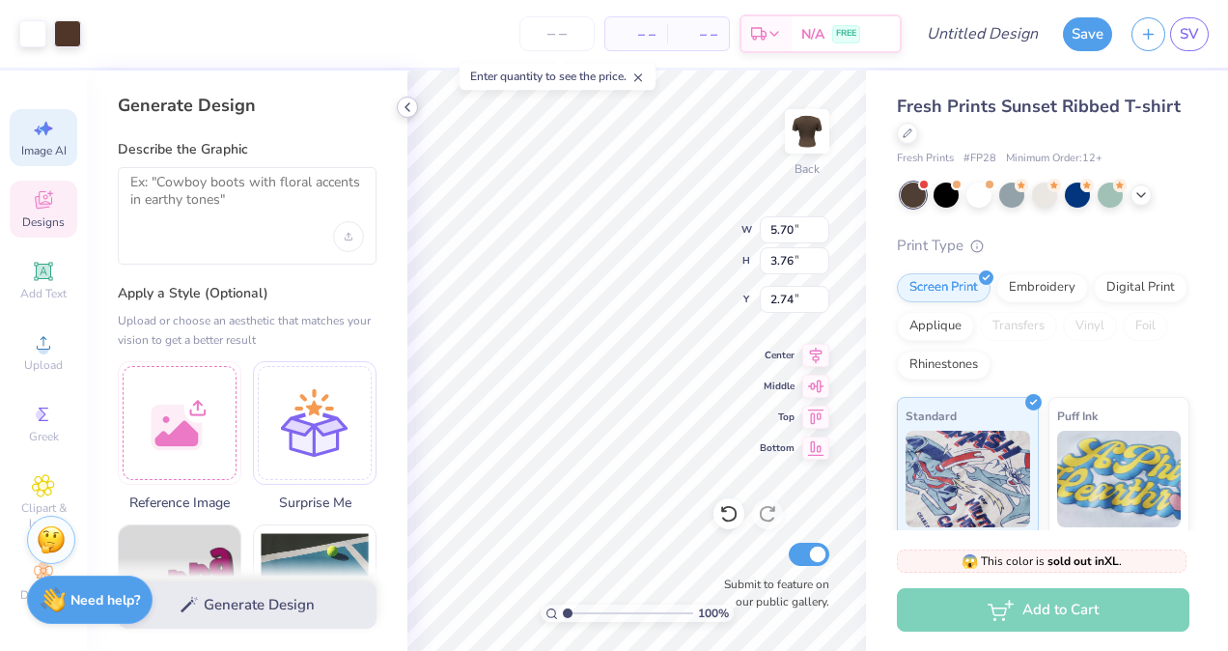
click at [409, 104] on icon at bounding box center [407, 106] width 15 height 15
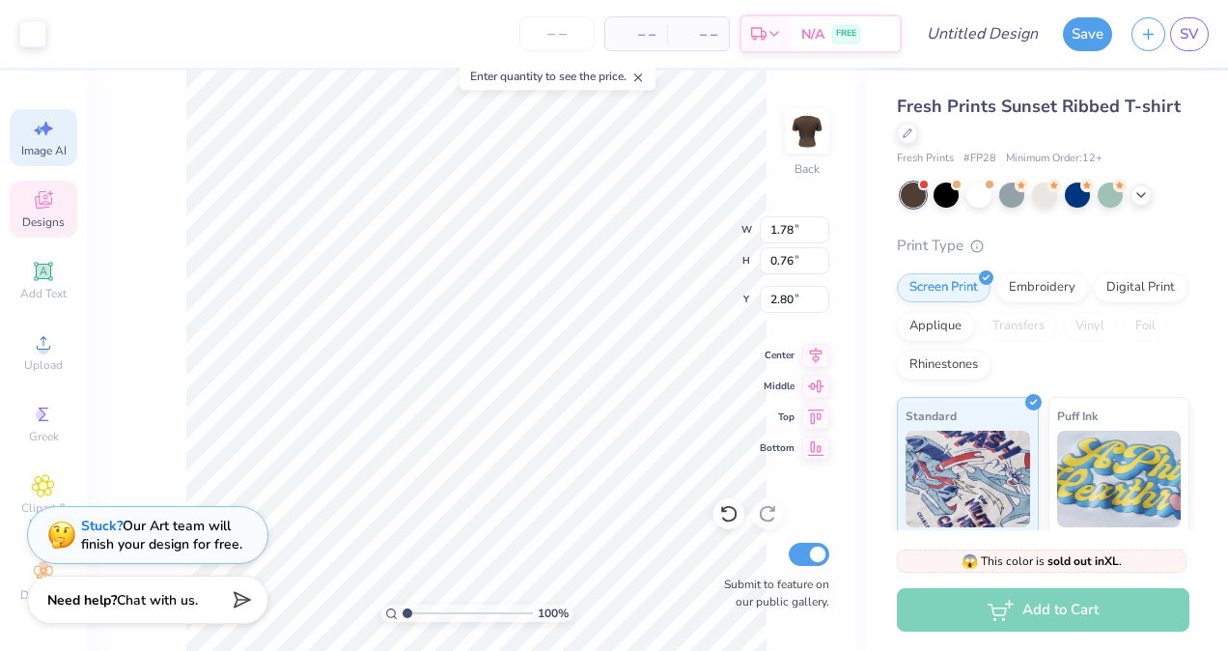
type input "2.02"
type input "1.75"
type input "2.74"
type input "0.96"
type input "0.35"
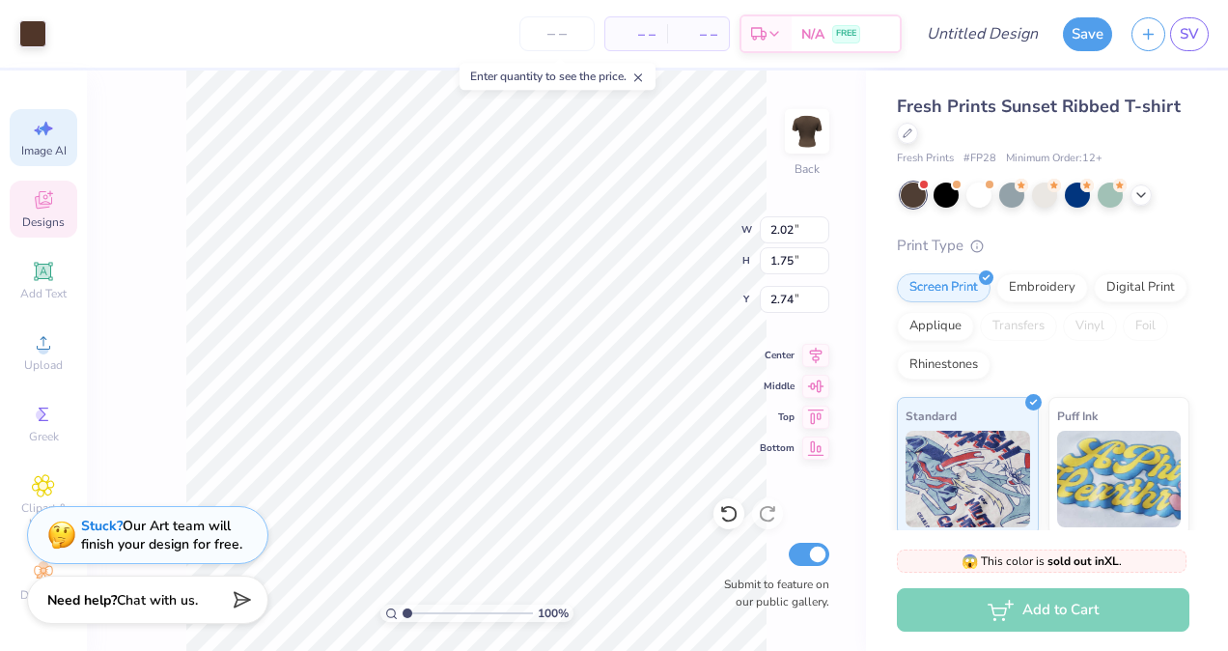
type input "2.91"
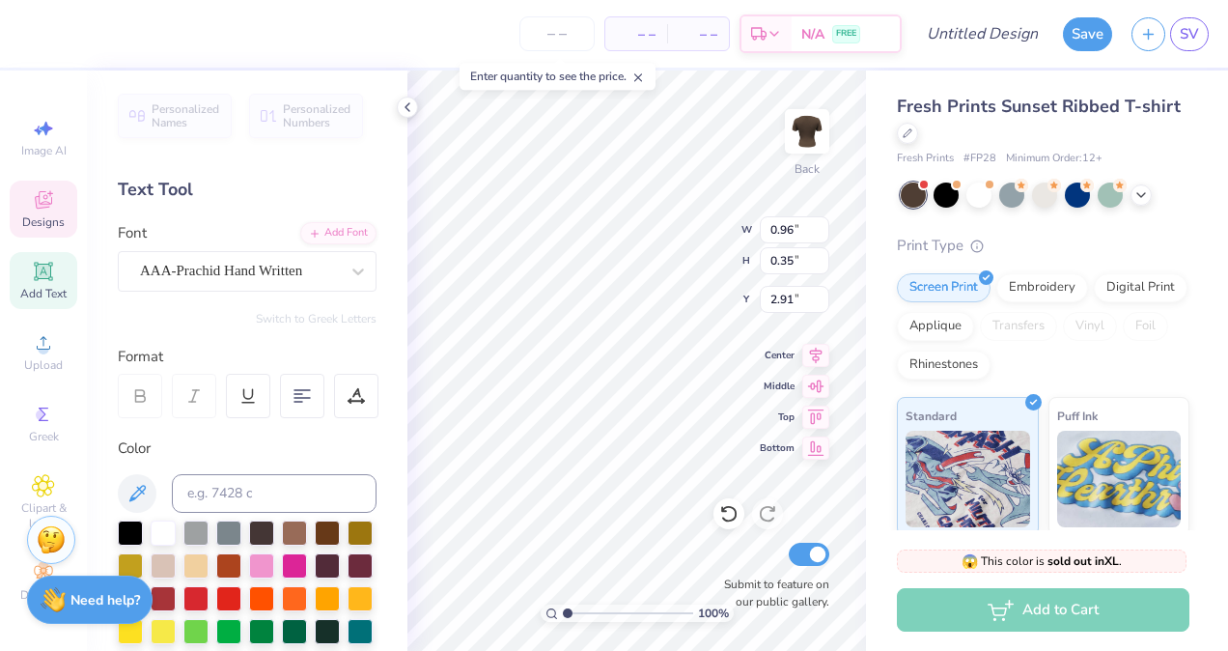
scroll to position [15, 4]
type textarea "est. 2015"
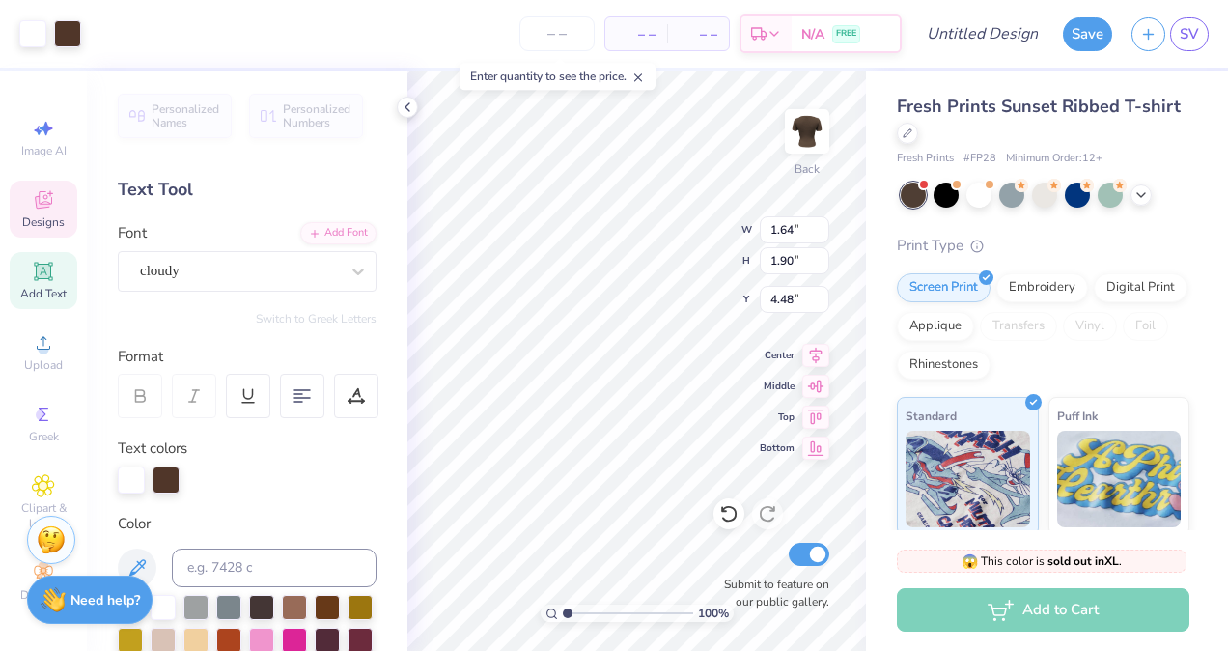
scroll to position [15, 2]
type input "1.45"
type input "1.93"
type input "2.87"
type textarea "S"
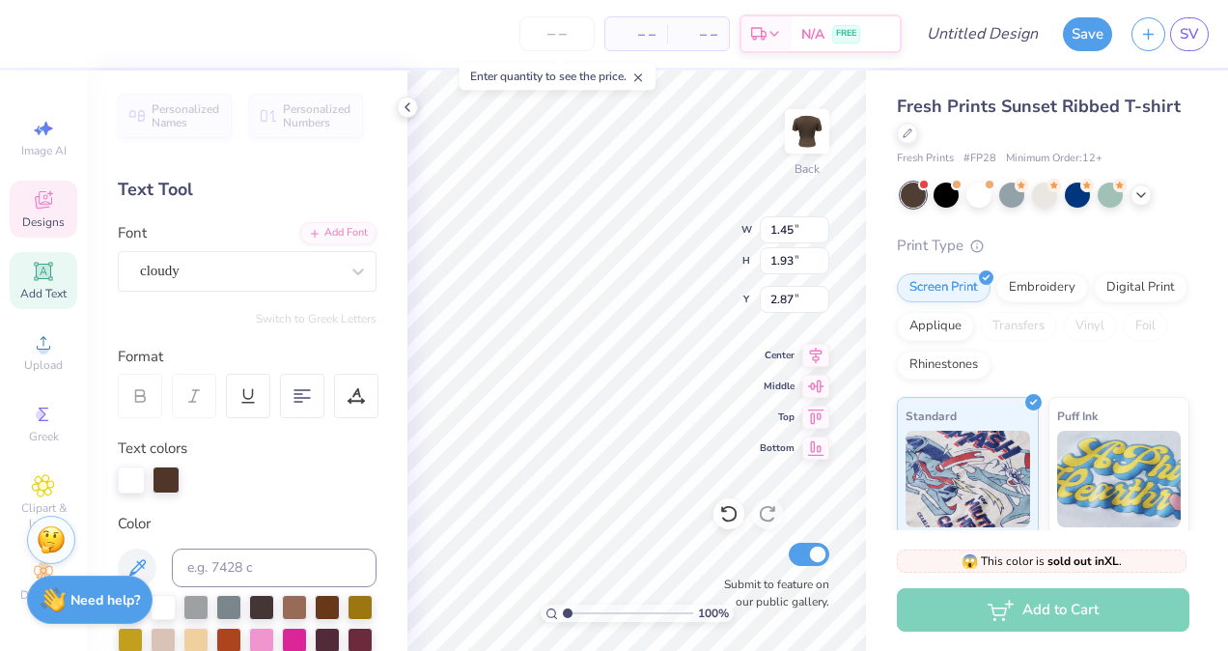
type textarea "G"
type textarea "F"
type input "1.61"
type input "4.52"
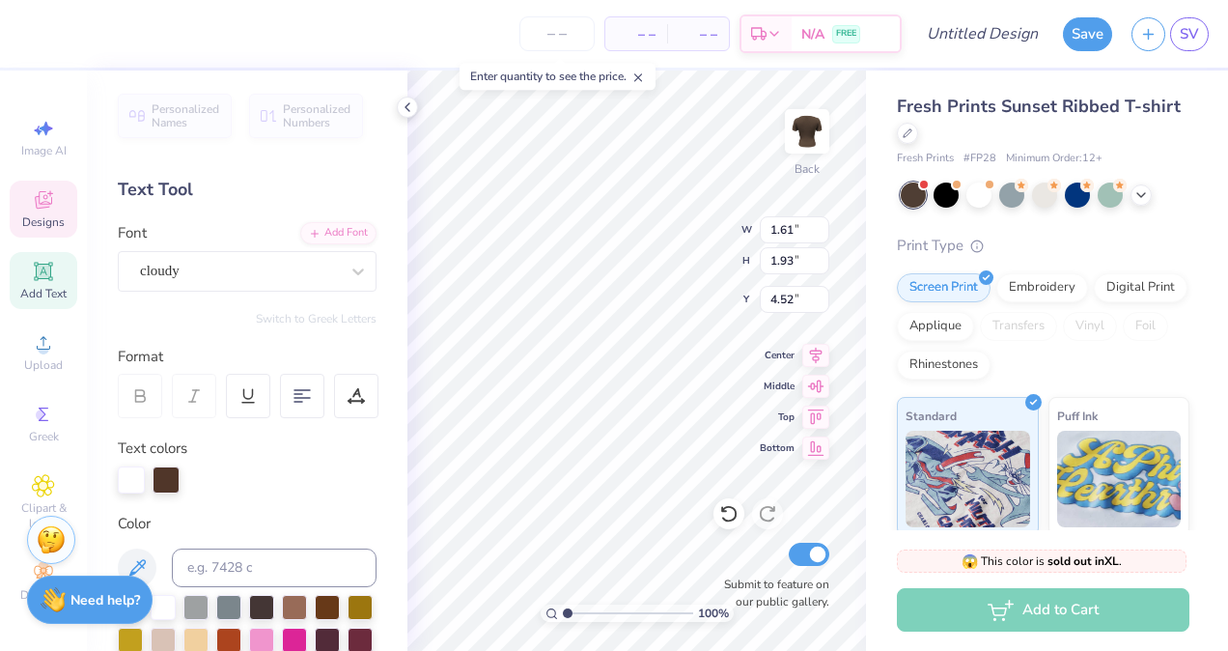
scroll to position [15, 2]
type textarea "L"
type input "2.05"
type input "3.12"
type input "3.10"
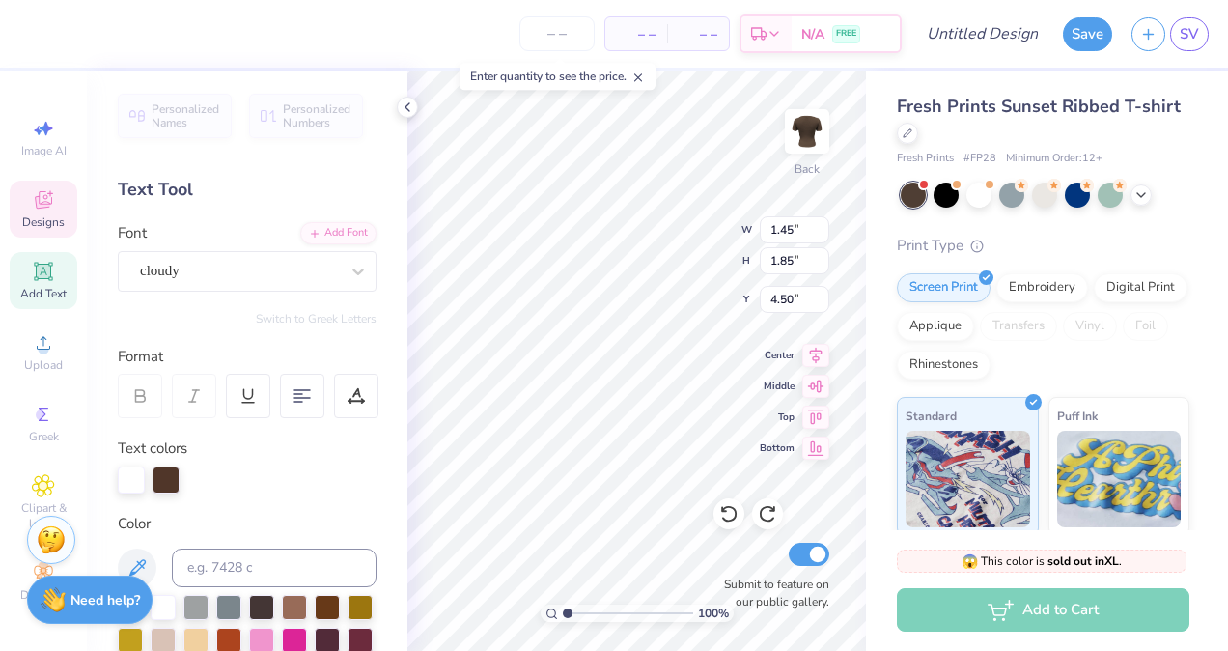
type textarea "X"
type input "1.61"
type input "1.96"
type input "2.81"
type textarea "E"
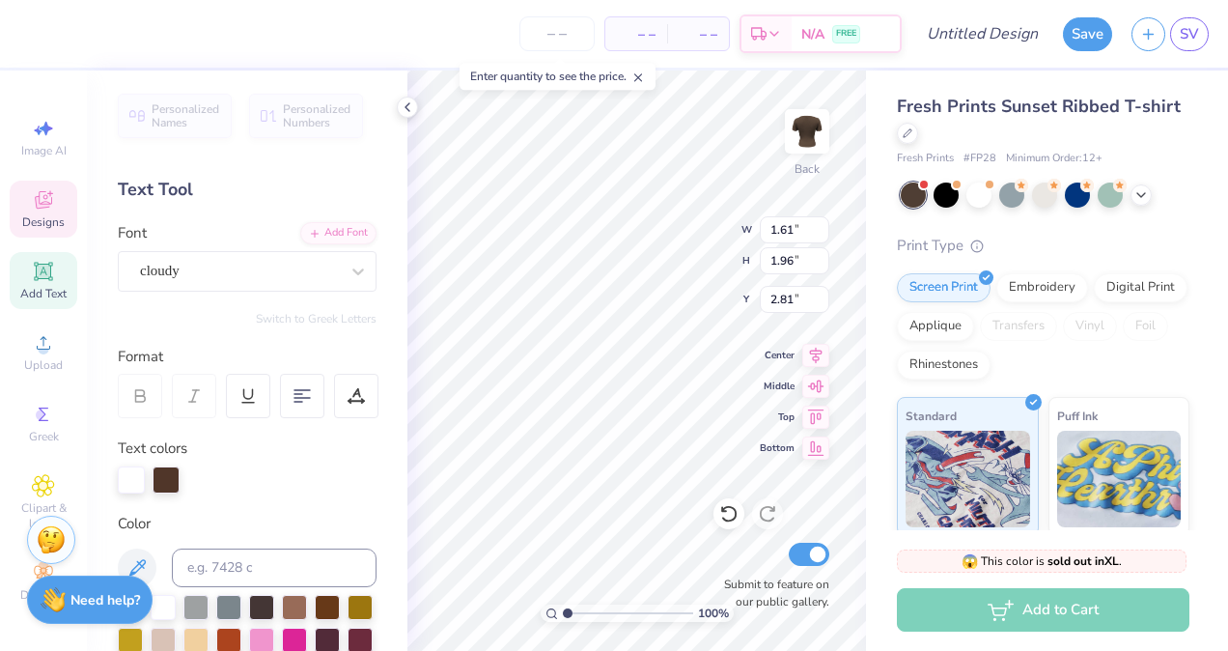
type input "0.82"
type input "1.82"
type input "2.85"
type input "1.64"
type input "1.90"
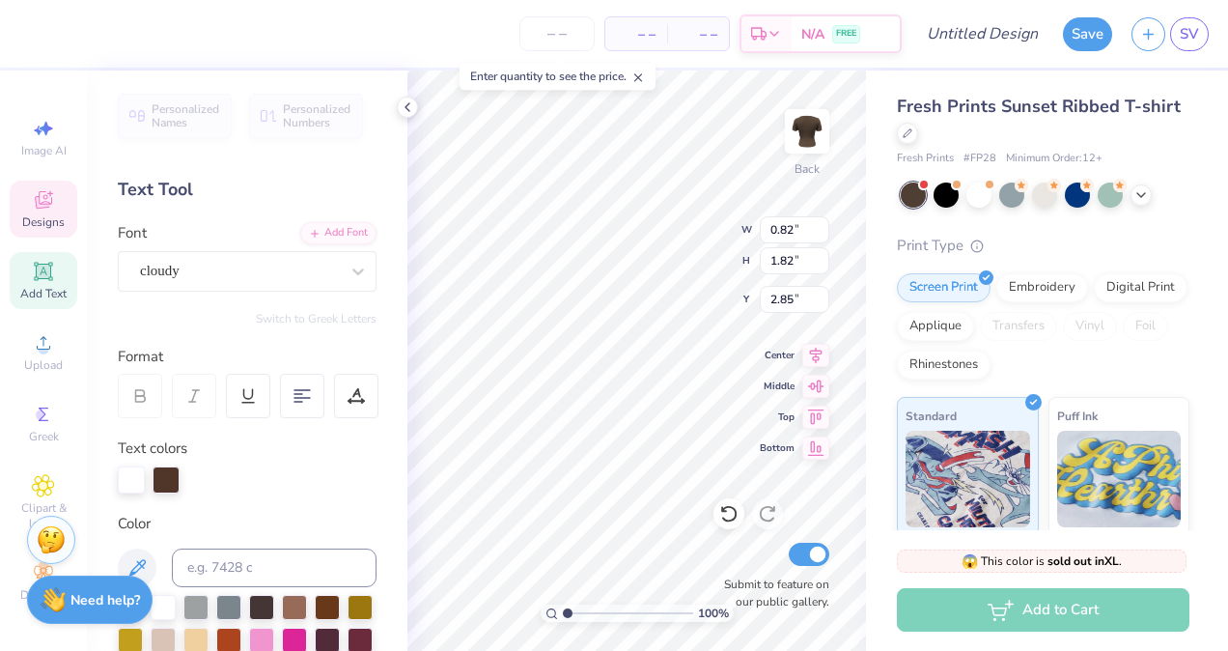
type input "4.48"
type input "1.53"
type input "4.60"
type input "1.55"
type input "1.96"
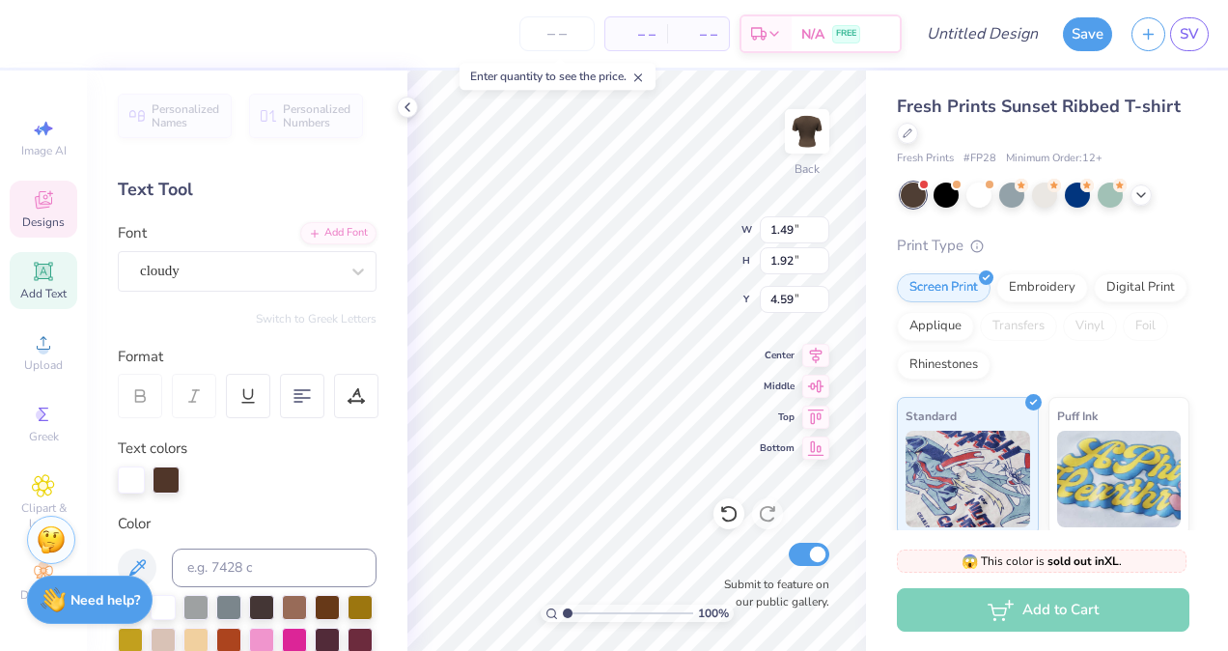
type input "2.86"
type input "1.49"
type input "1.92"
type input "4.59"
type input "1.83"
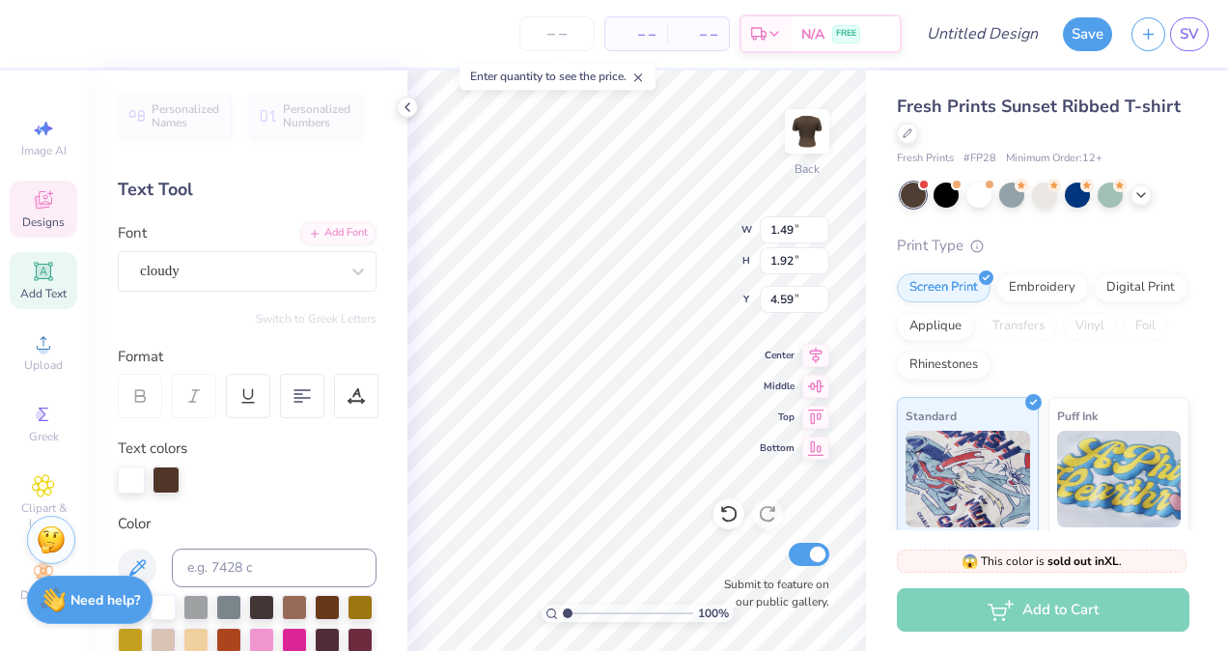
type input "1.82"
type input "4.62"
type input "1.62"
type input "1.91"
type input "2.94"
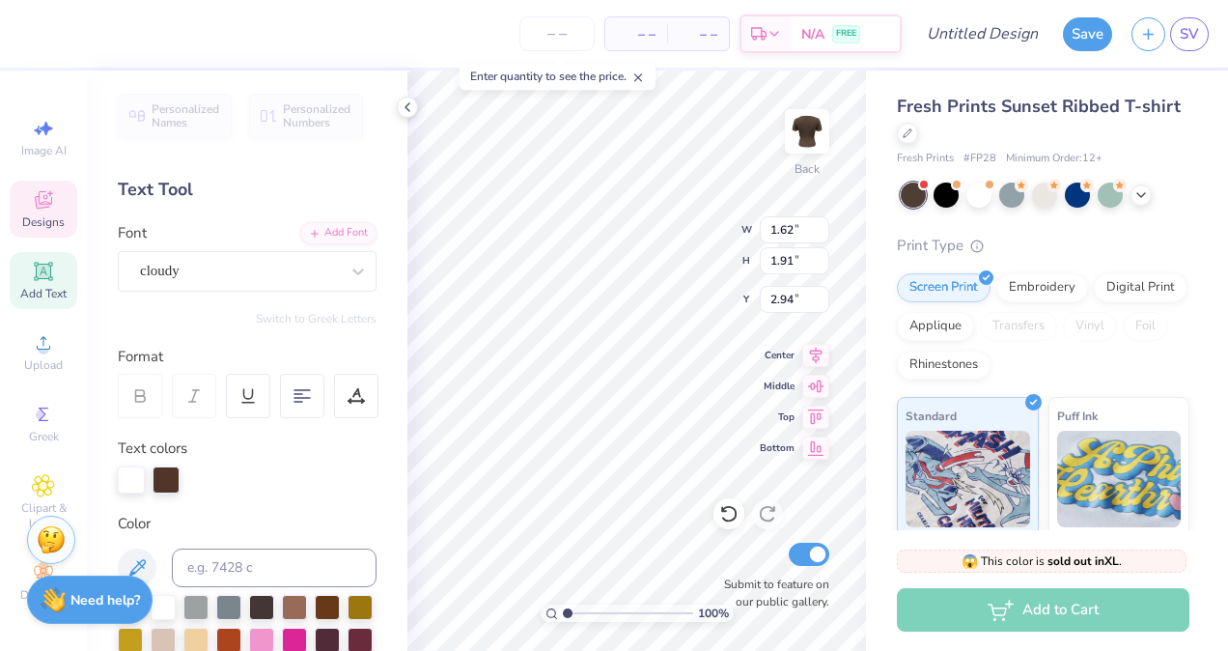
type input "1.55"
type input "1.96"
type input "2.86"
type input "1.55"
type input "1.96"
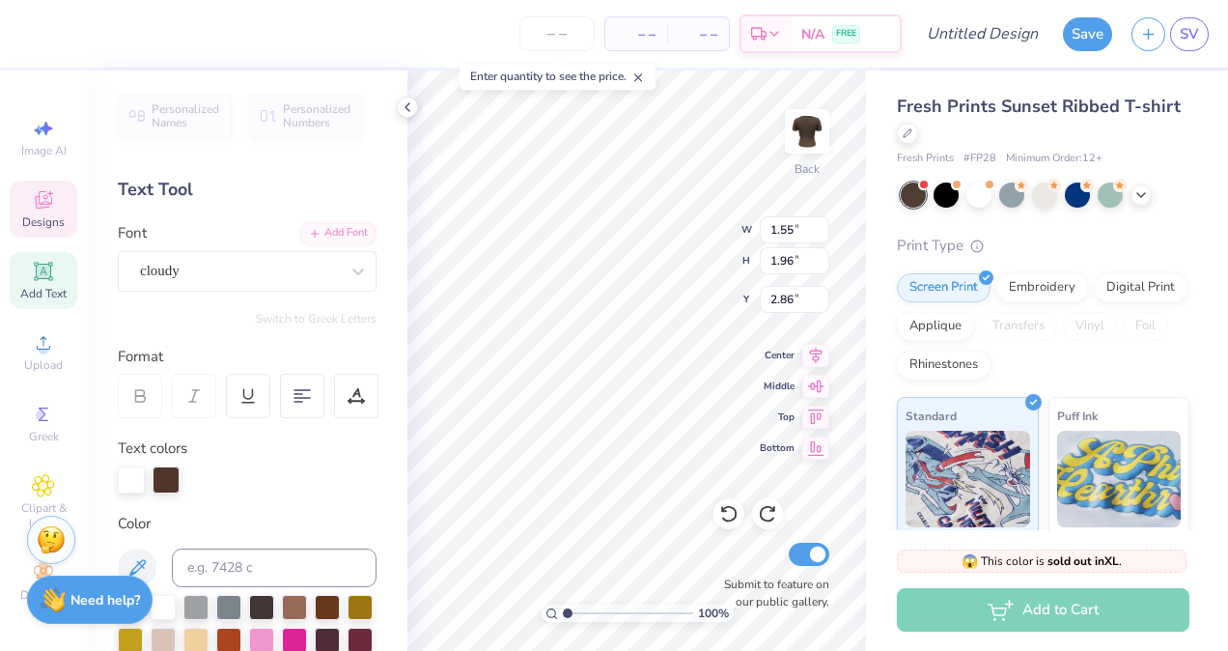
type input "2.86"
type input "1.49"
type input "1.92"
type input "4.39"
type input "1.62"
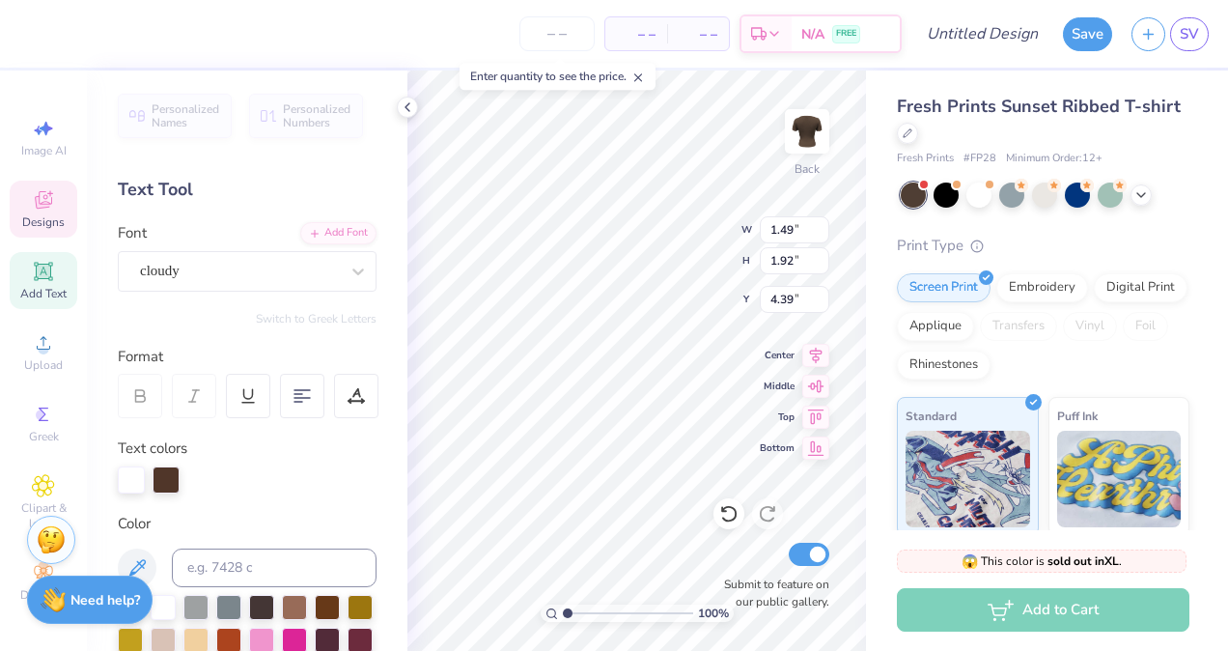
type input "1.91"
type input "2.94"
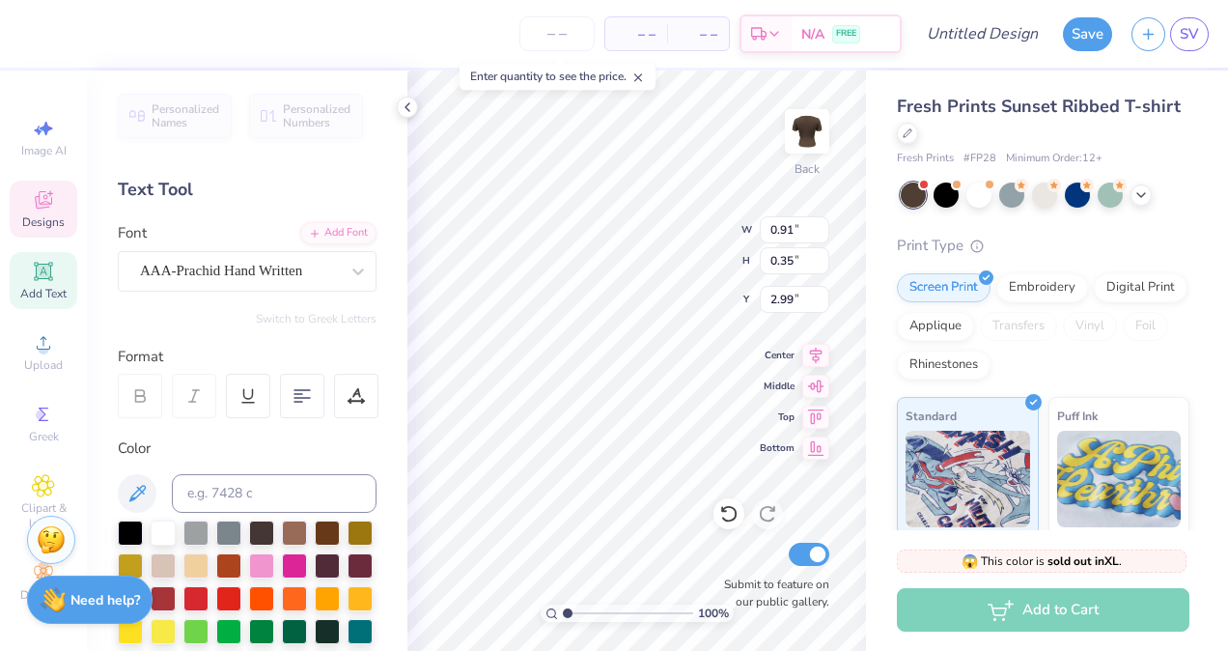
type input "2.02"
type input "1.75"
type input "2.74"
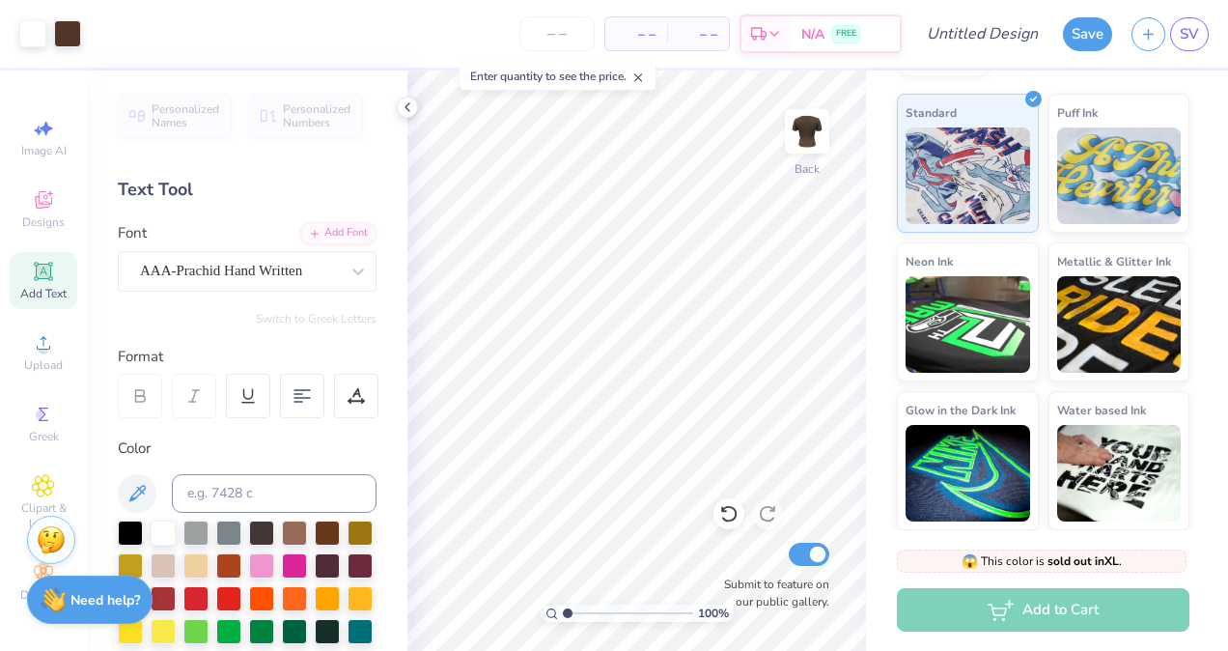
scroll to position [0, 0]
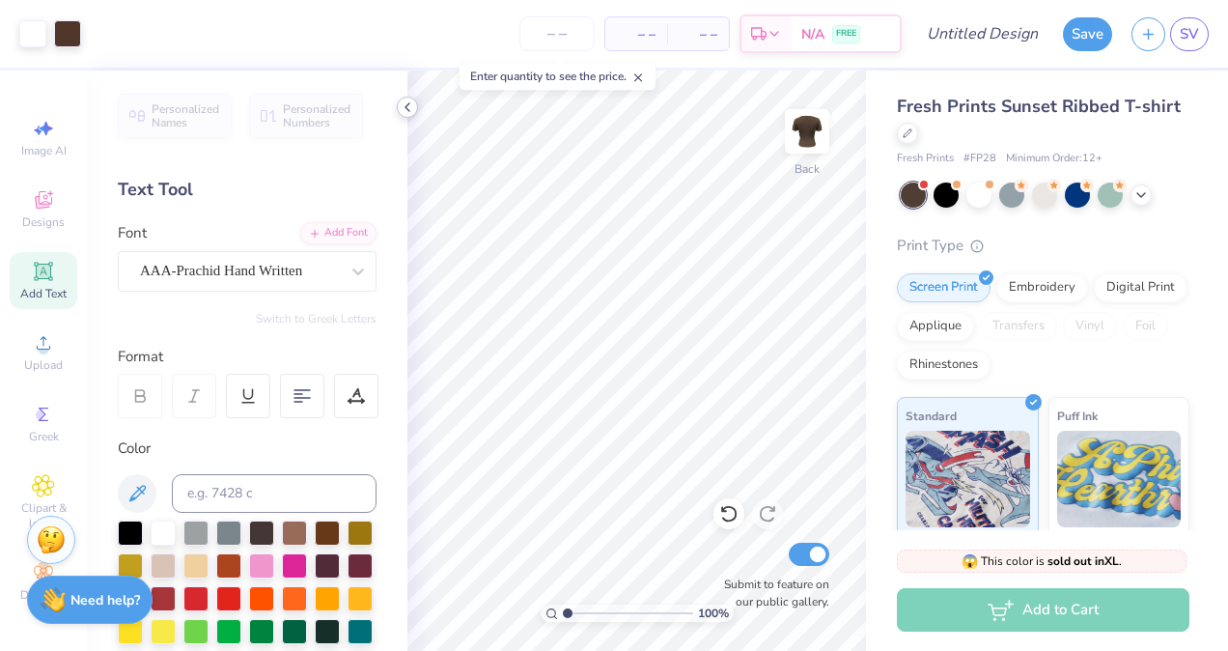
click at [402, 109] on icon at bounding box center [407, 106] width 15 height 15
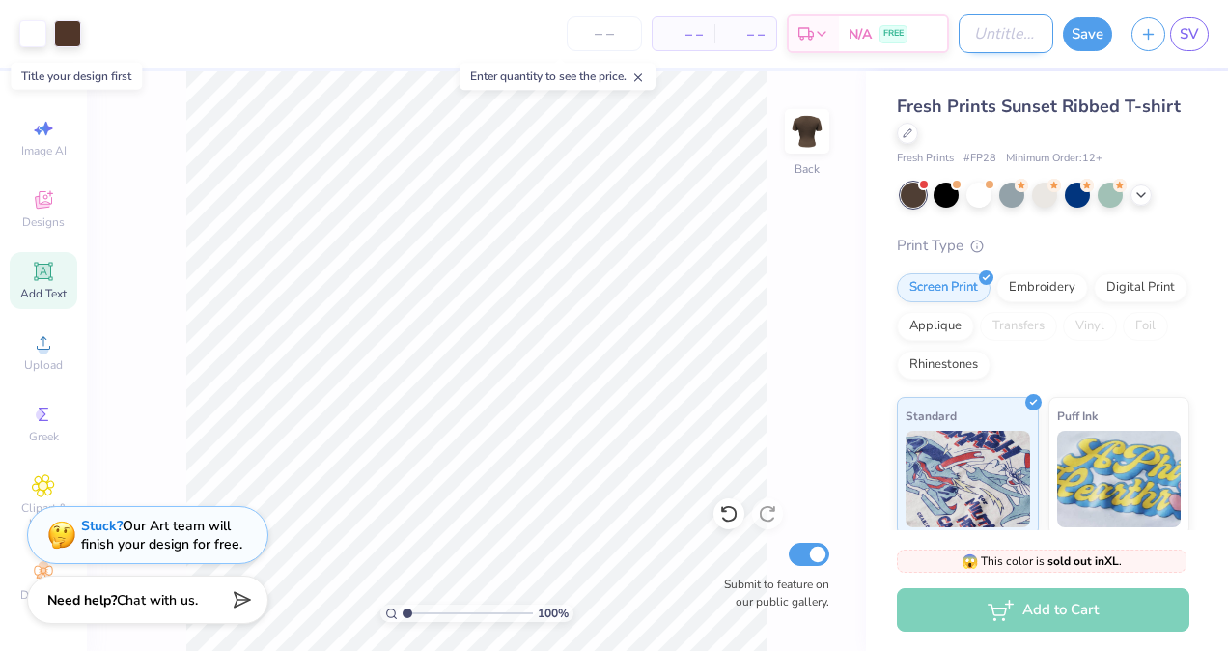
click at [1008, 31] on input "Design Title" at bounding box center [1006, 33] width 95 height 39
type input "random ting"
click at [1077, 41] on button "Save" at bounding box center [1087, 31] width 49 height 34
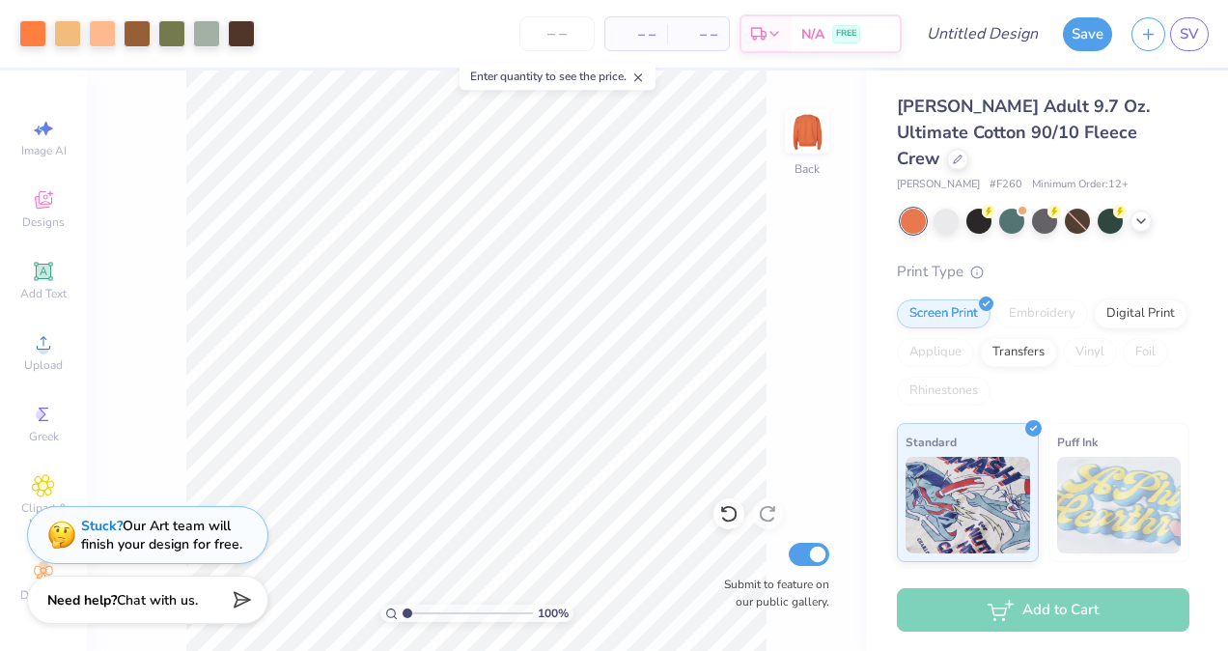
click at [134, 129] on div "100 % Back Submit to feature on our public gallery." at bounding box center [476, 360] width 779 height 580
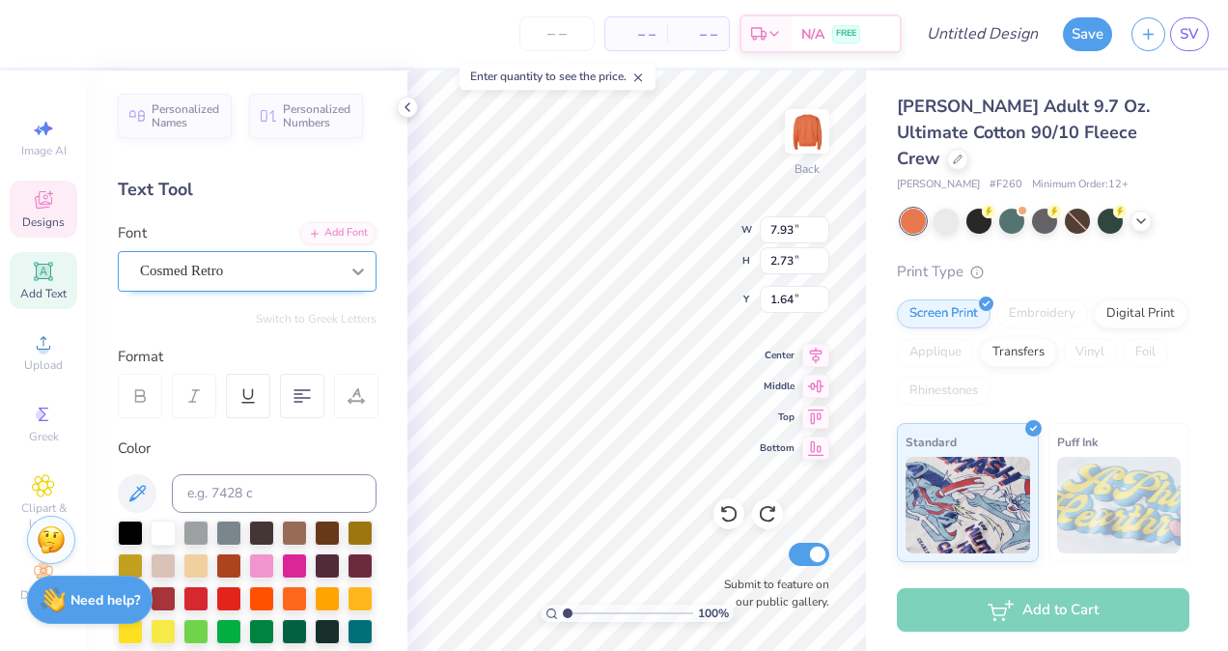
type input "2.25"
type textarea "F L E X"
type input "6.92"
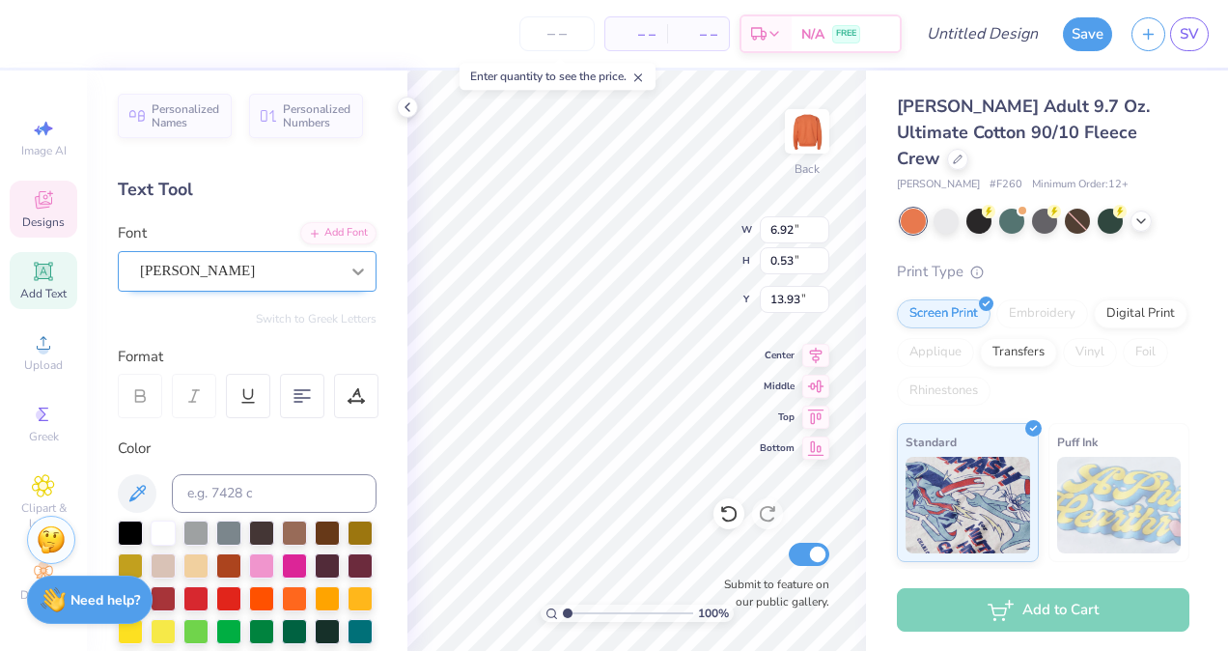
type input "0.53"
type input "13.93"
type input "9.56"
type input "0.65"
type input "13.19"
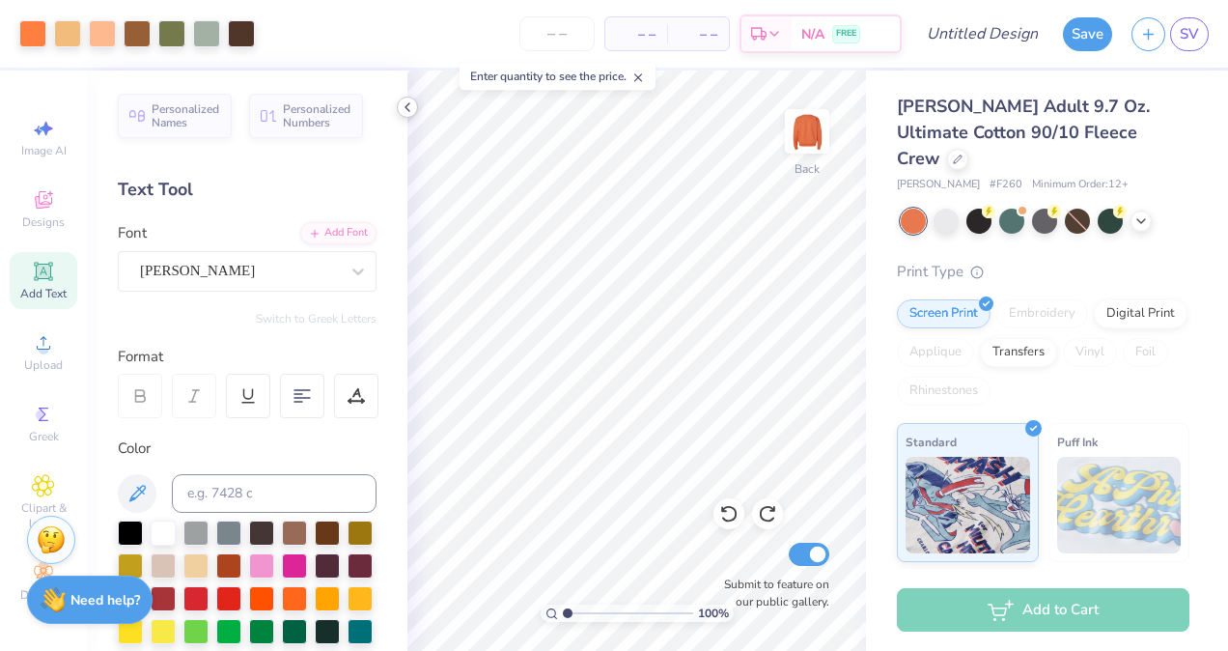
click at [406, 98] on div at bounding box center [407, 107] width 21 height 21
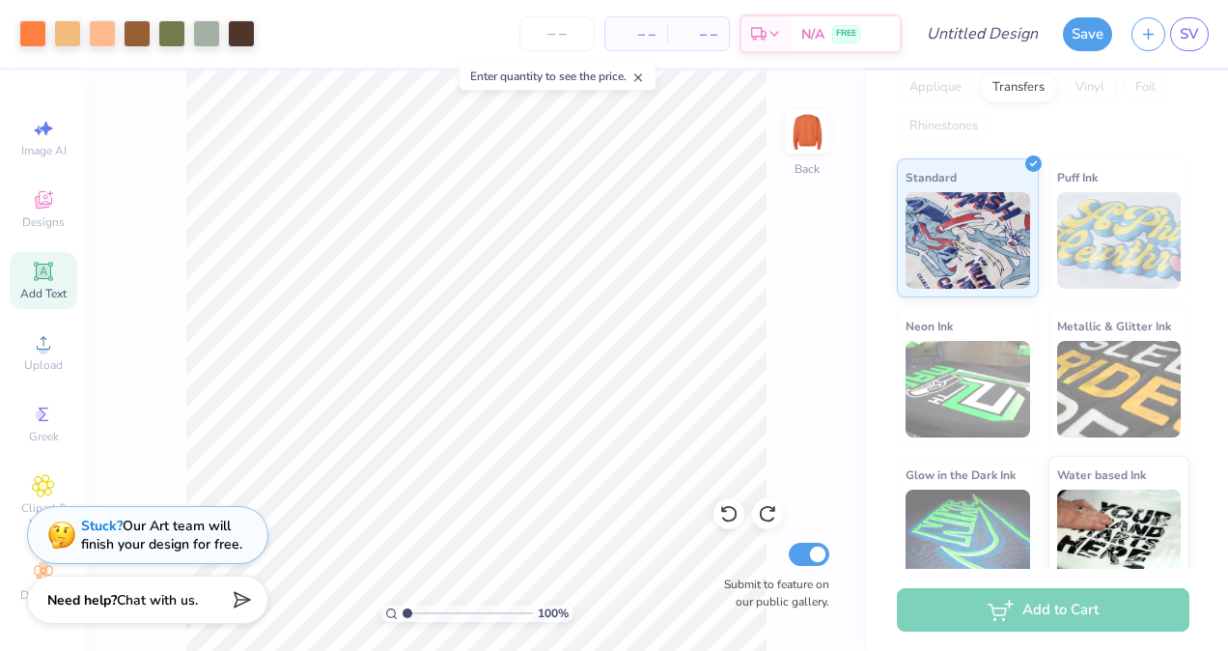
scroll to position [0, 0]
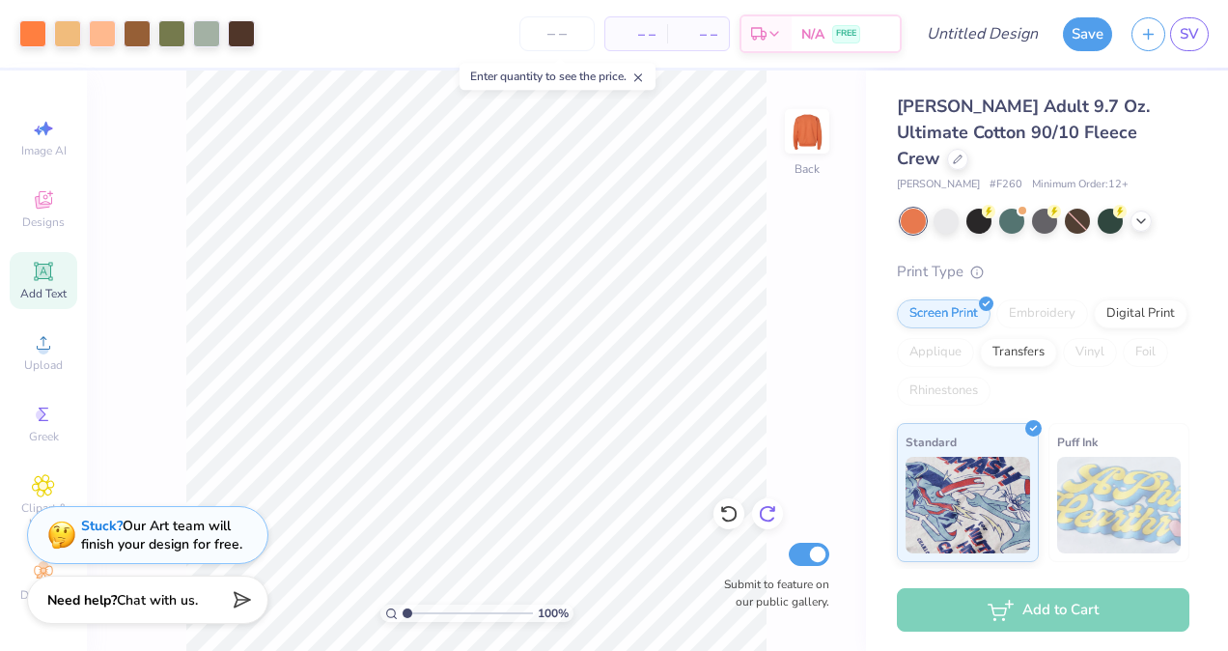
click at [765, 520] on icon at bounding box center [767, 514] width 16 height 17
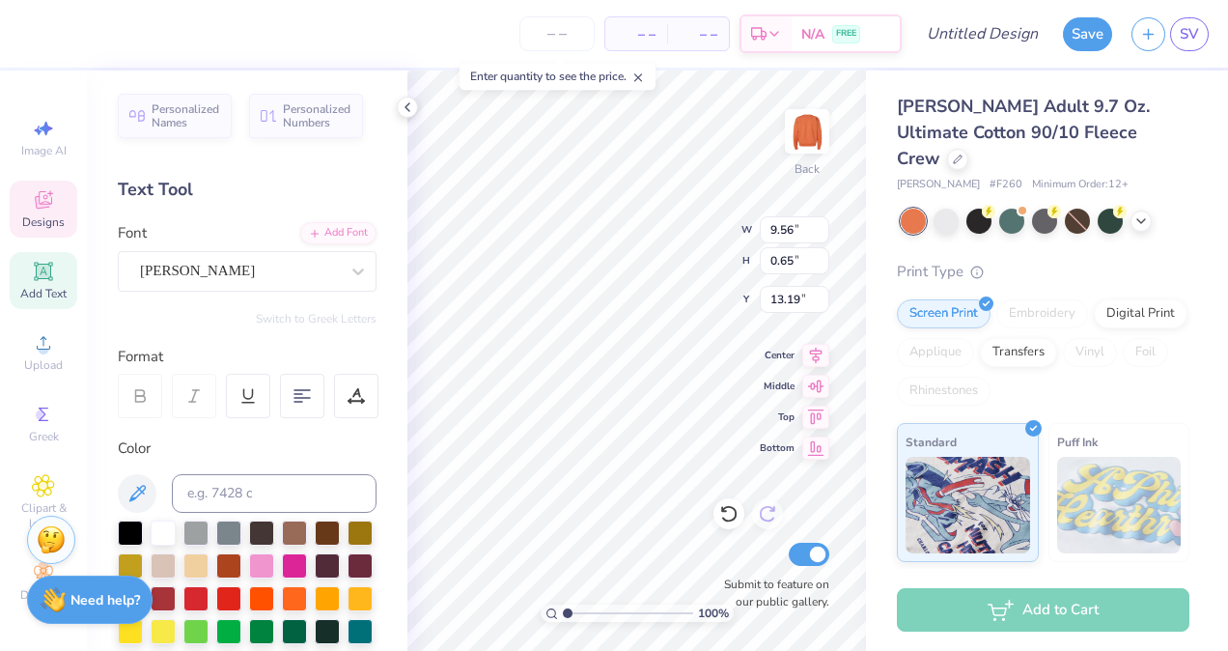
scroll to position [15, 4]
type textarea "M"
type textarea "f"
type textarea "College Station, TX"
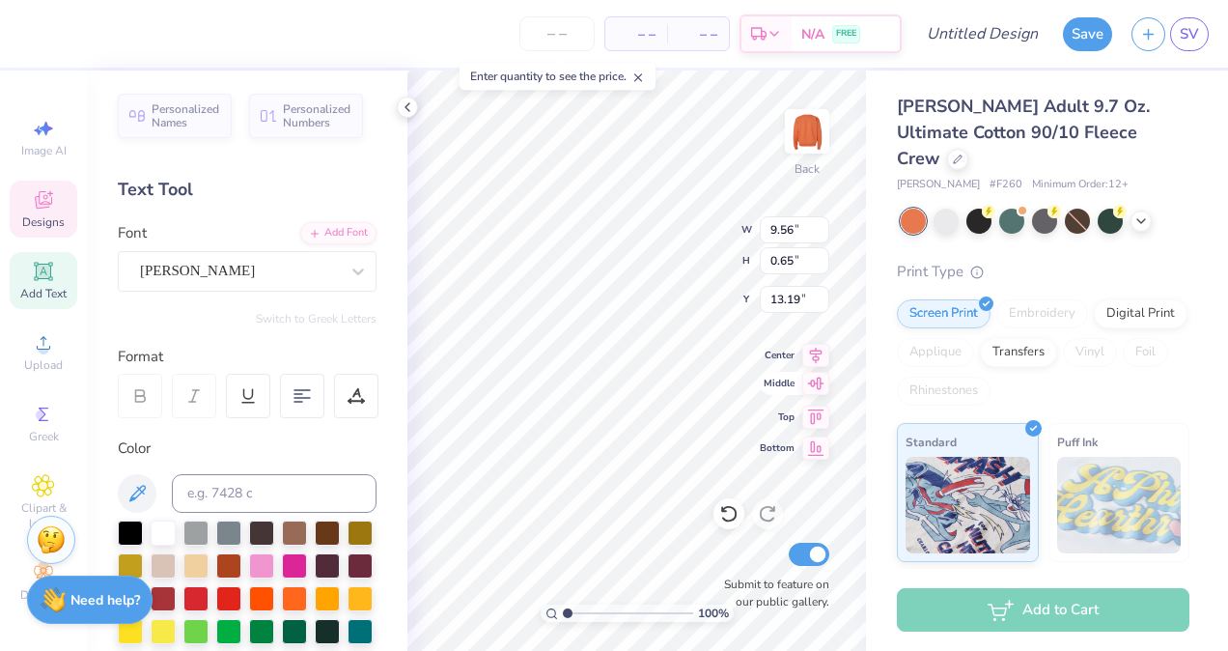
scroll to position [14, 9]
type input "6.92"
type input "0.53"
type input "13.93"
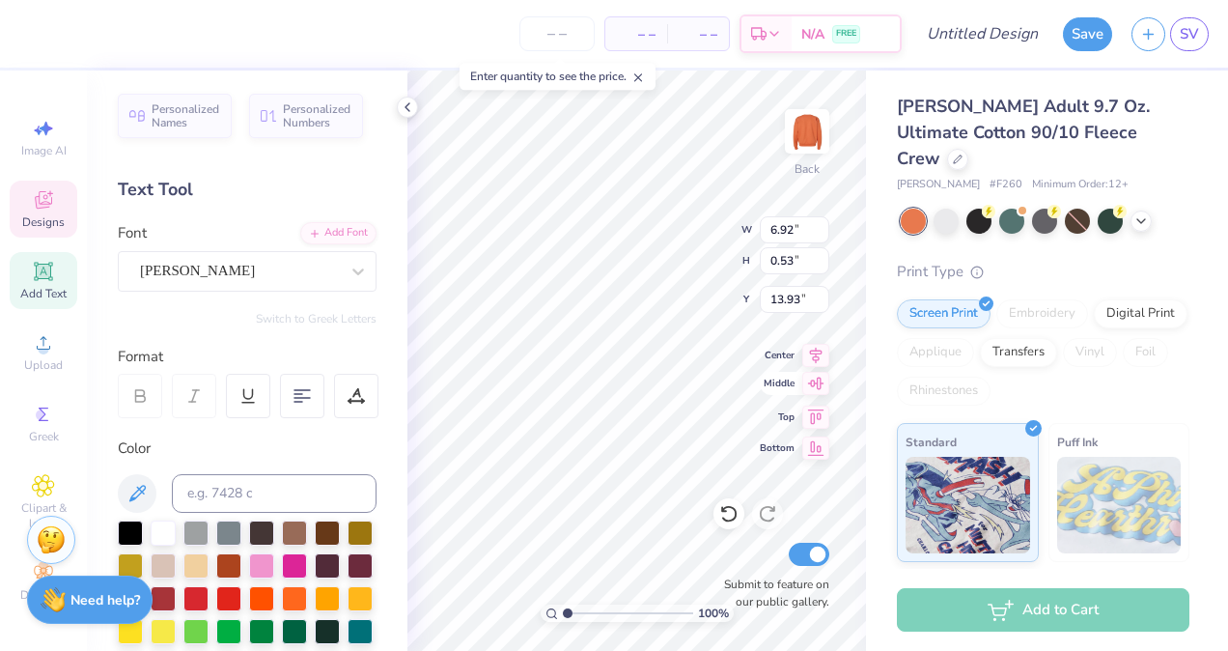
type textarea "est. 2015"
type input "2.57"
type input "0.49"
type input "13.94"
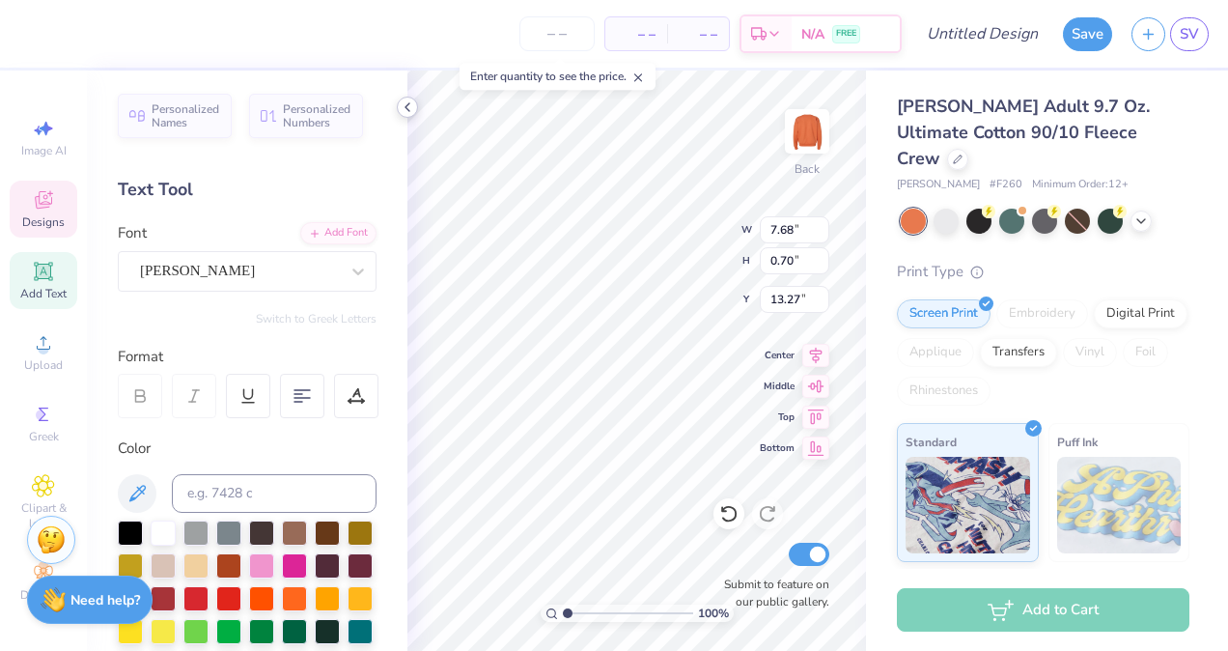
type input "2.57"
type input "0.49"
type input "14.04"
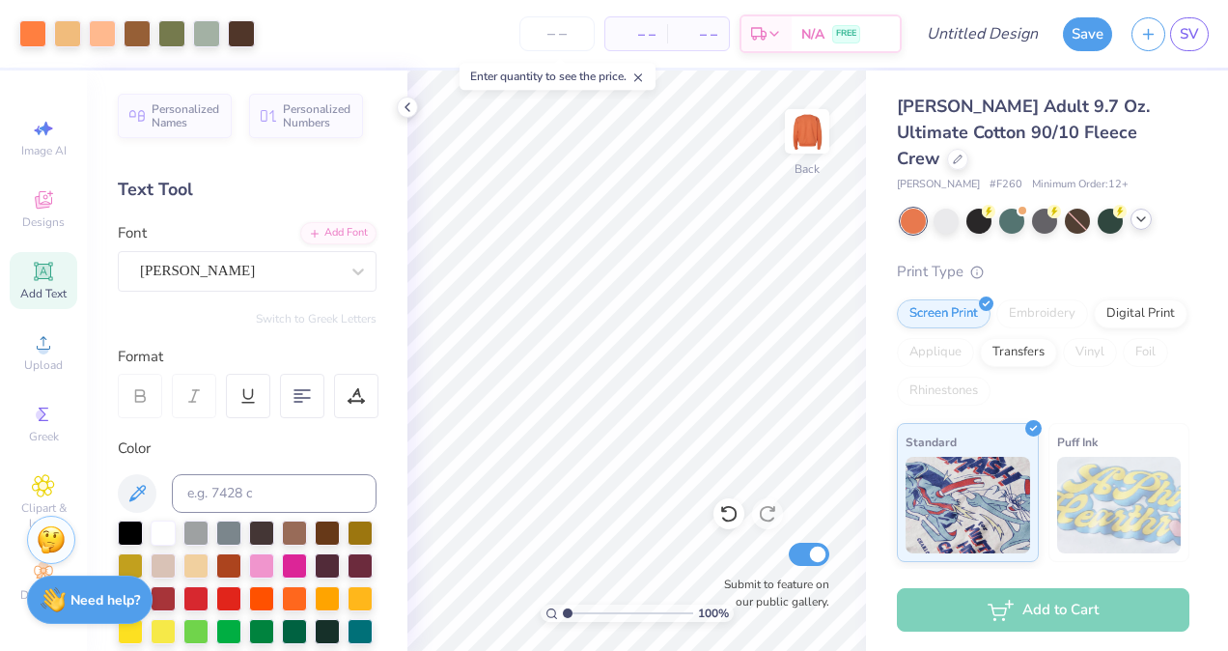
click at [1139, 217] on polyline at bounding box center [1141, 219] width 8 height 4
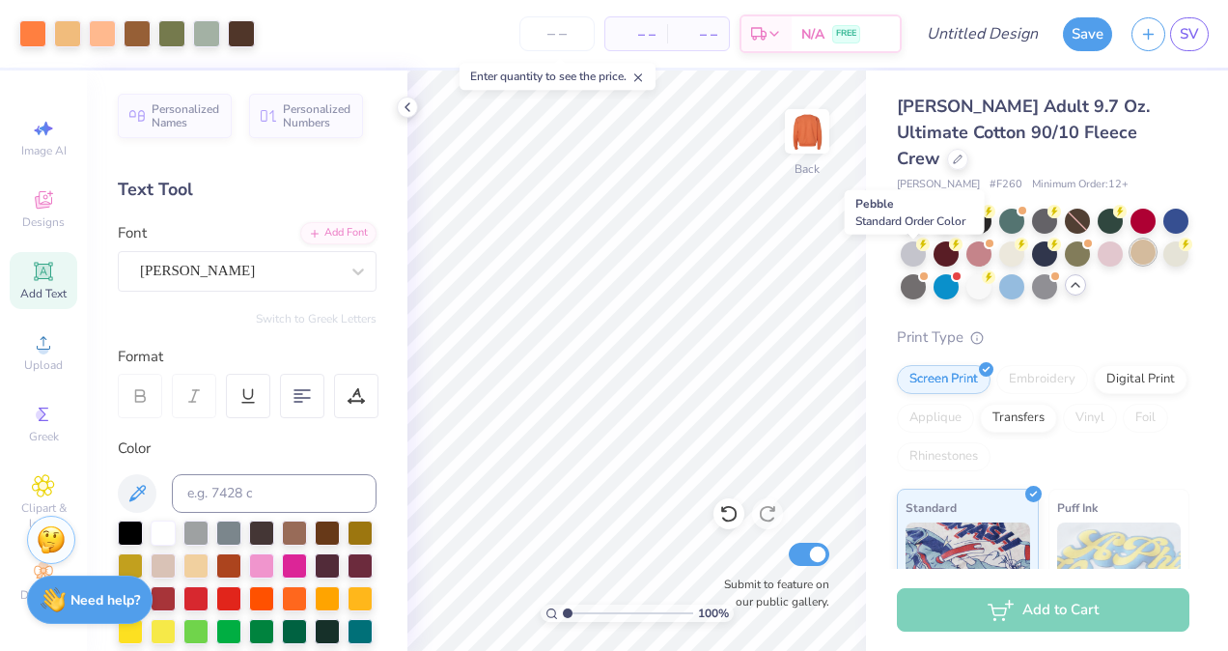
click at [1131, 263] on div at bounding box center [1143, 251] width 25 height 25
click at [1123, 239] on div at bounding box center [1110, 251] width 25 height 25
click at [941, 207] on div at bounding box center [946, 219] width 25 height 25
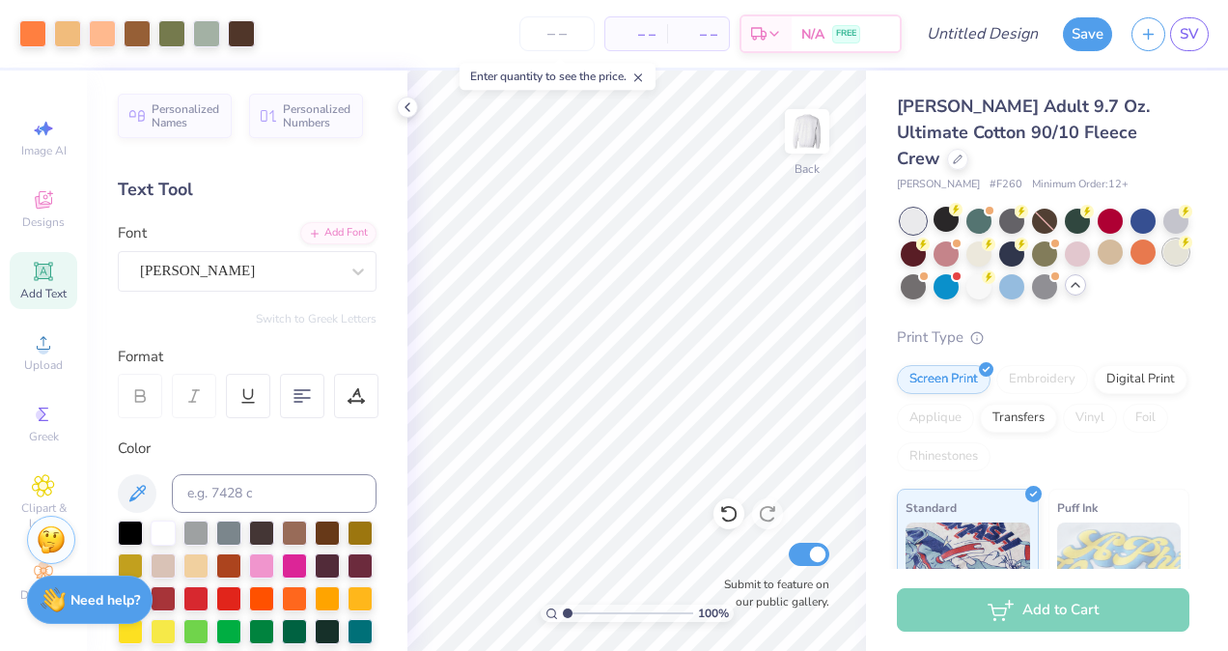
click at [1163, 261] on div at bounding box center [1175, 251] width 25 height 25
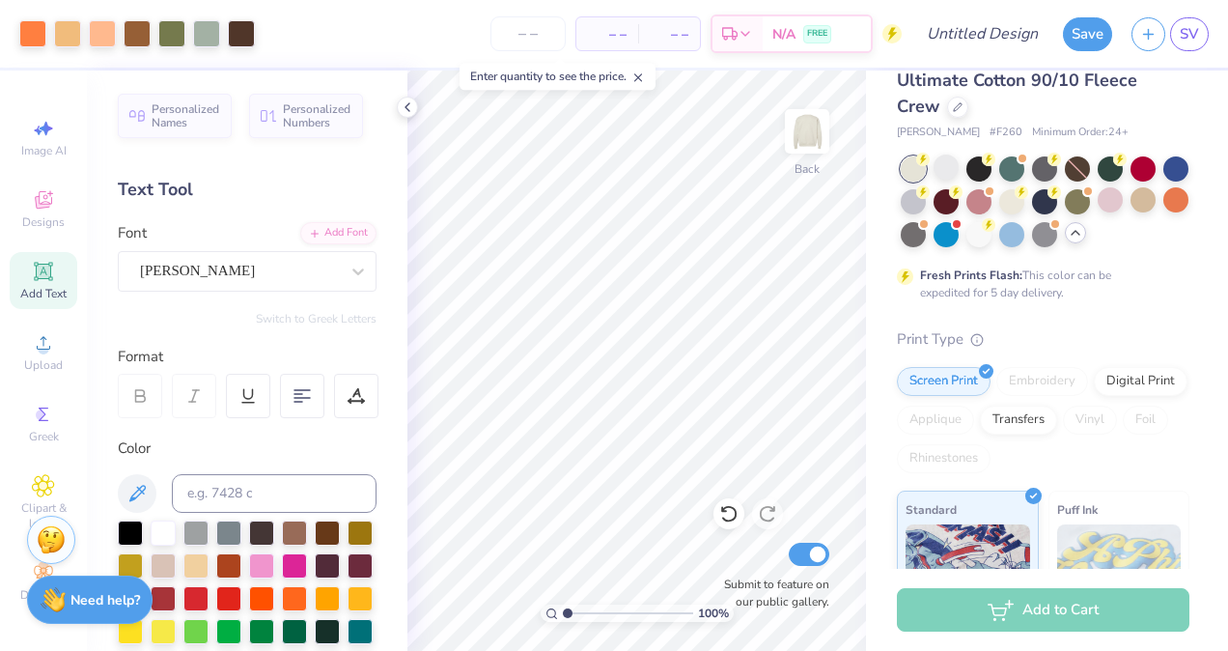
scroll to position [0, 0]
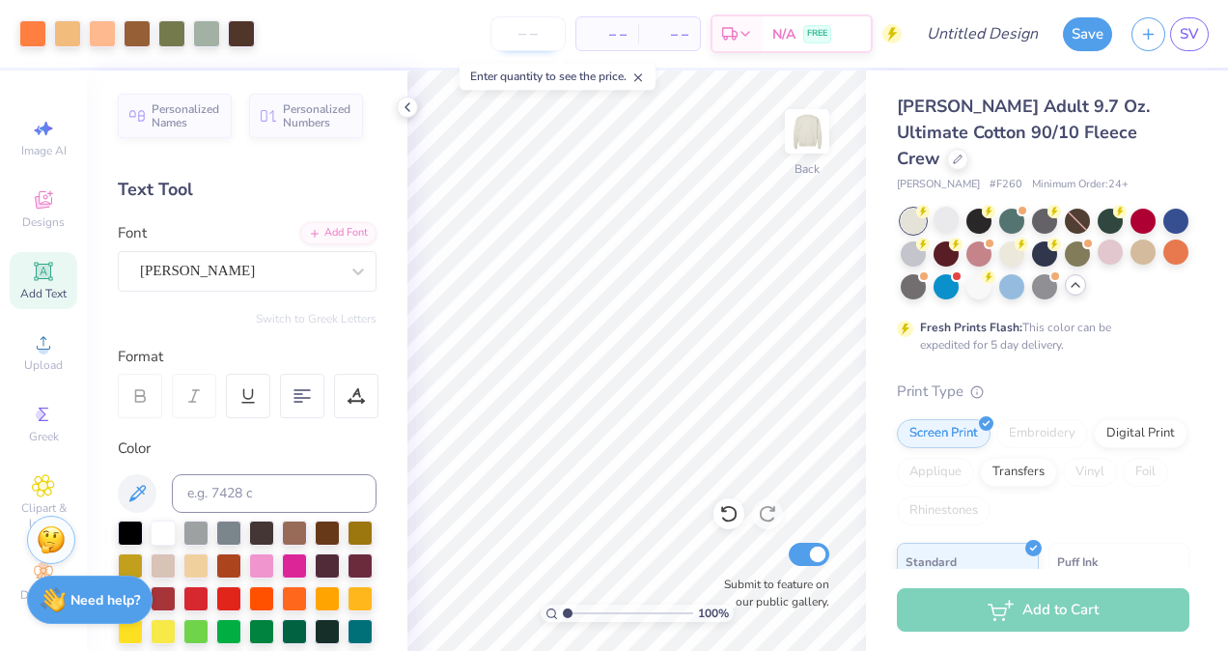
click at [552, 39] on input "number" at bounding box center [527, 33] width 75 height 35
type input "2"
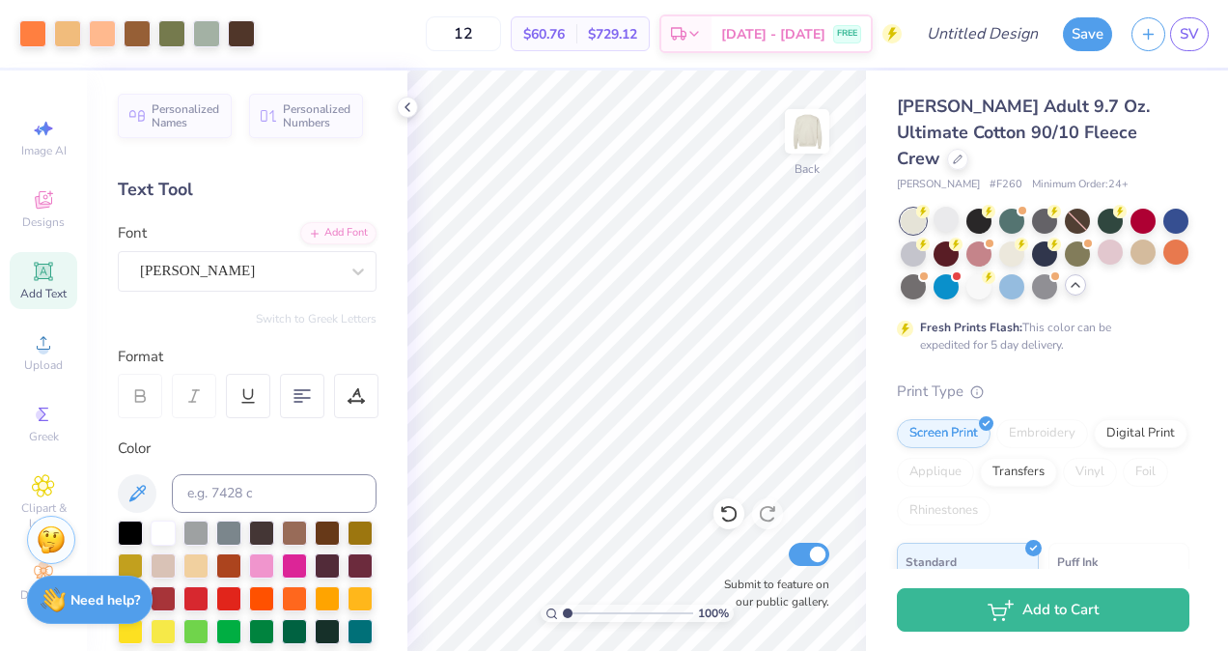
type input "1"
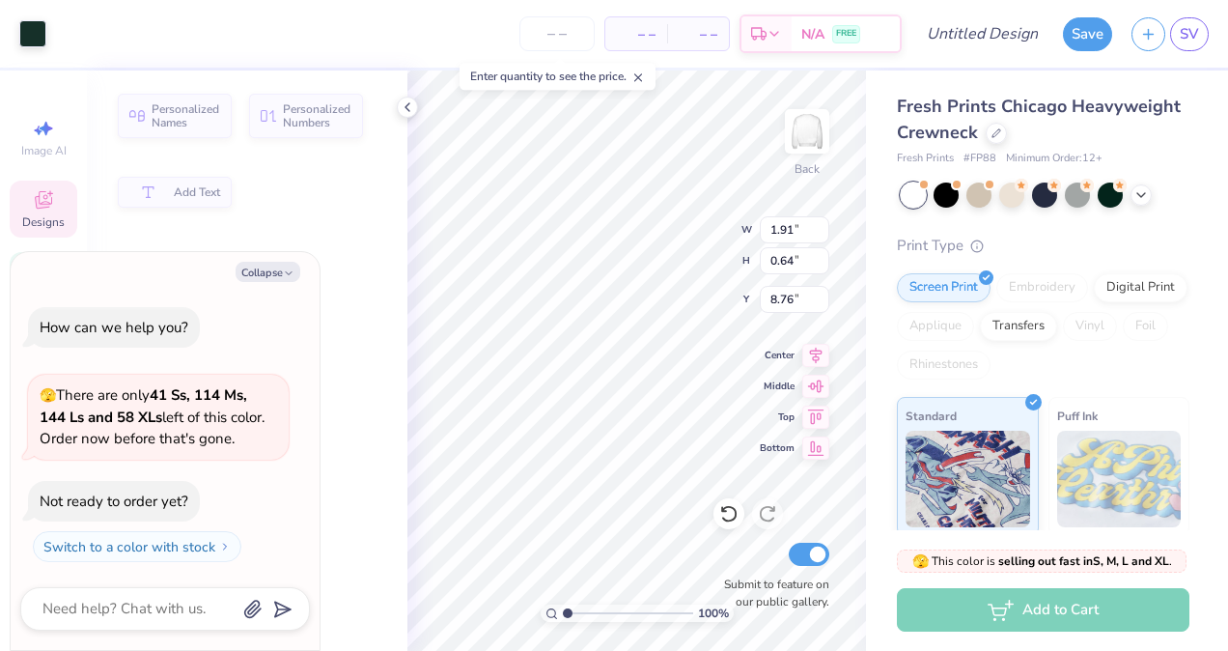
type textarea "x"
type input "1.91"
type input "0.64"
type input "8.76"
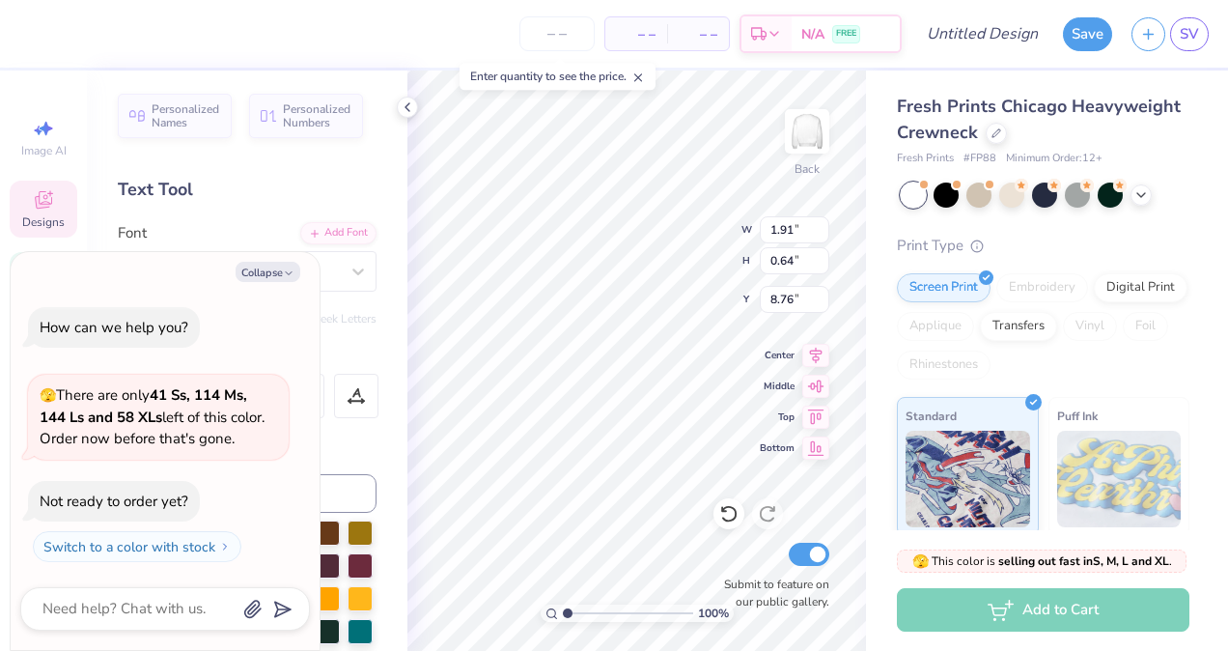
scroll to position [15, 2]
type textarea "x"
type textarea "2"
type textarea "x"
type textarea "20"
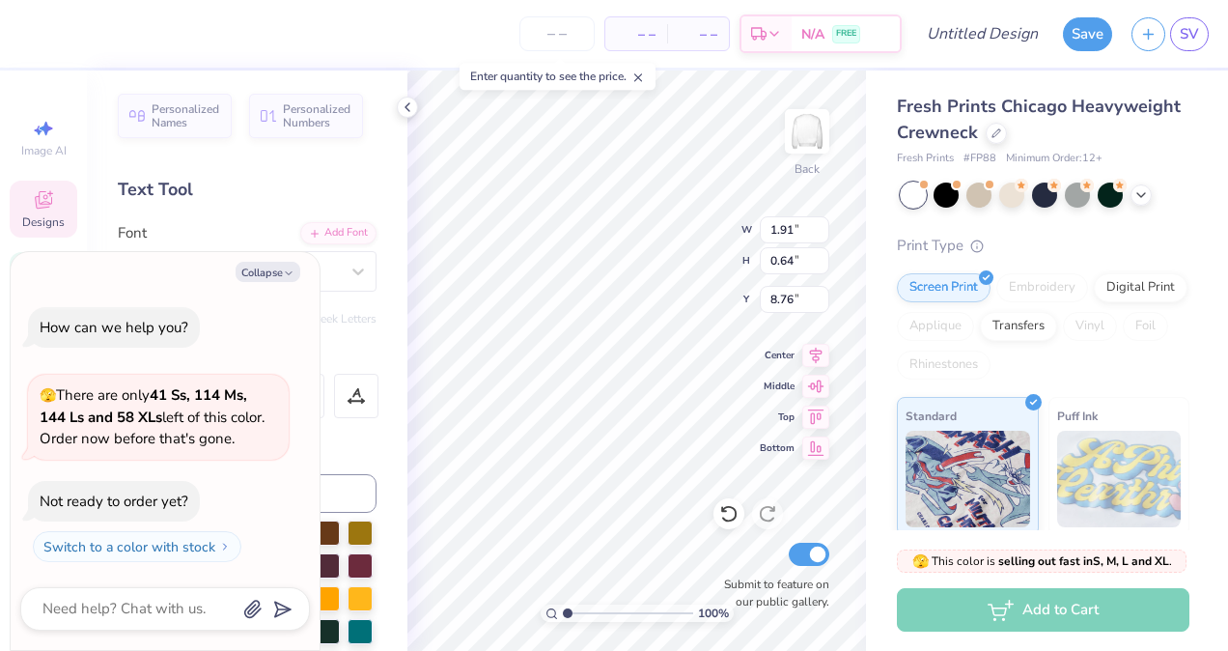
type textarea "x"
type textarea "201"
type textarea "x"
type textarea "2015"
type textarea "x"
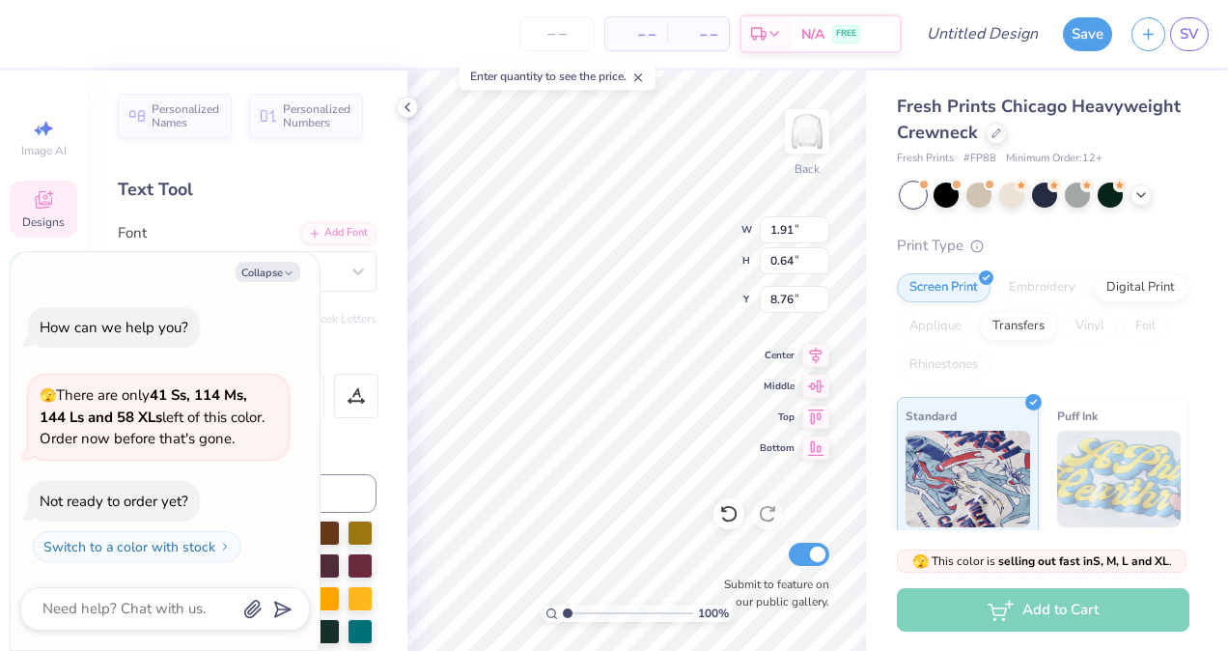
type input "6.91"
type input "3.61"
type input "3.33"
type textarea "x"
type input "7.20"
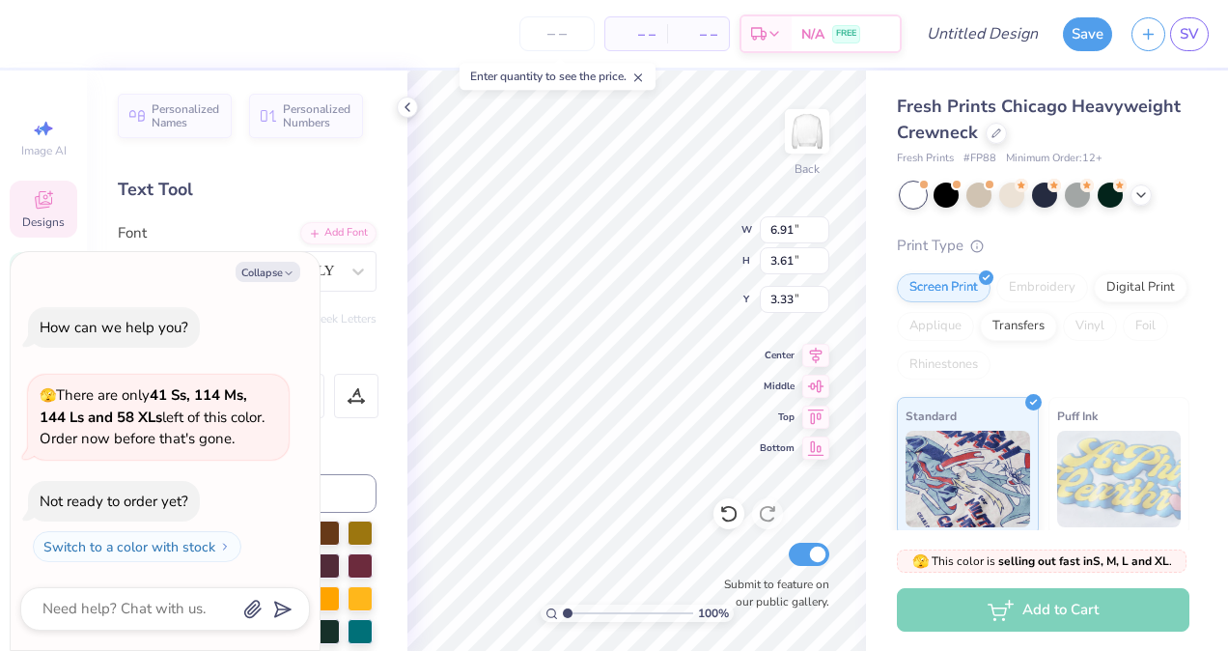
type input "3.98"
type input "2.98"
type textarea "x"
type input "5.70"
type input "8.72"
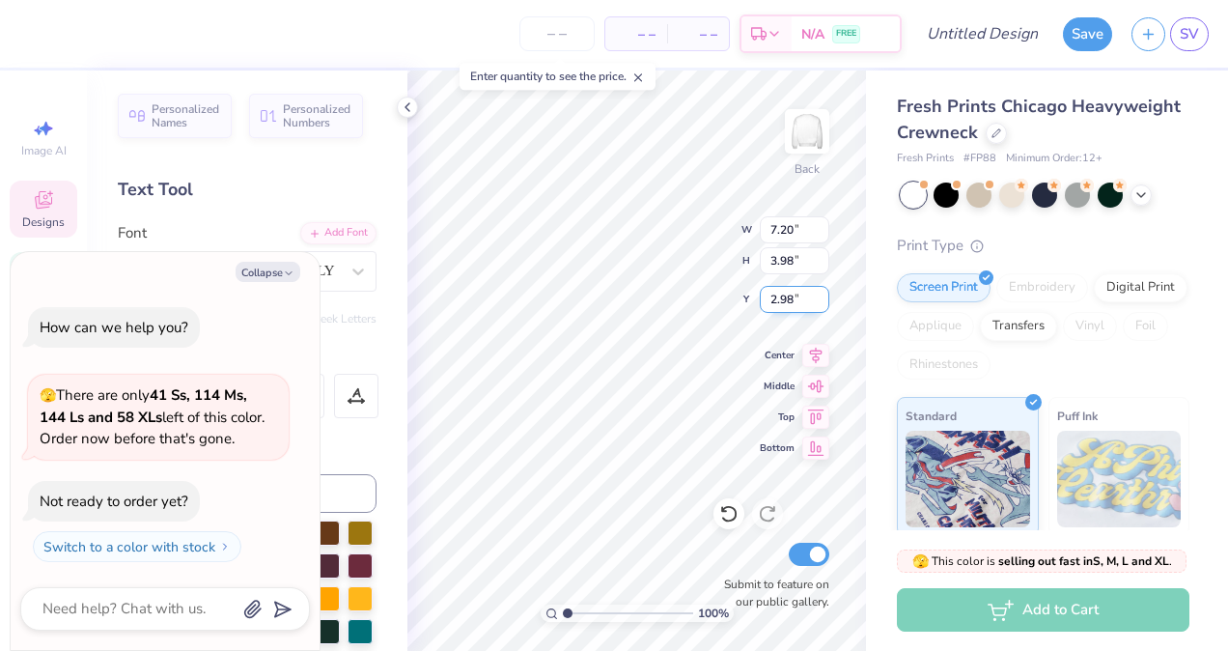
type input "5.75"
type textarea "x"
type input "0.86"
type input "0.61"
type input "5.95"
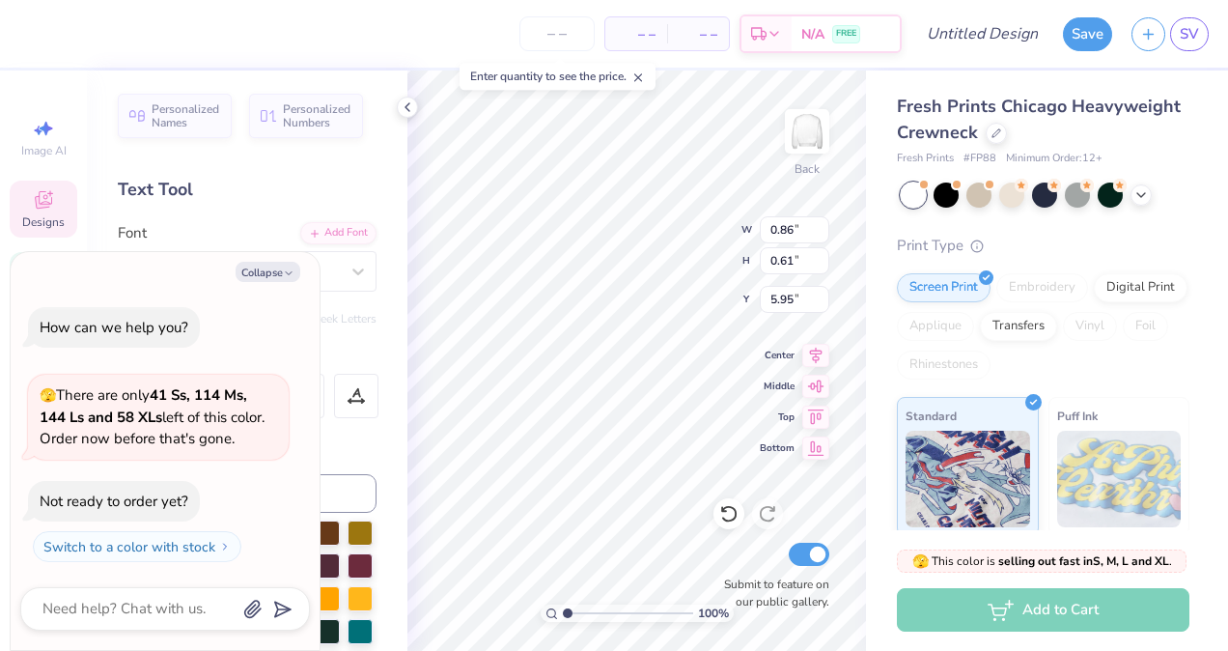
paste textarea
type textarea "x"
click at [729, 514] on icon at bounding box center [728, 513] width 19 height 19
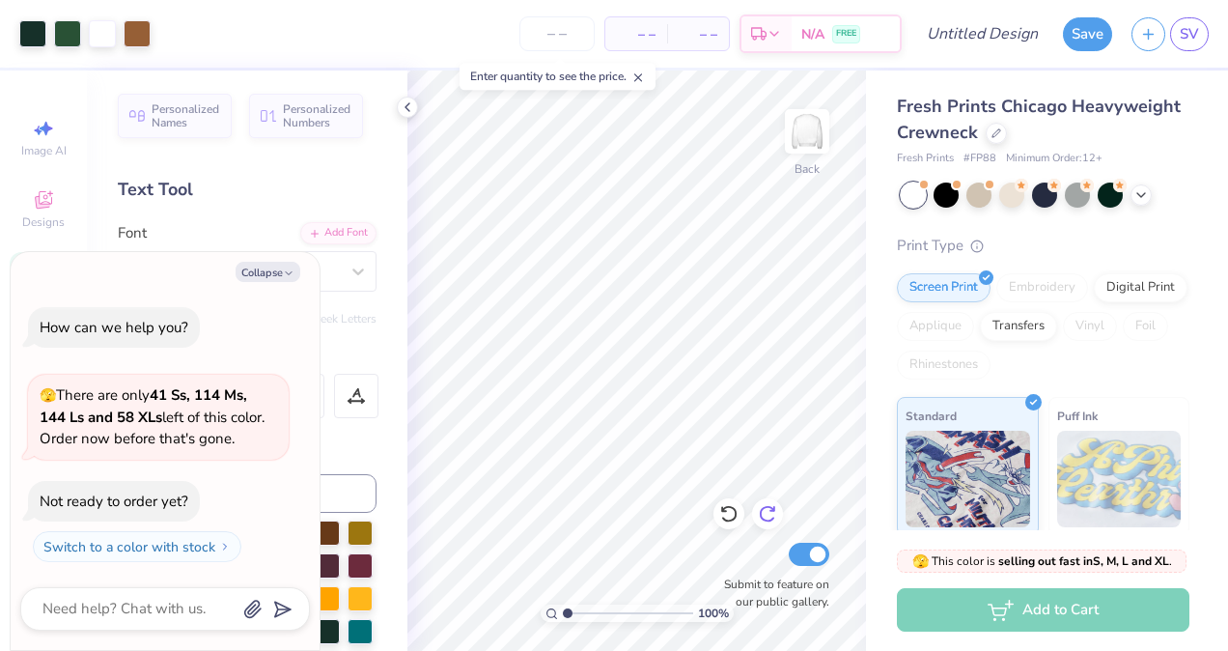
click at [768, 512] on icon at bounding box center [767, 513] width 19 height 19
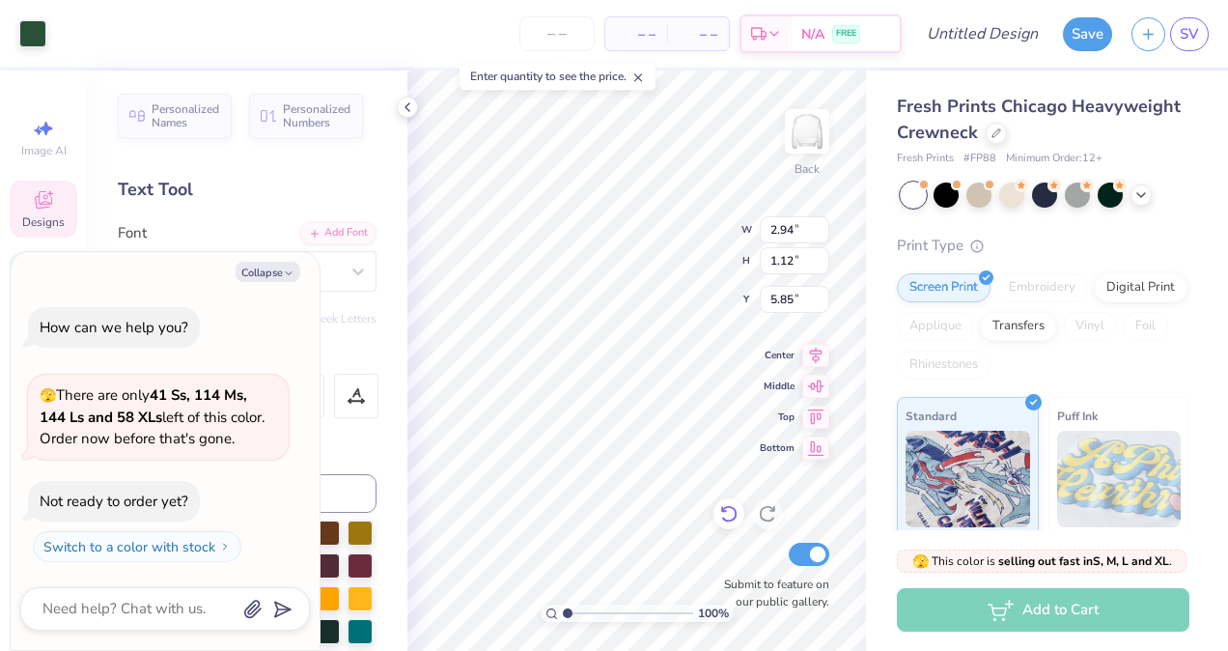
click at [723, 512] on icon at bounding box center [724, 510] width 4 height 4
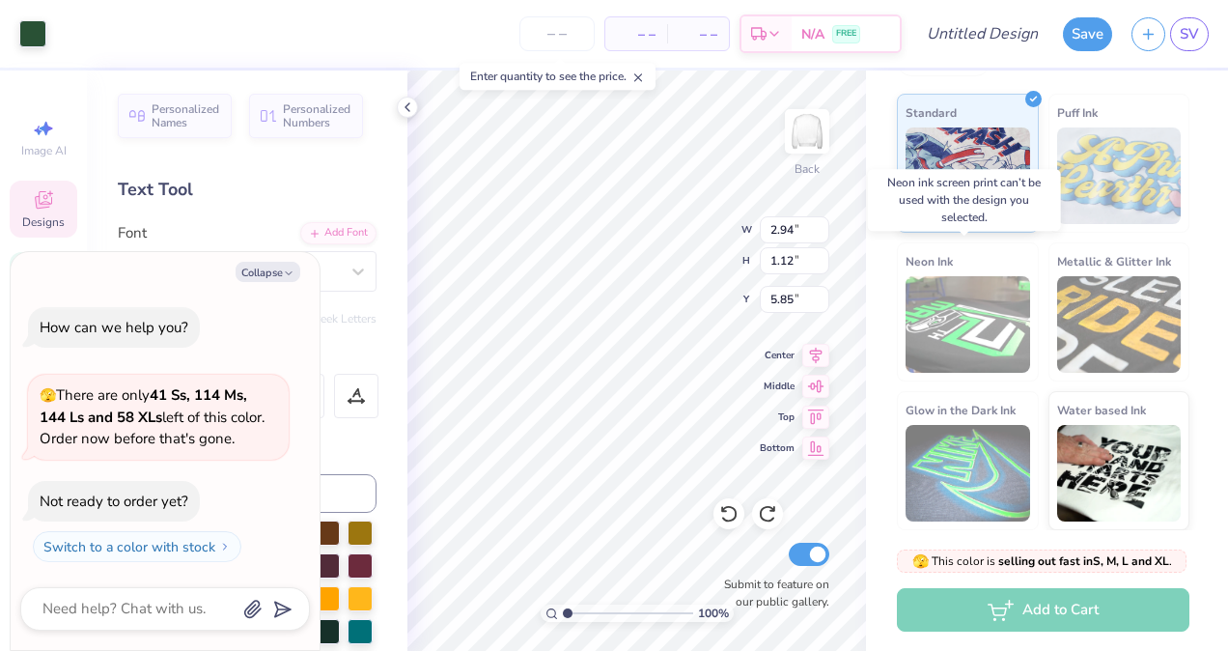
scroll to position [0, 0]
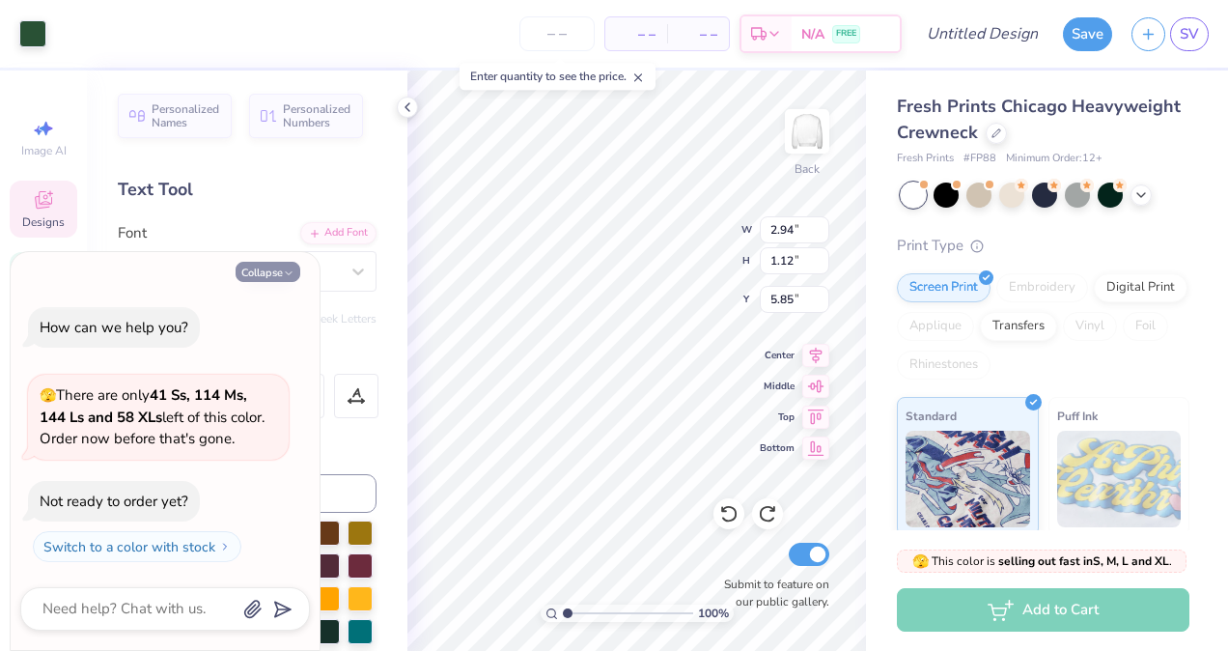
click at [286, 278] on icon "button" at bounding box center [289, 273] width 12 height 12
type textarea "x"
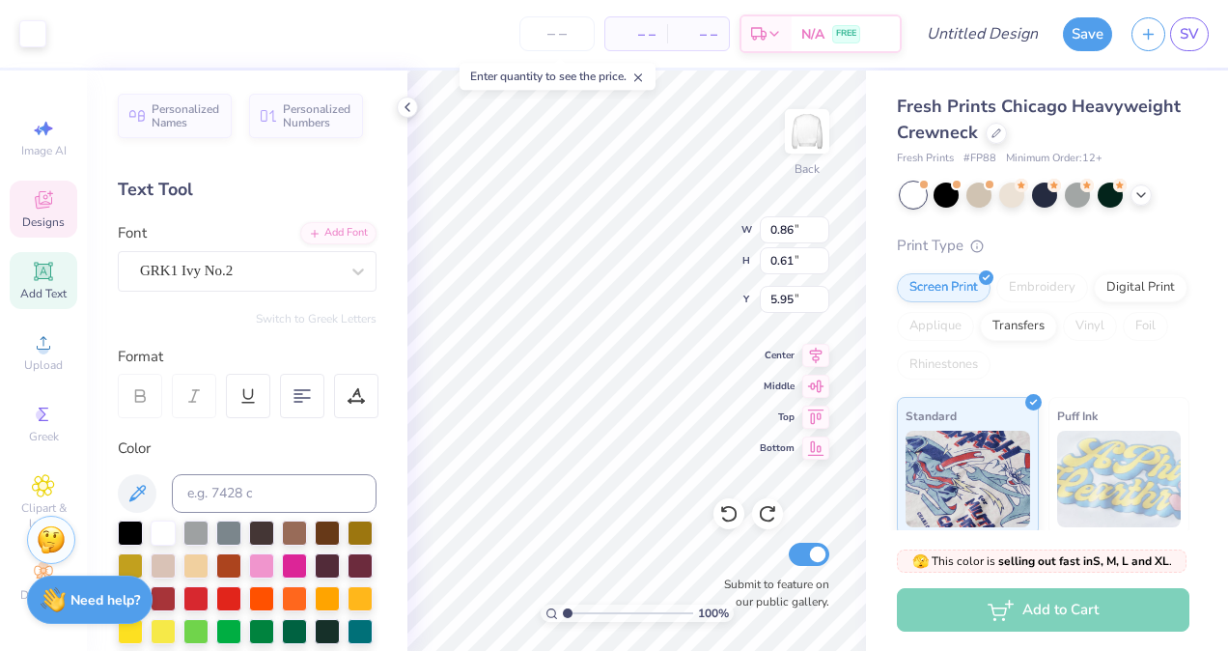
type input "0.86"
type input "0.61"
type input "5.95"
type input "6.91"
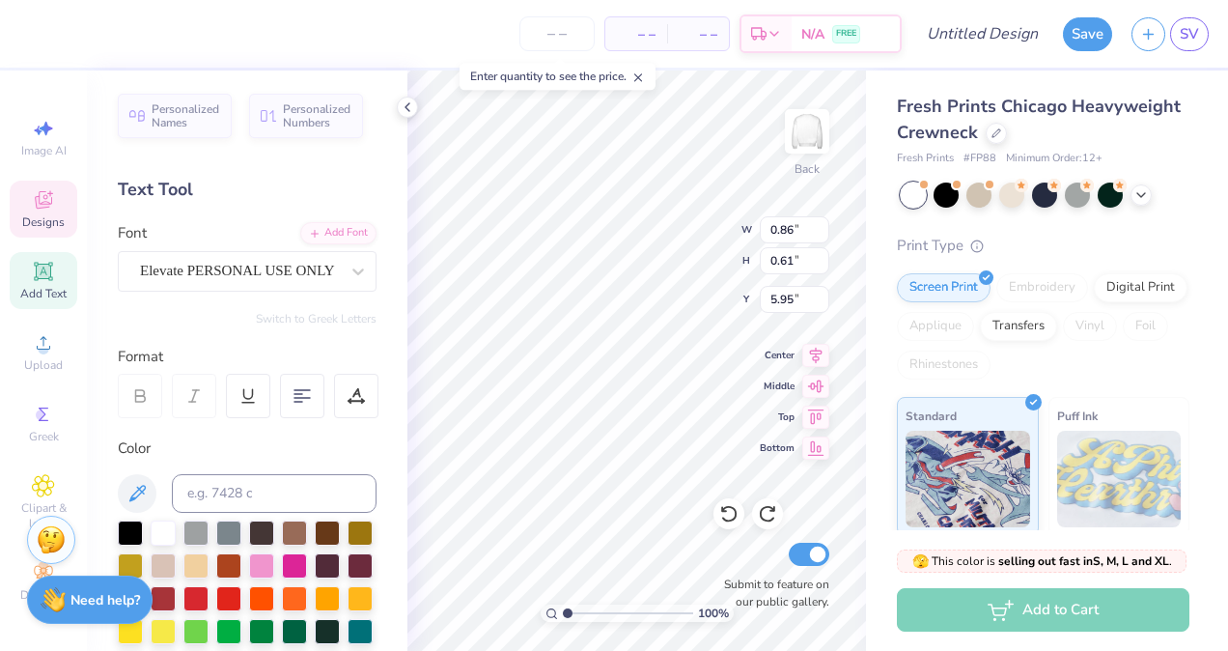
type input "3.61"
type input "3.33"
type textarea "F"
type textarea "FLEX"
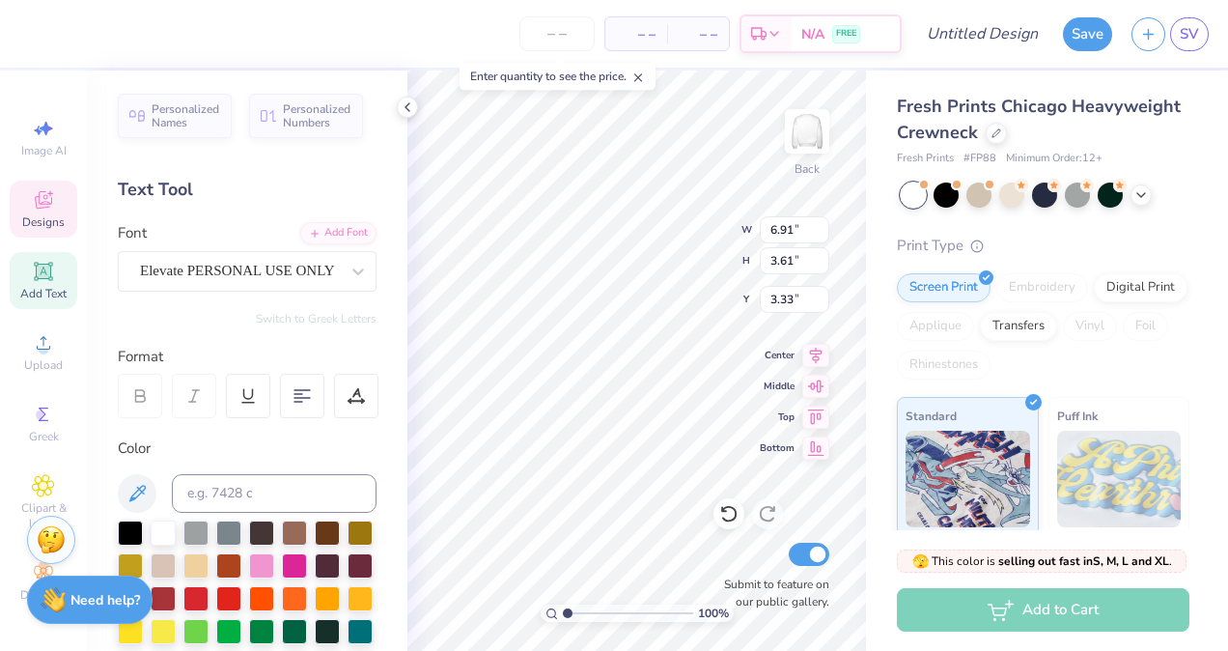
type input "7.20"
type input "3.98"
type input "2.98"
type textarea "Alpha"
type input "4.82"
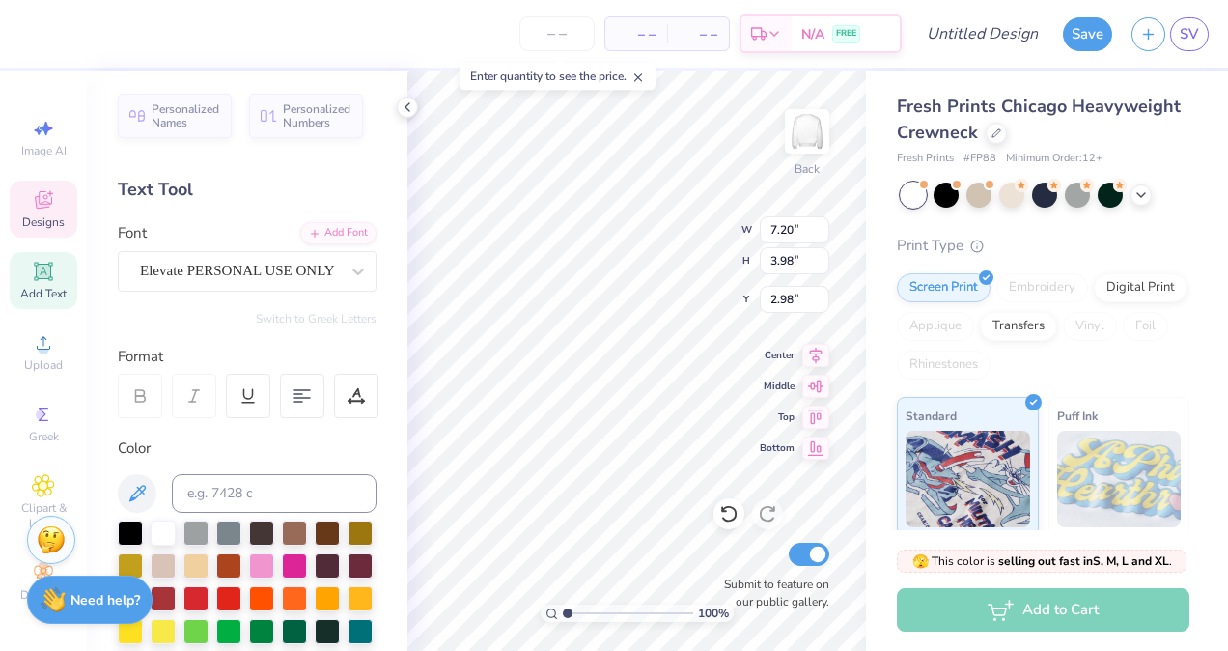
type input "3.22"
type input "3.95"
type input "7.20"
type input "3.98"
type input "2.98"
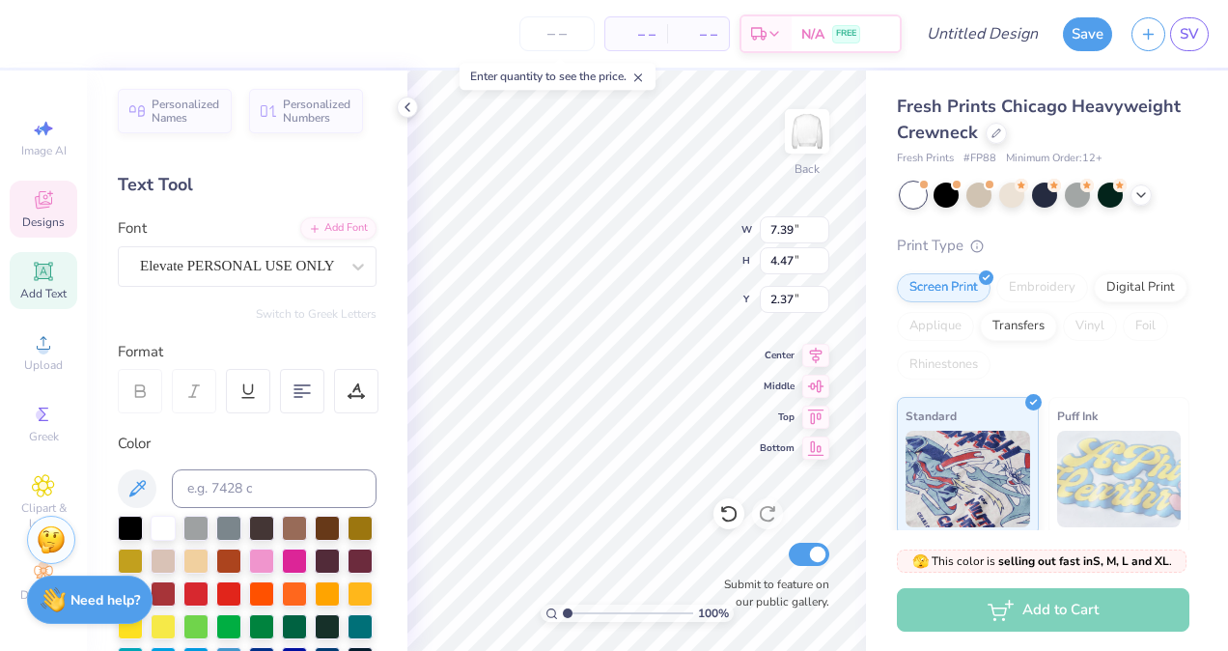
scroll to position [0, 0]
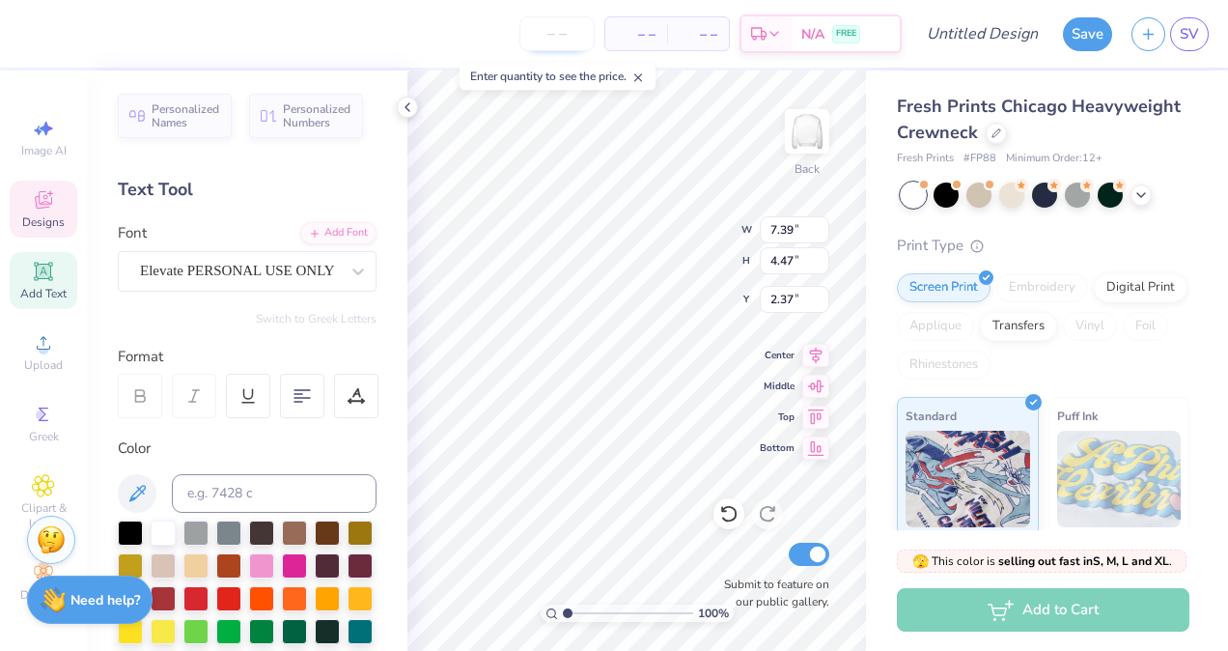
click at [551, 44] on input "number" at bounding box center [556, 33] width 75 height 35
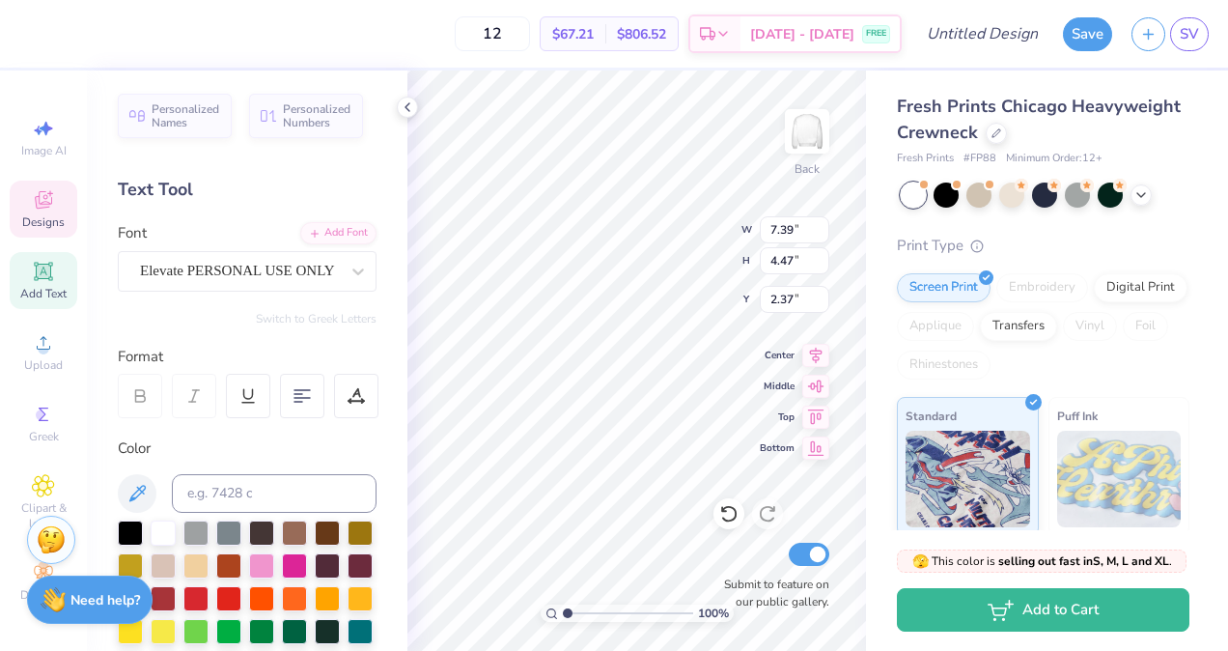
type input "12"
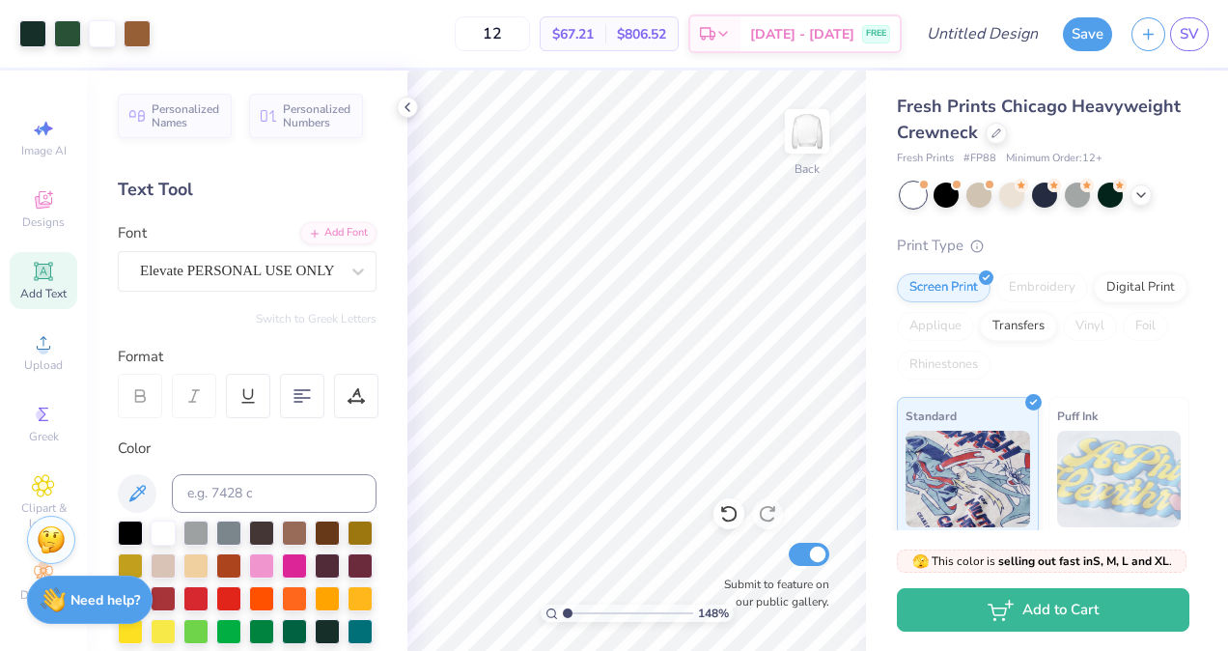
type input "1"
drag, startPoint x: 569, startPoint y: 614, endPoint x: 444, endPoint y: 563, distance: 134.6
click at [563, 604] on input "range" at bounding box center [628, 612] width 130 height 17
click at [530, 37] on input "12" at bounding box center [492, 33] width 75 height 35
type input "1"
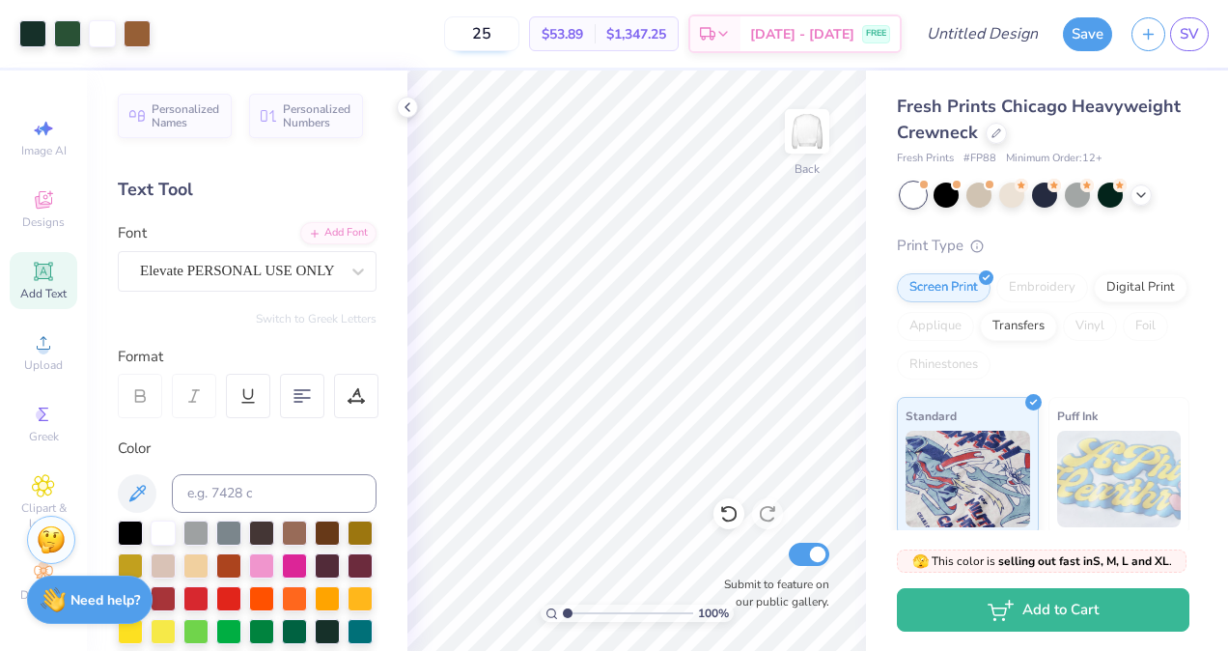
type input "2"
type input "1"
type input "2"
type input "5"
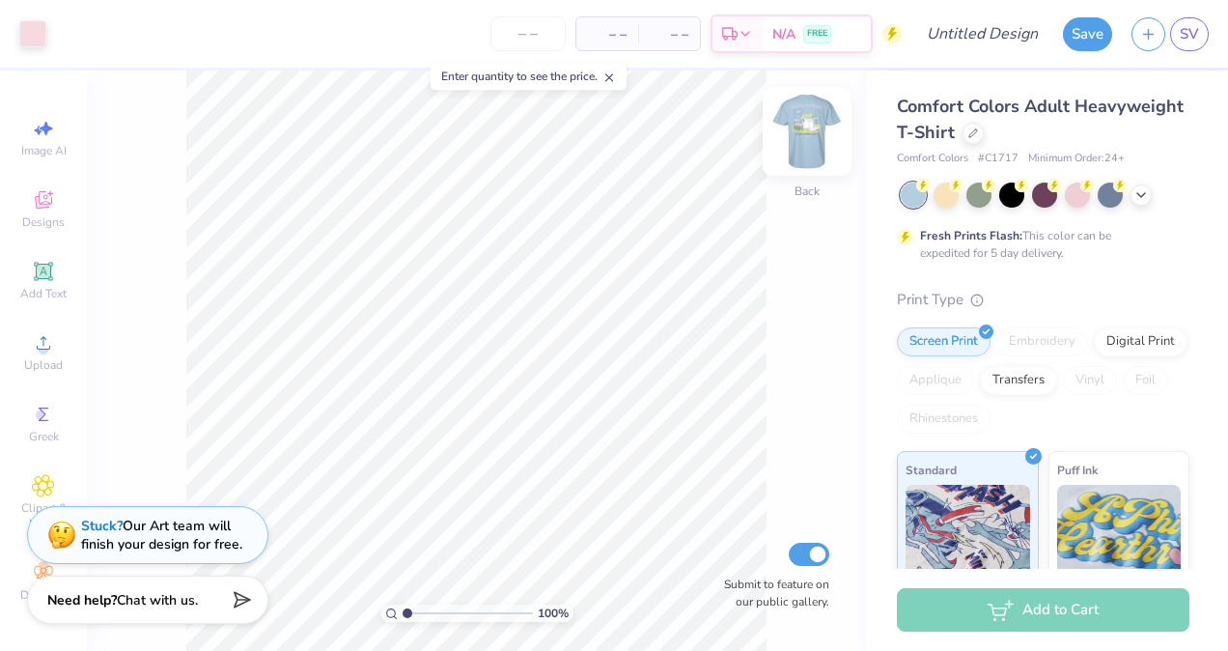
click at [806, 133] on img at bounding box center [807, 131] width 77 height 77
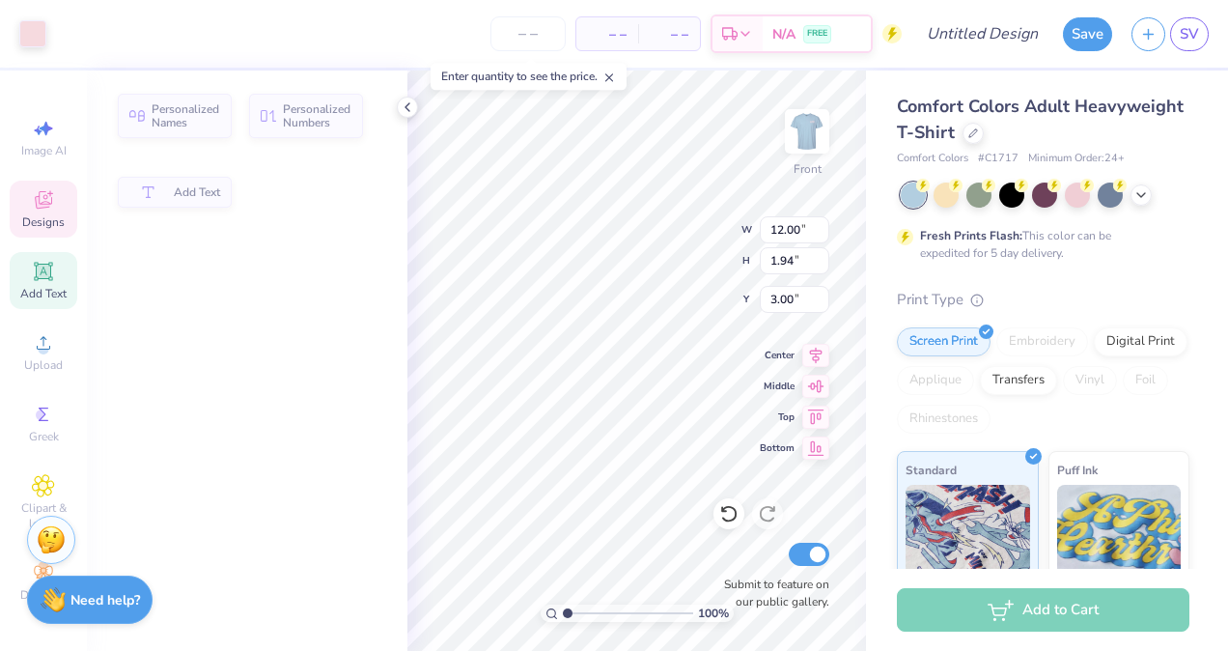
type input "1.94"
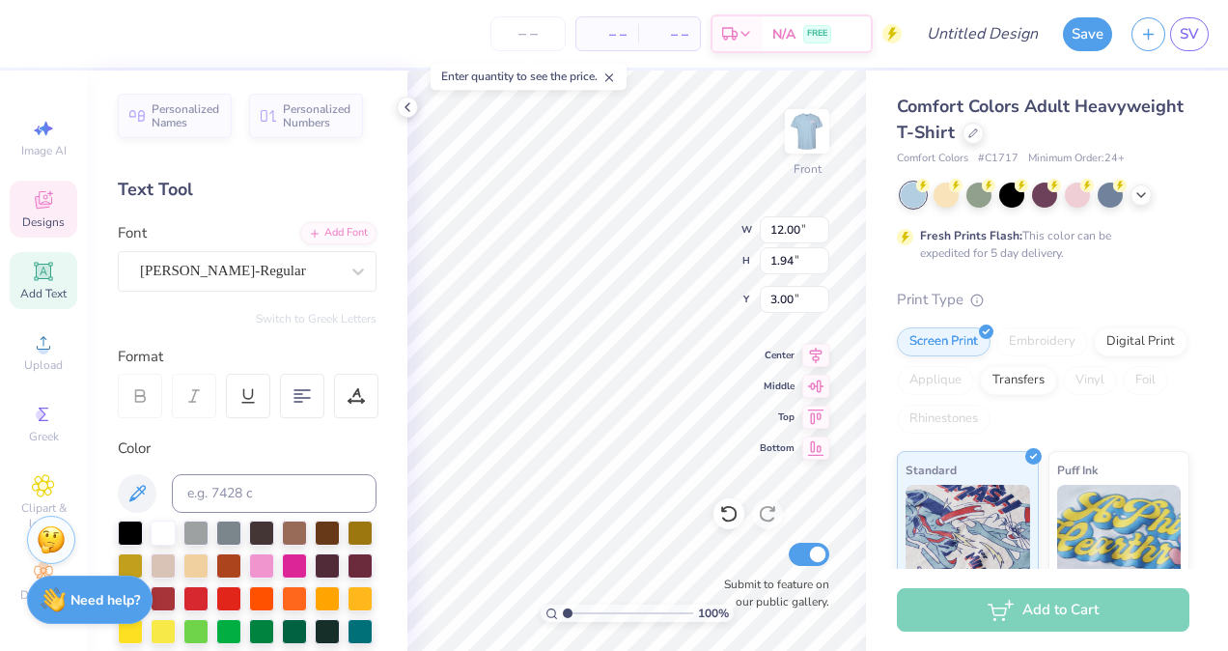
scroll to position [15, 2]
type input "2.07"
type input "0.82"
type input "5.60"
type input "4.21"
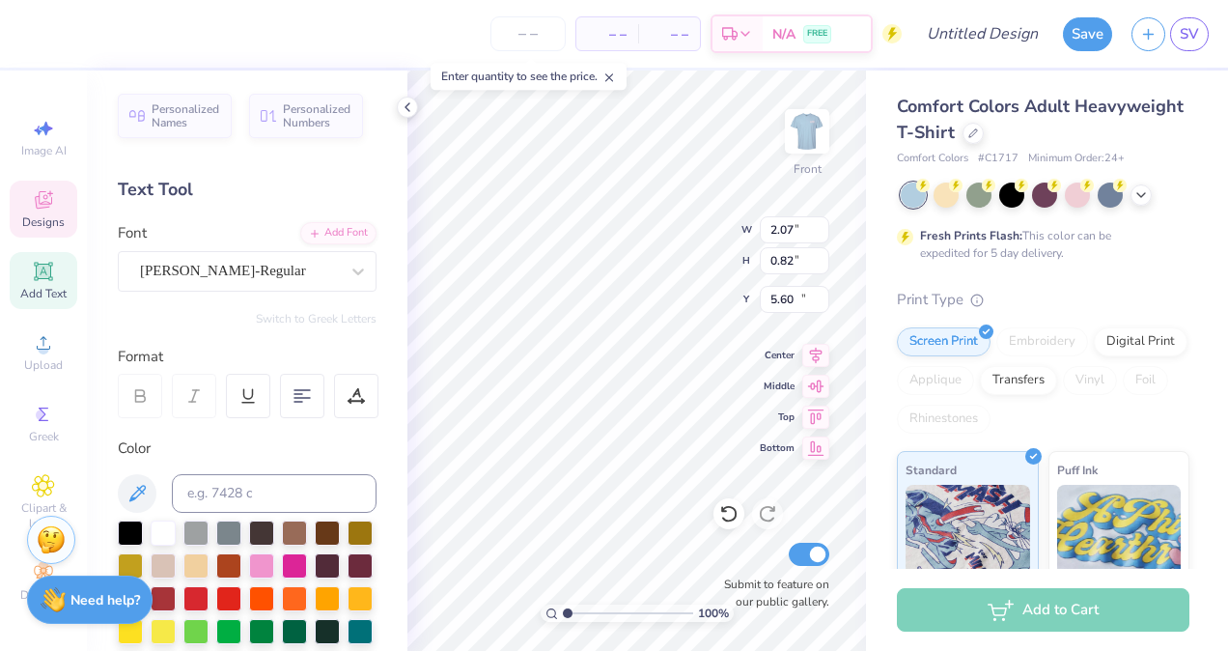
type input "0.46"
type input "15.49"
type input "8.76"
type input "0.59"
type input "14.73"
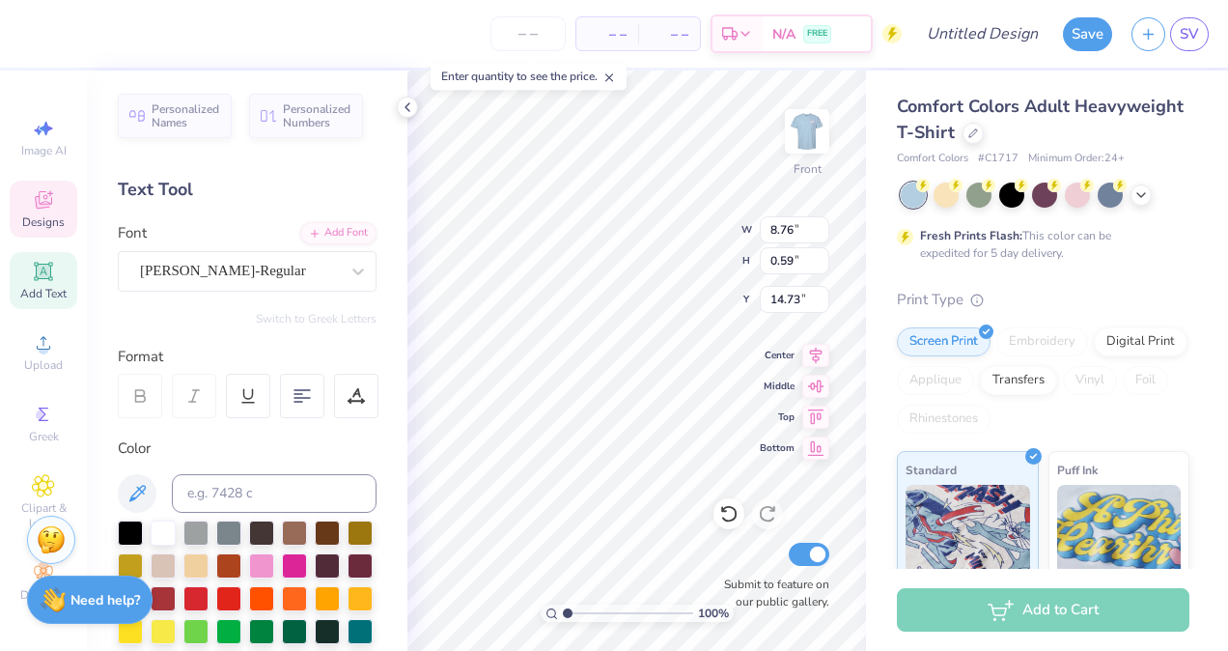
scroll to position [15, 5]
type input "11.97"
type input "3.52"
type input "11.10"
type input "4.21"
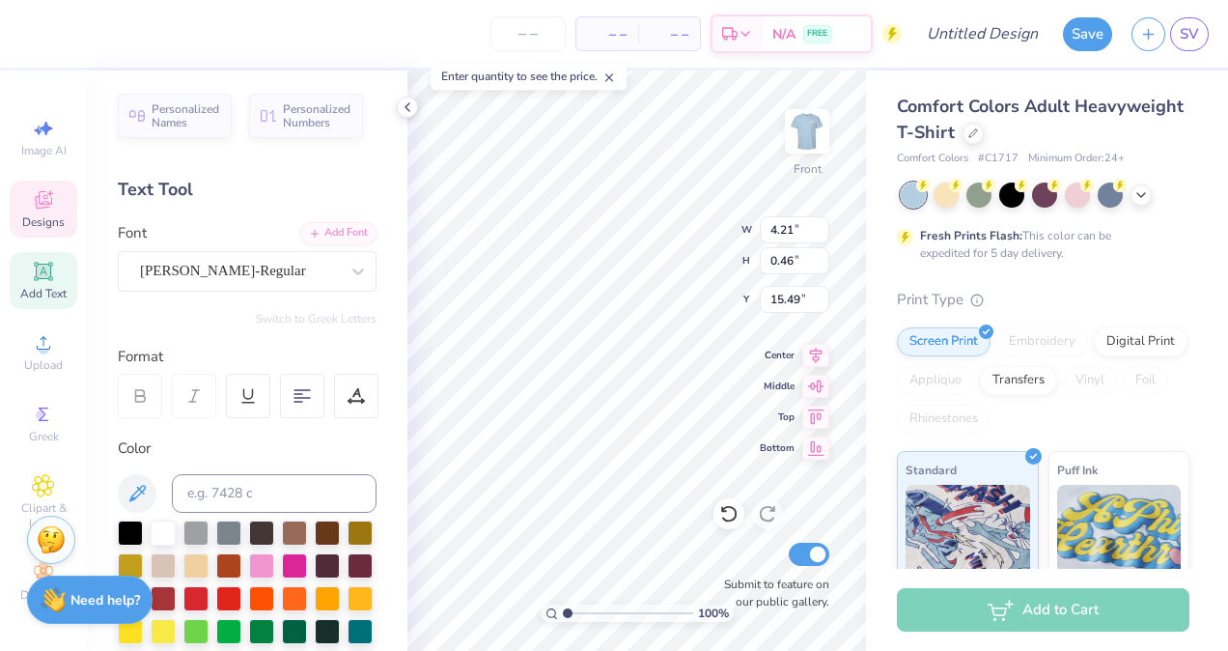
type input "0.46"
type input "15.49"
type input "8.76"
type input "0.59"
type input "14.73"
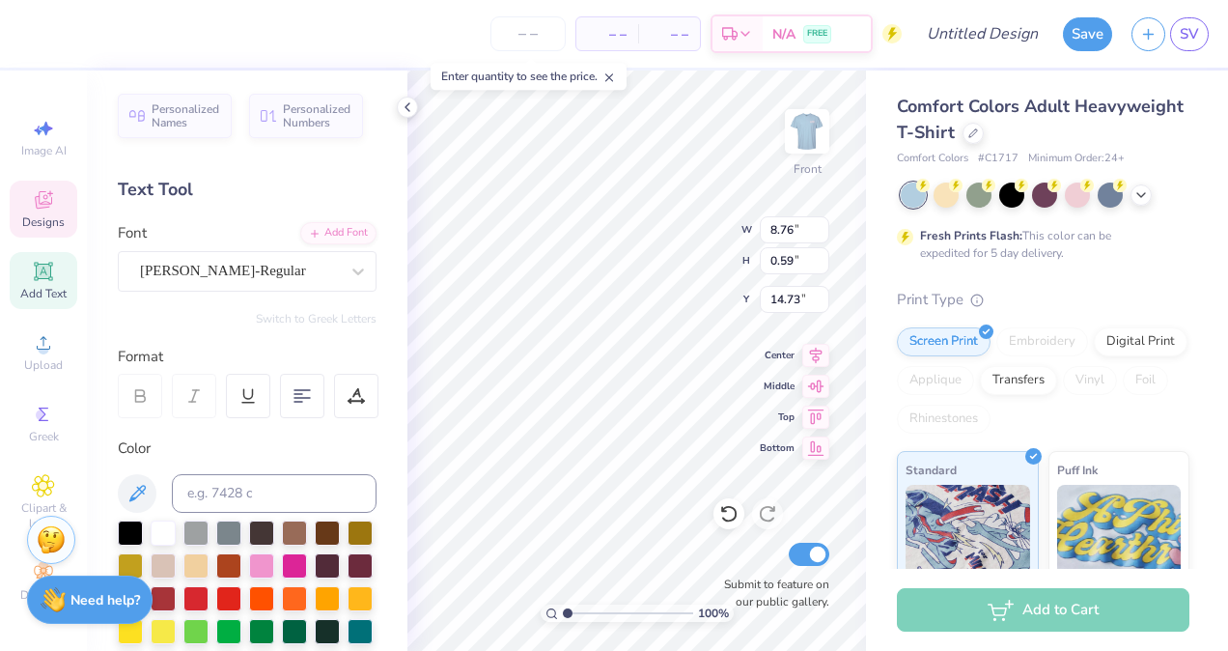
scroll to position [15, 2]
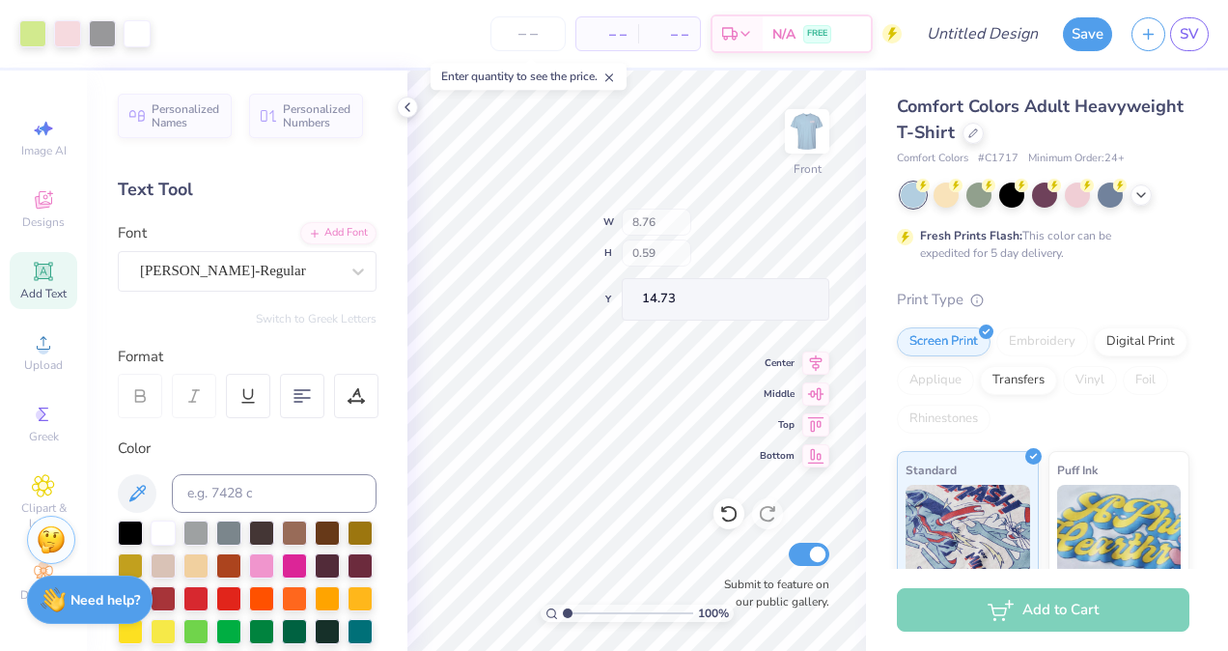
type input "4.21"
type input "0.46"
type input "15.49"
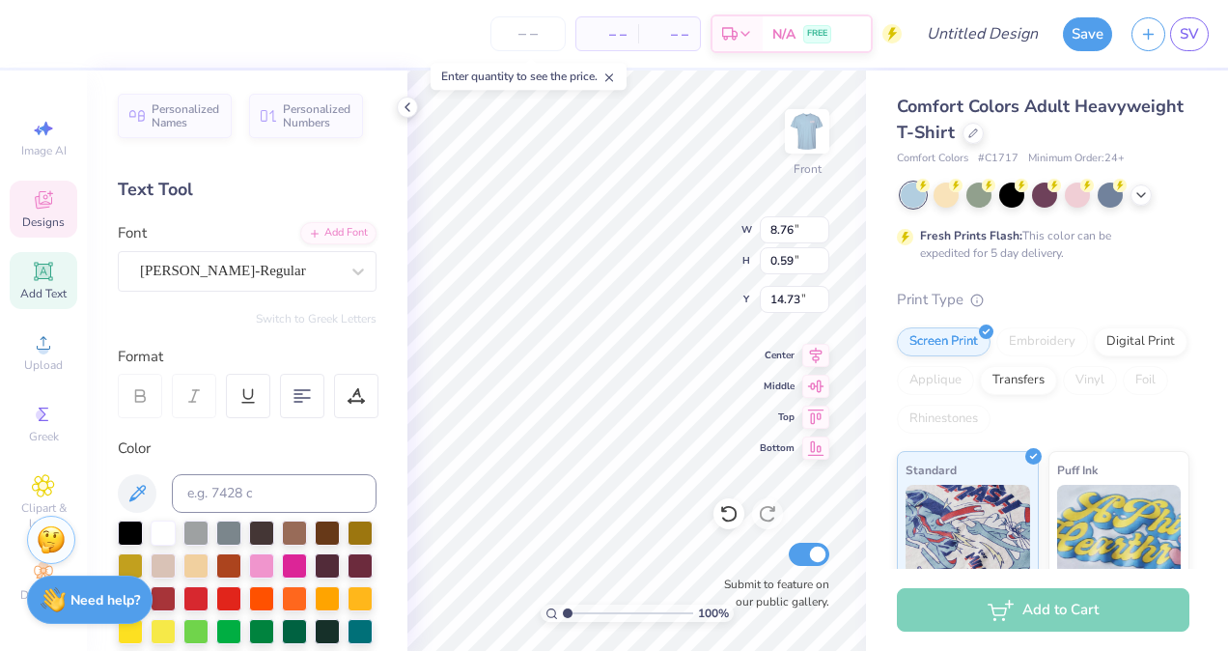
scroll to position [15, 7]
type textarea "[GEOGRAPHIC_DATA]"
type input "4.21"
type input "0.46"
type input "15.49"
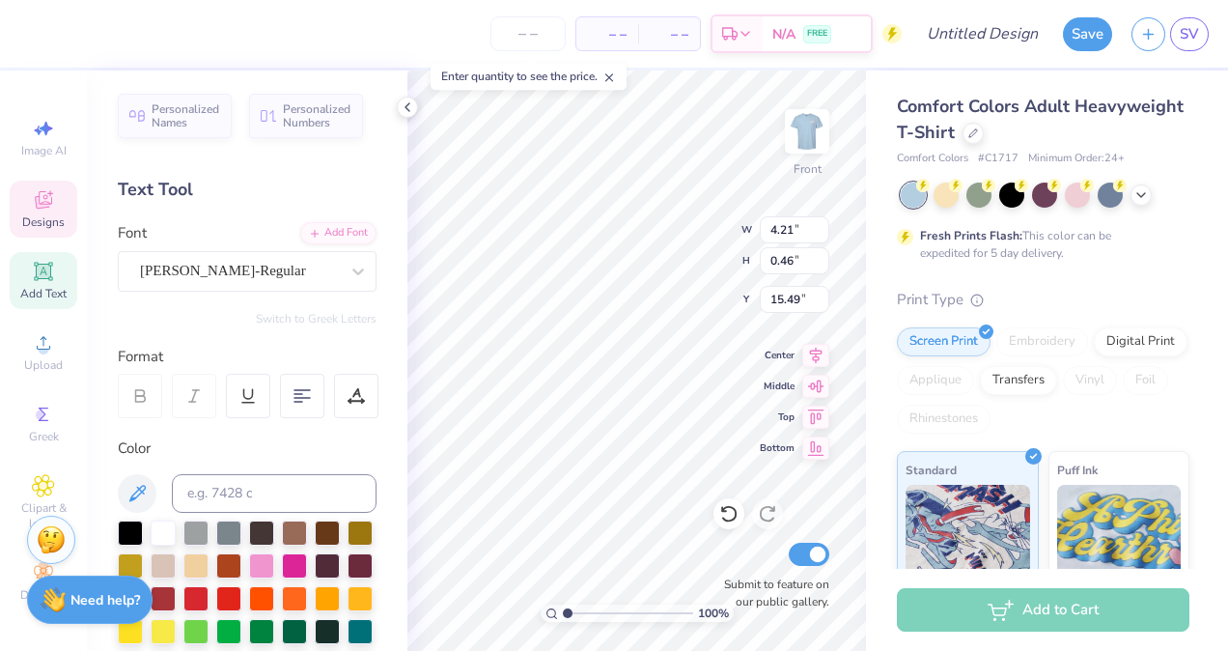
scroll to position [15, 3]
type textarea ",est. 2015"
type textarea "est. 2015"
type textarea "F"
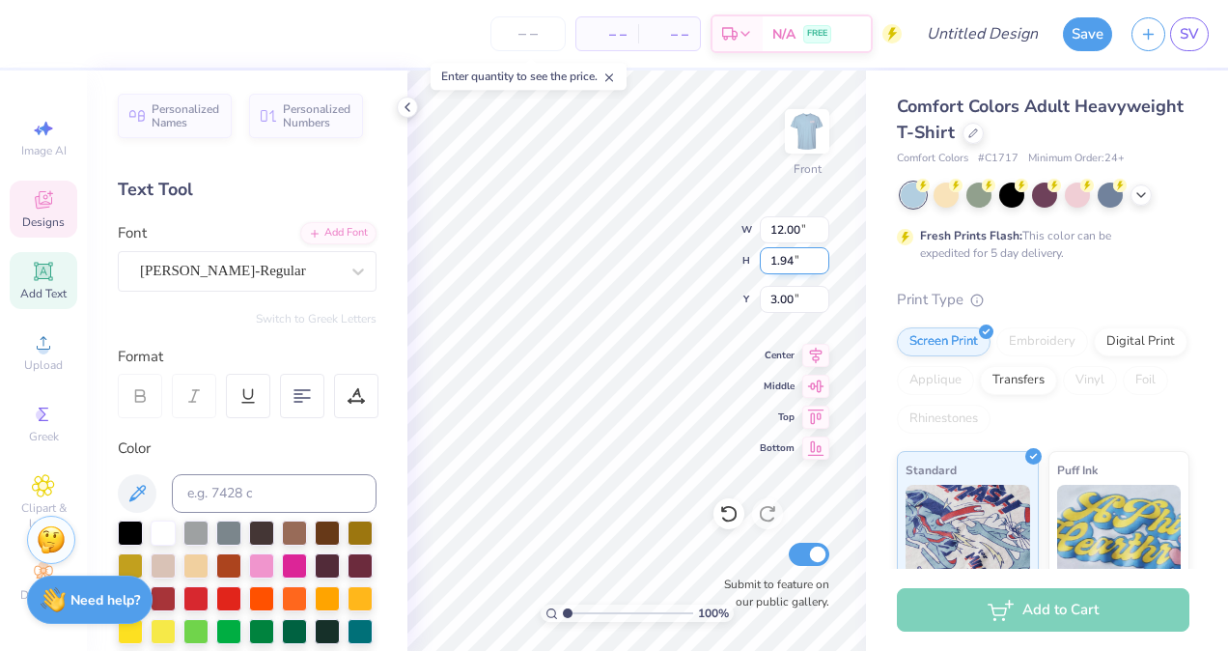
type textarea "F"
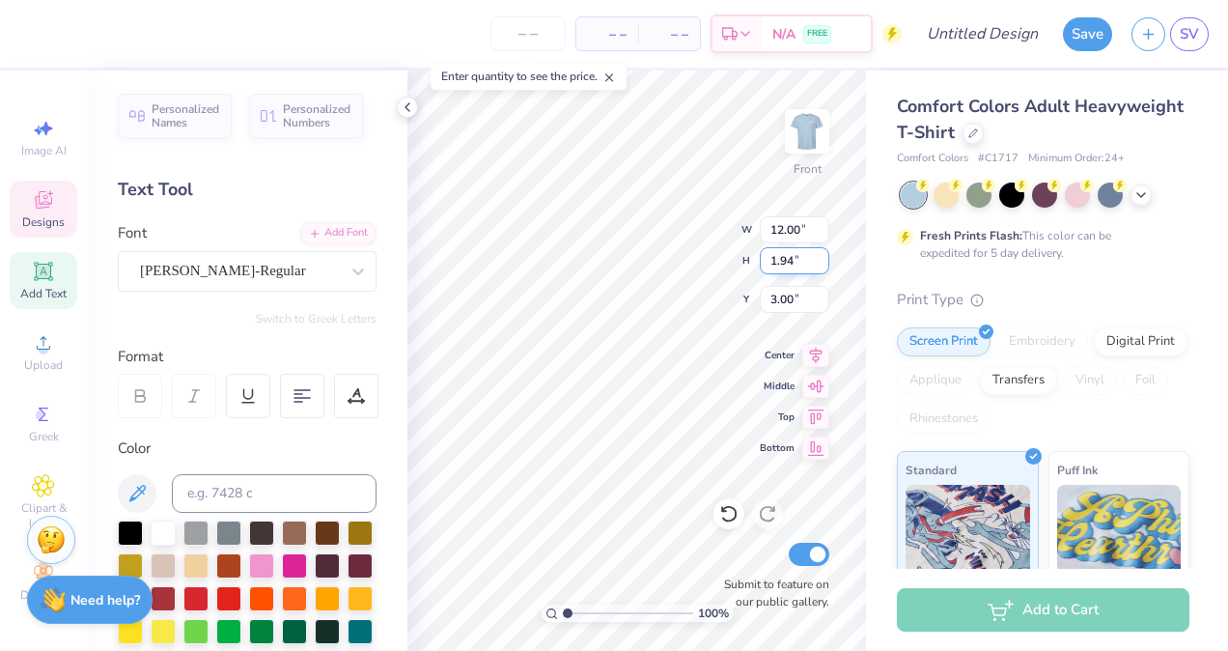
scroll to position [14, 3]
type textarea "F L E X"
type input "2.07"
type input "0.82"
type input "5.60"
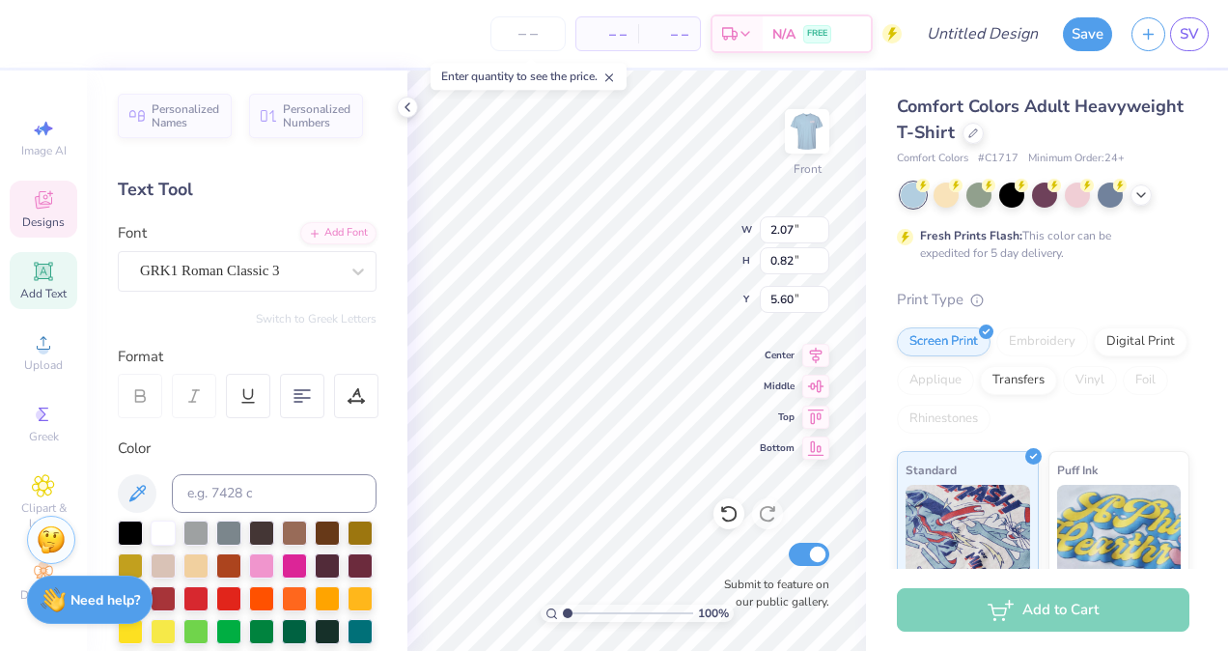
scroll to position [15, 2]
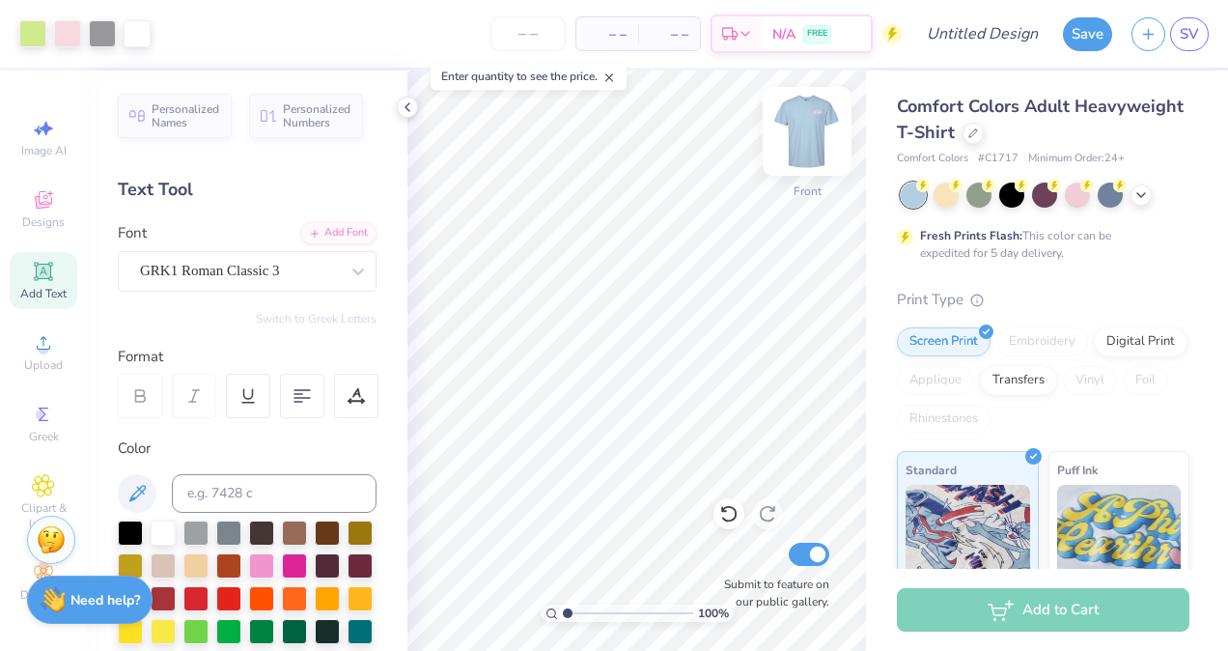
click at [794, 127] on img at bounding box center [807, 131] width 77 height 77
click at [794, 127] on img at bounding box center [807, 131] width 39 height 39
